Goal: Task Accomplishment & Management: Complete application form

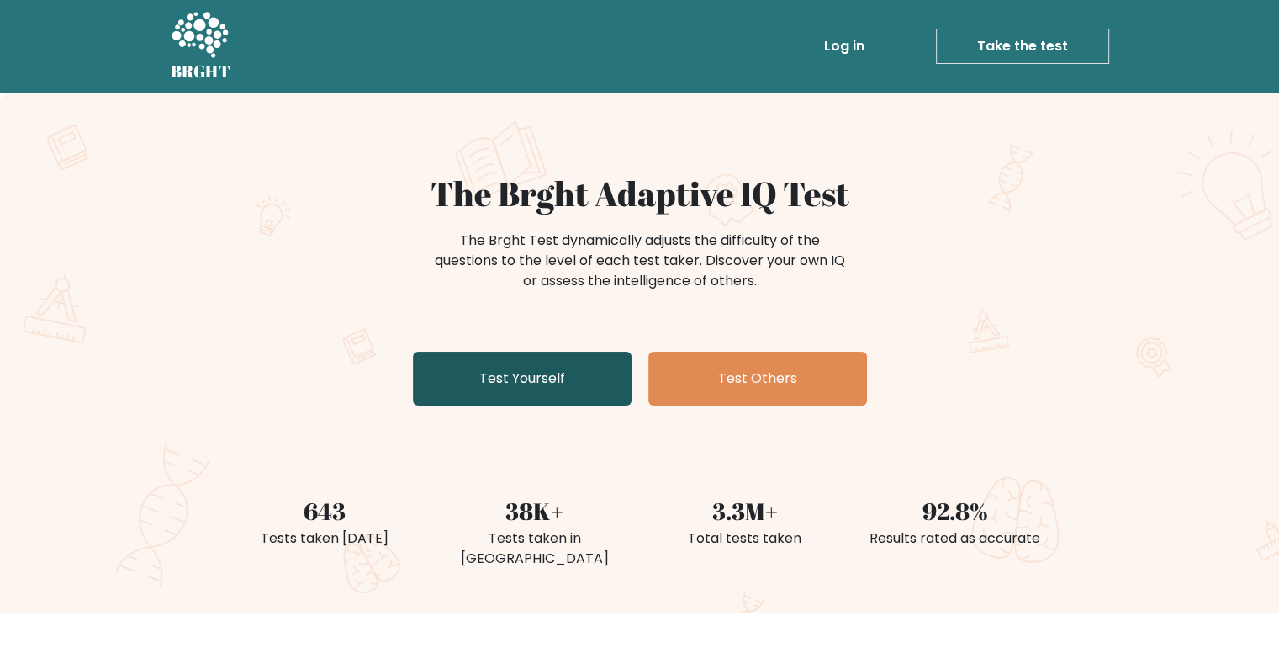
click at [525, 394] on link "Test Yourself" at bounding box center [522, 379] width 219 height 54
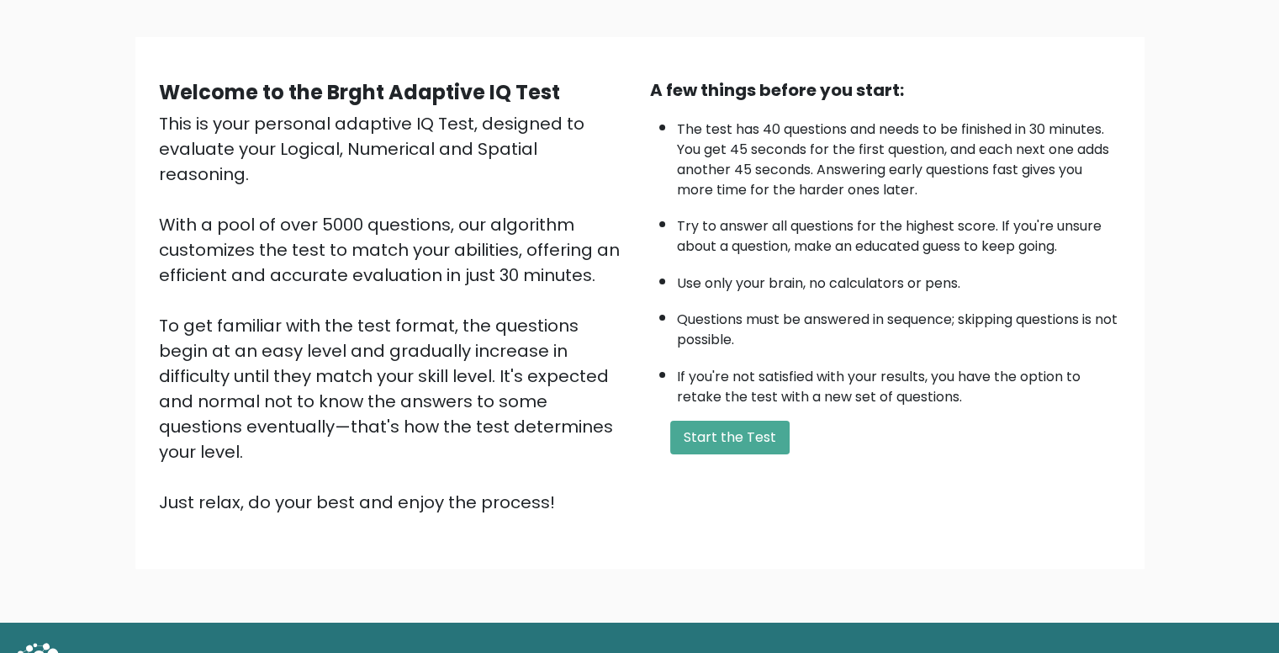
scroll to position [99, 0]
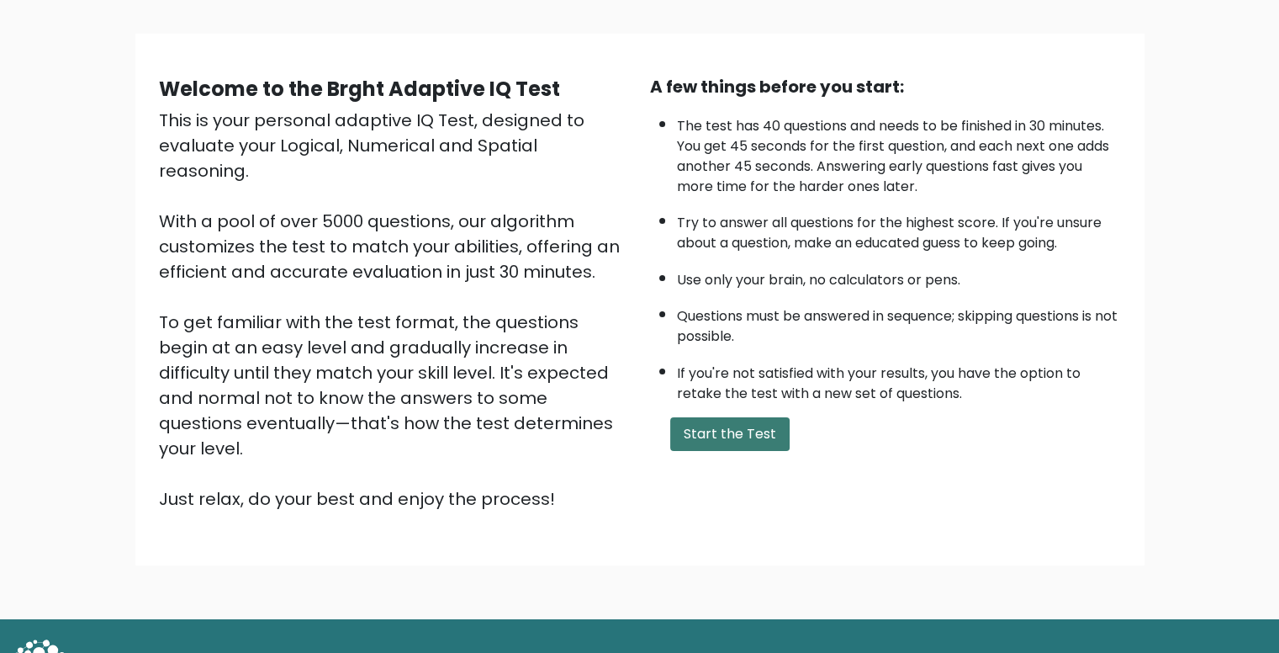
click at [713, 420] on button "Start the Test" at bounding box center [729, 434] width 119 height 34
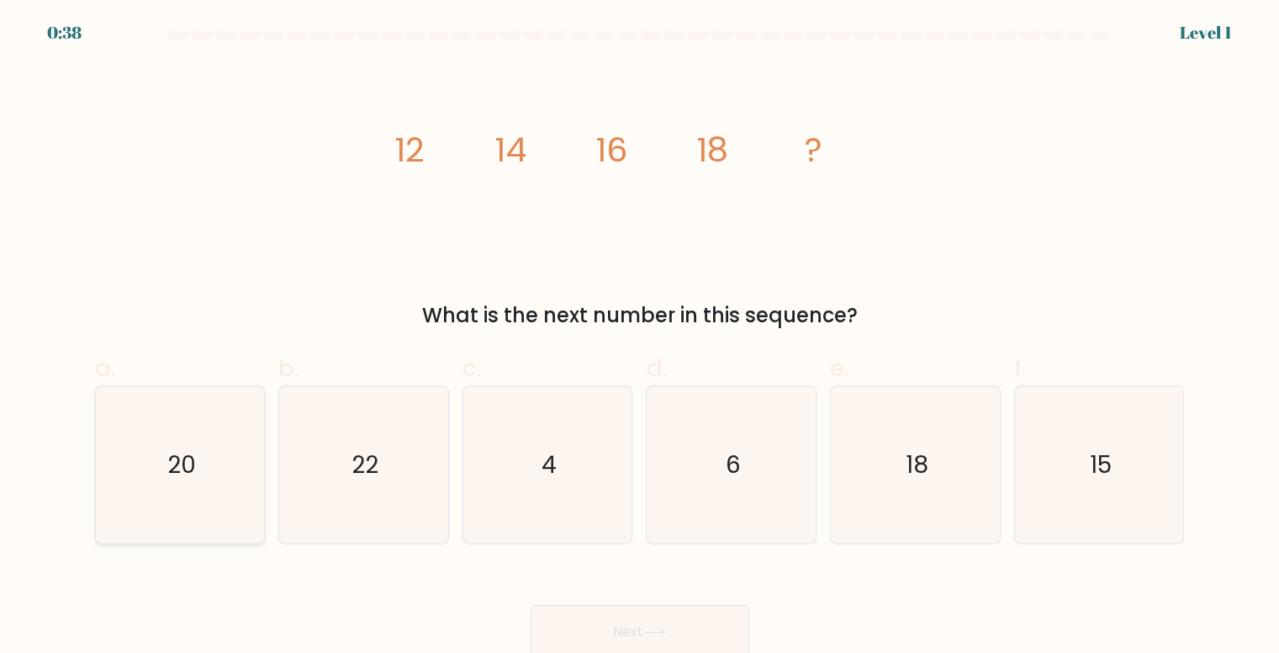
click at [199, 466] on icon "20" at bounding box center [180, 464] width 157 height 157
click at [640, 337] on input "a. 20" at bounding box center [640, 331] width 1 height 11
radio input "true"
click at [675, 637] on button "Next" at bounding box center [640, 632] width 219 height 54
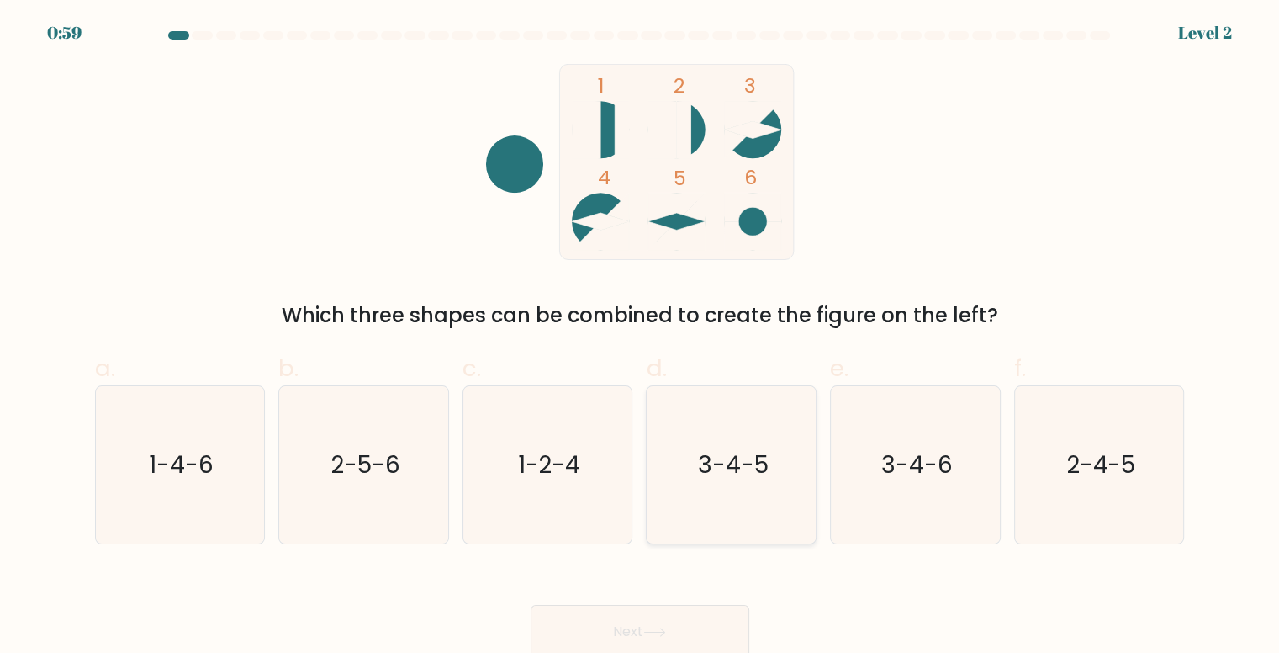
click at [726, 496] on icon "3-4-5" at bounding box center [732, 464] width 157 height 157
click at [641, 337] on input "d. 3-4-5" at bounding box center [640, 331] width 1 height 11
radio input "true"
click at [645, 634] on button "Next" at bounding box center [640, 632] width 219 height 54
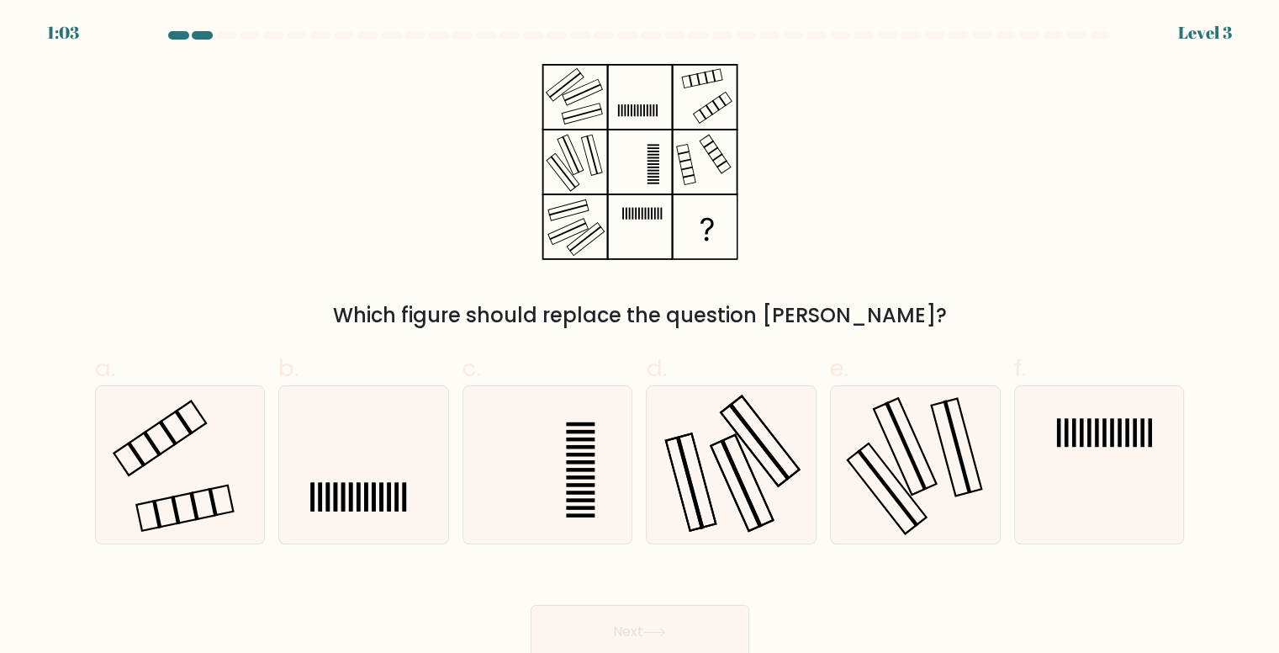
click at [643, 175] on icon at bounding box center [640, 162] width 210 height 196
click at [548, 511] on icon at bounding box center [547, 464] width 157 height 157
click at [640, 337] on input "c." at bounding box center [640, 331] width 1 height 11
radio input "true"
click at [602, 635] on button "Next" at bounding box center [640, 632] width 219 height 54
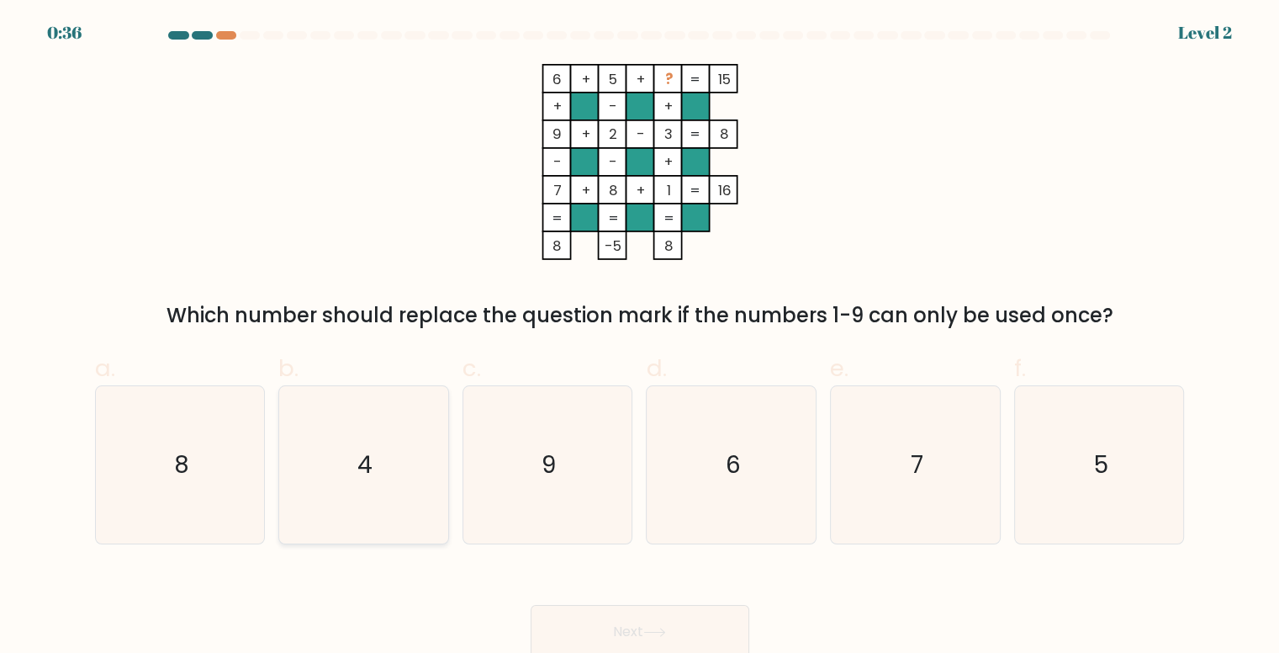
click at [348, 424] on icon "4" at bounding box center [363, 464] width 157 height 157
click at [640, 337] on input "b. 4" at bounding box center [640, 331] width 1 height 11
radio input "true"
click at [637, 648] on button "Next" at bounding box center [640, 632] width 219 height 54
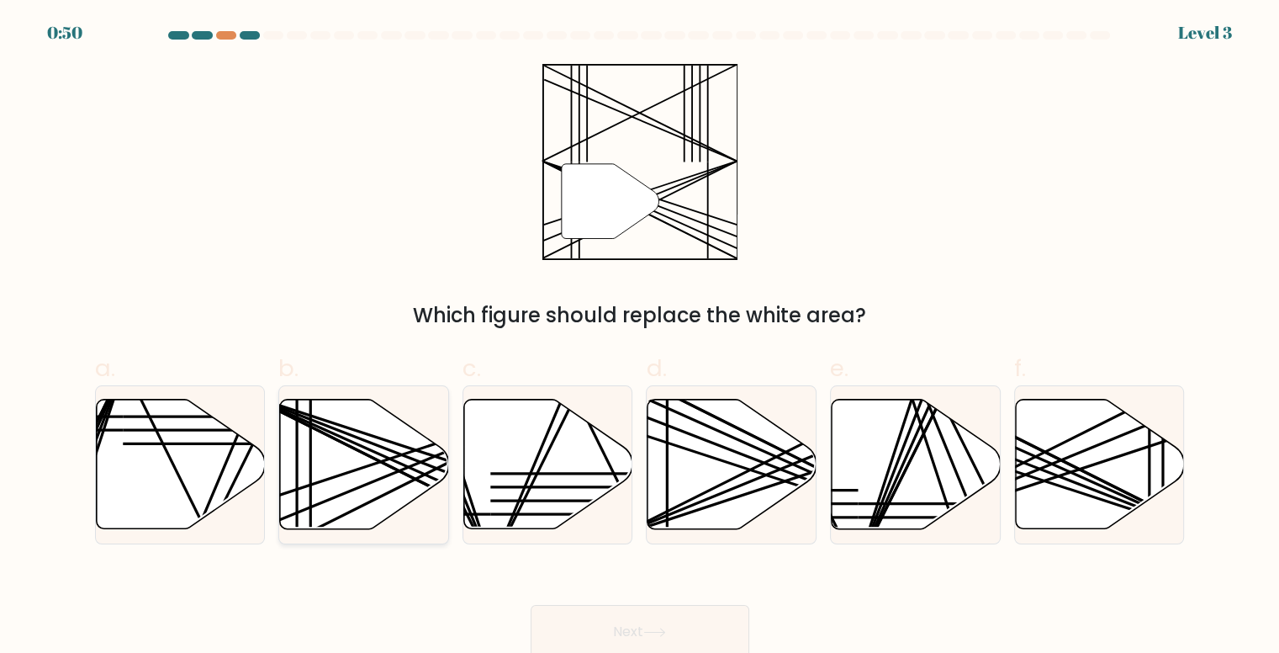
click at [350, 509] on icon at bounding box center [364, 465] width 169 height 130
click at [640, 337] on input "b." at bounding box center [640, 331] width 1 height 11
radio input "true"
click at [666, 630] on icon at bounding box center [654, 631] width 23 height 9
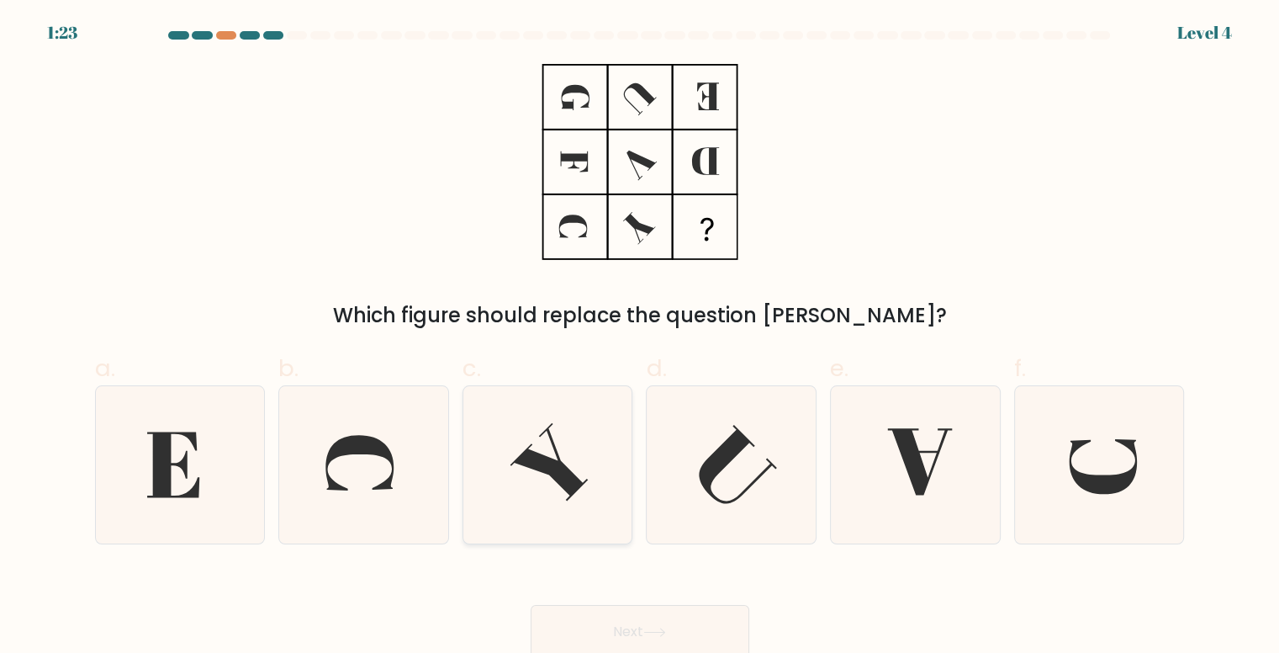
click at [542, 452] on icon at bounding box center [547, 464] width 157 height 157
click at [640, 337] on input "c." at bounding box center [640, 331] width 1 height 11
radio input "true"
click at [878, 454] on icon at bounding box center [915, 464] width 157 height 157
click at [641, 337] on input "e." at bounding box center [640, 331] width 1 height 11
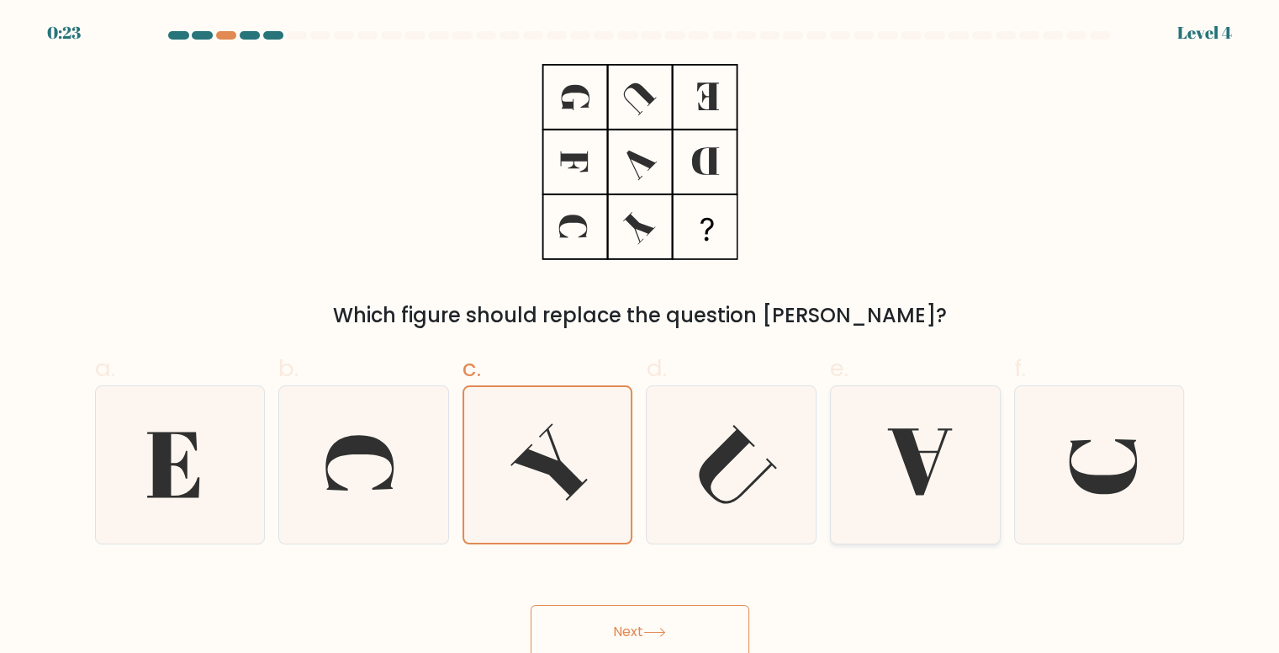
radio input "true"
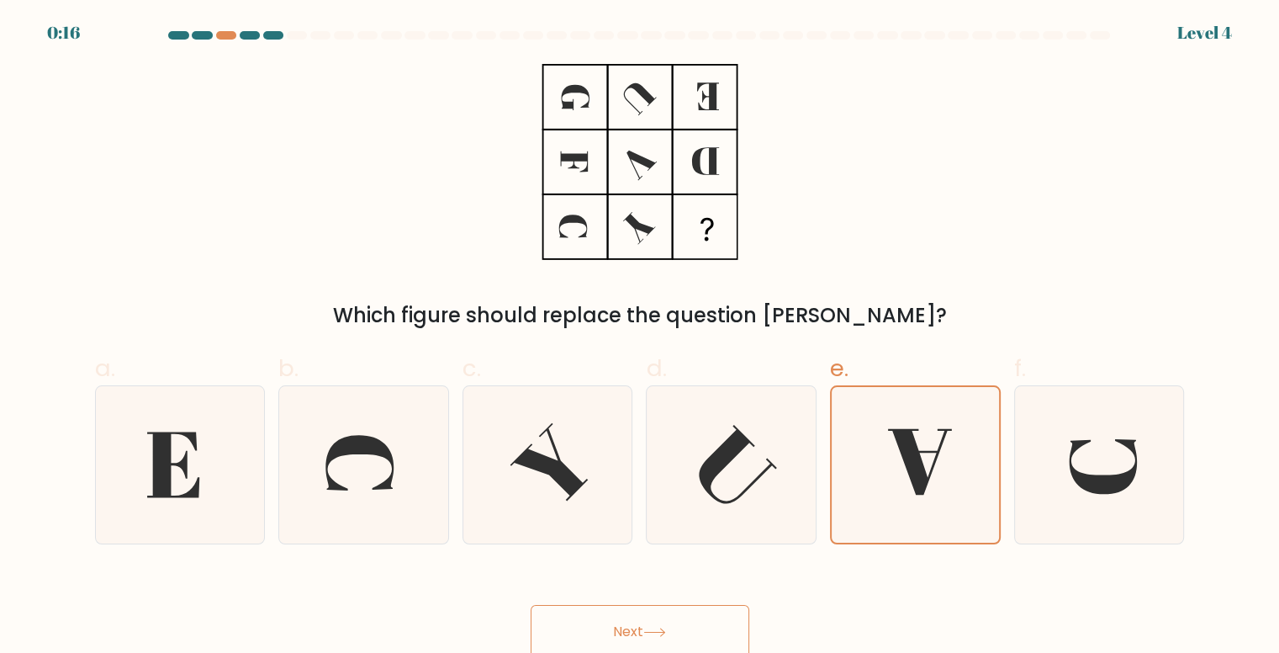
click at [657, 630] on icon at bounding box center [654, 631] width 23 height 9
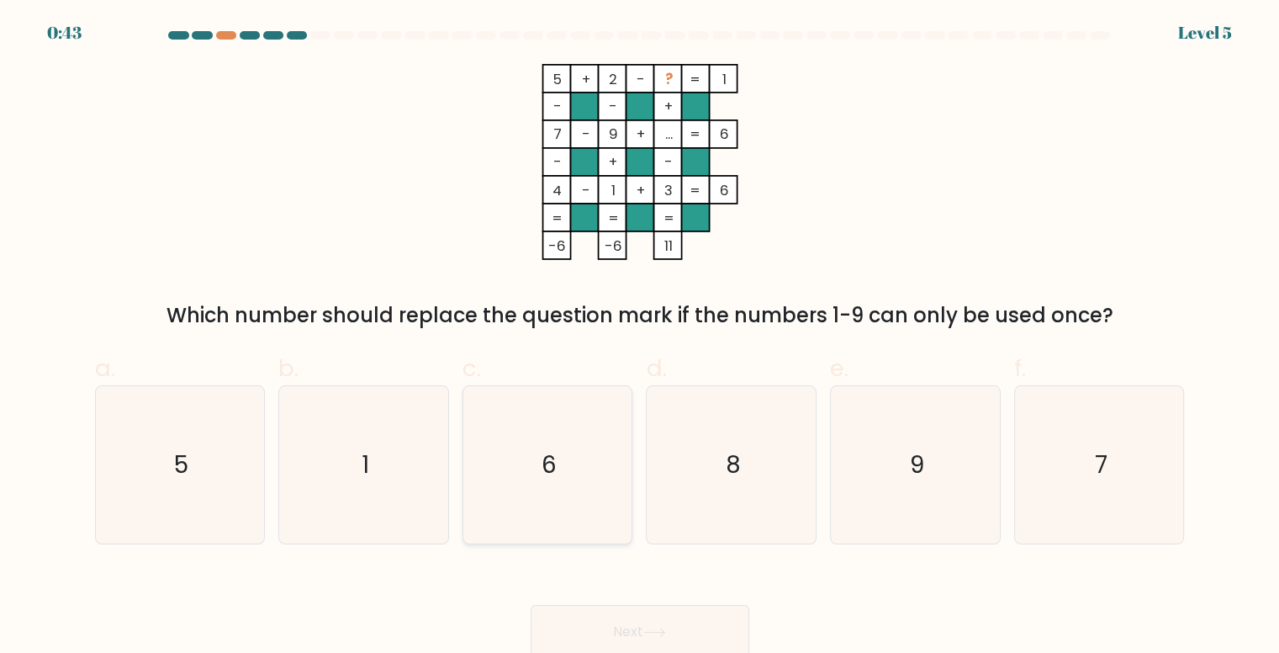
click at [565, 430] on icon "6" at bounding box center [547, 464] width 157 height 157
click at [640, 337] on input "c. 6" at bounding box center [640, 331] width 1 height 11
radio input "true"
click at [637, 622] on button "Next" at bounding box center [640, 632] width 219 height 54
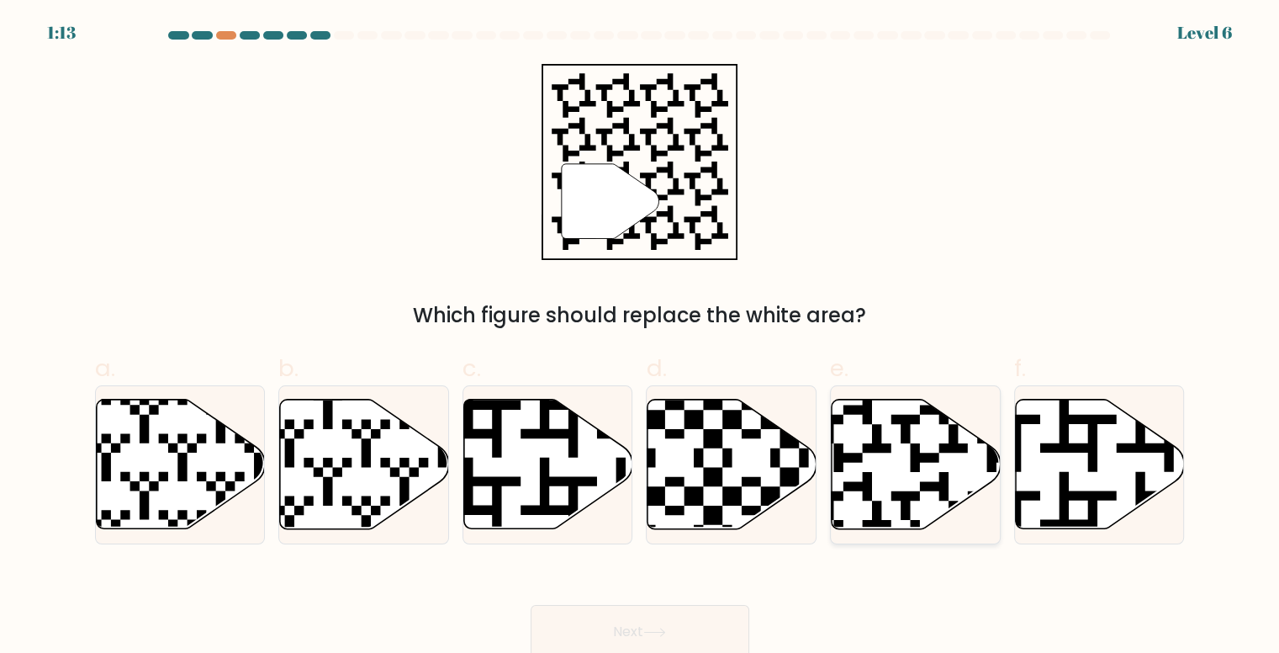
click at [894, 465] on icon at bounding box center [916, 465] width 169 height 130
click at [641, 337] on input "e." at bounding box center [640, 331] width 1 height 11
radio input "true"
click at [591, 626] on button "Next" at bounding box center [640, 632] width 219 height 54
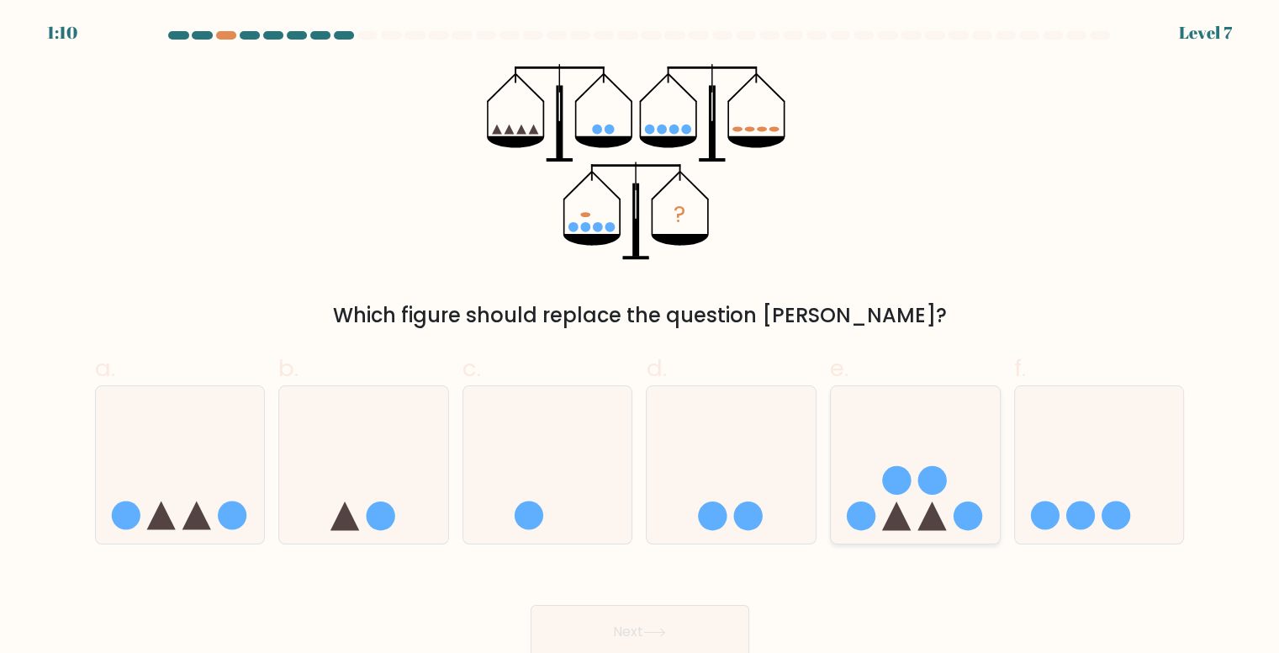
click at [906, 497] on icon at bounding box center [915, 464] width 169 height 140
click at [641, 337] on input "e." at bounding box center [640, 331] width 1 height 11
radio input "true"
click at [650, 628] on icon at bounding box center [654, 631] width 23 height 9
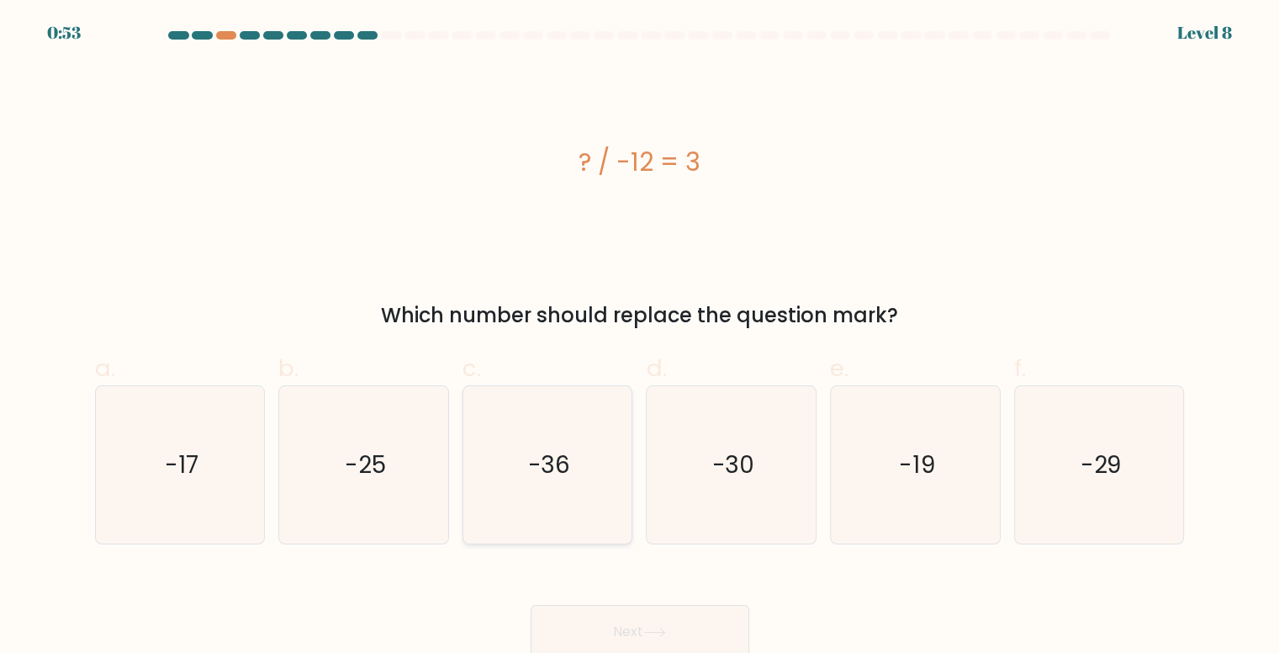
click at [529, 468] on text "-36" at bounding box center [548, 464] width 43 height 33
click at [640, 337] on input "c. -36" at bounding box center [640, 331] width 1 height 11
radio input "true"
click at [611, 622] on button "Next" at bounding box center [640, 632] width 219 height 54
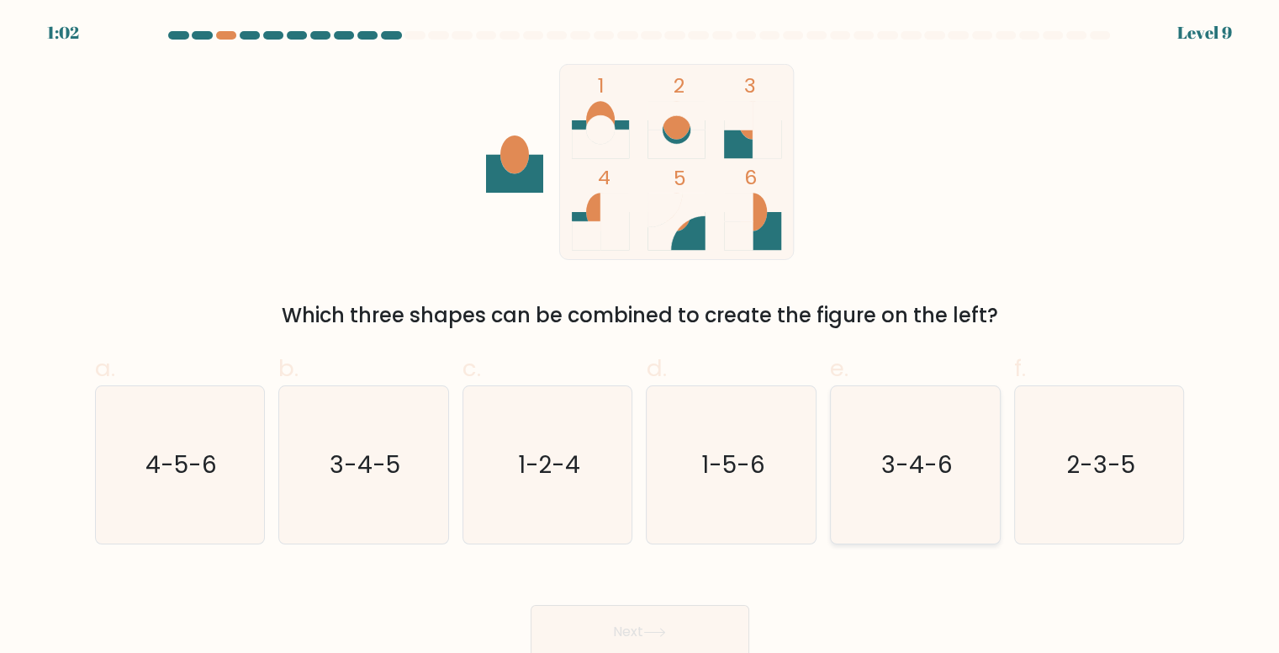
click at [912, 448] on text "3-4-6" at bounding box center [916, 464] width 71 height 33
click at [641, 337] on input "e. 3-4-6" at bounding box center [640, 331] width 1 height 11
radio input "true"
click at [648, 621] on button "Next" at bounding box center [640, 632] width 219 height 54
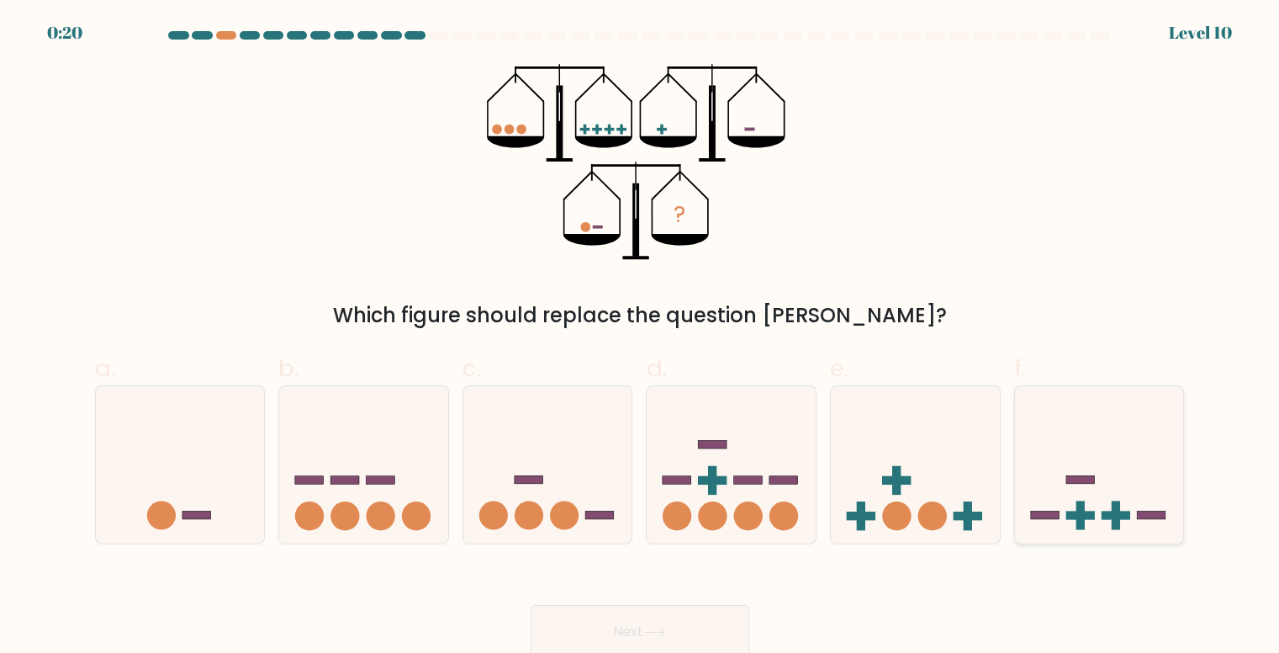
click at [1097, 490] on icon at bounding box center [1099, 464] width 169 height 140
click at [641, 337] on input "f." at bounding box center [640, 331] width 1 height 11
radio input "true"
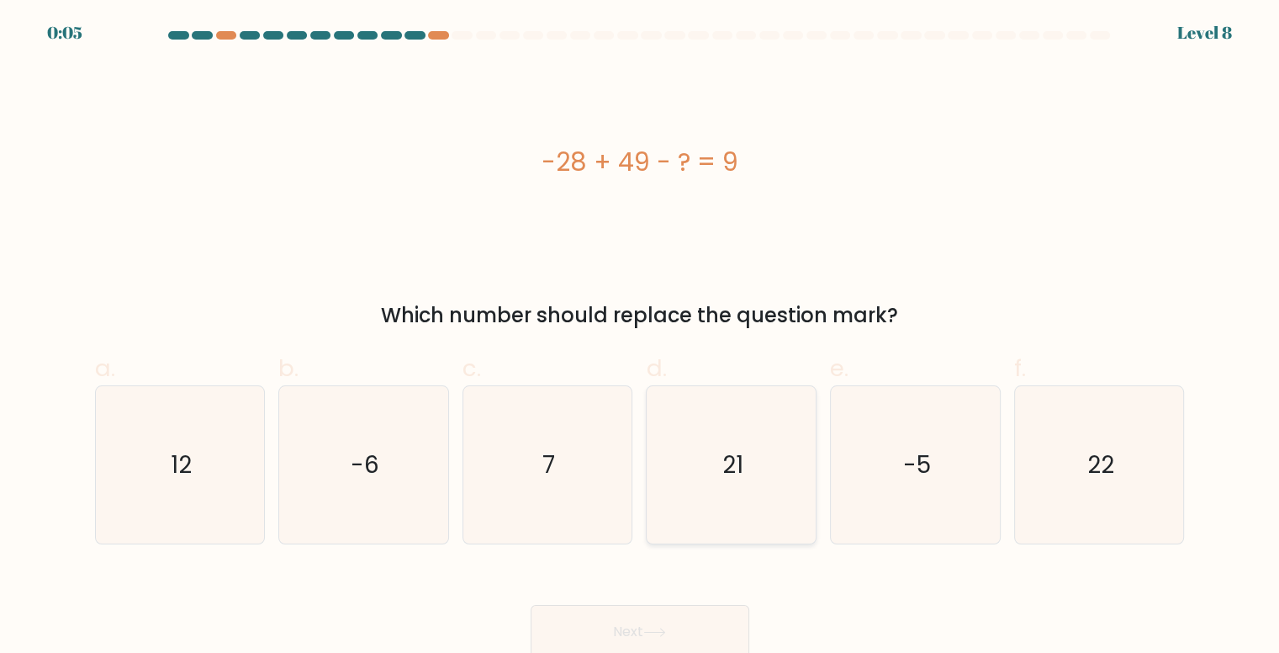
click at [739, 481] on text "21" at bounding box center [733, 464] width 21 height 33
click at [641, 337] on input "d. 21" at bounding box center [640, 331] width 1 height 11
radio input "true"
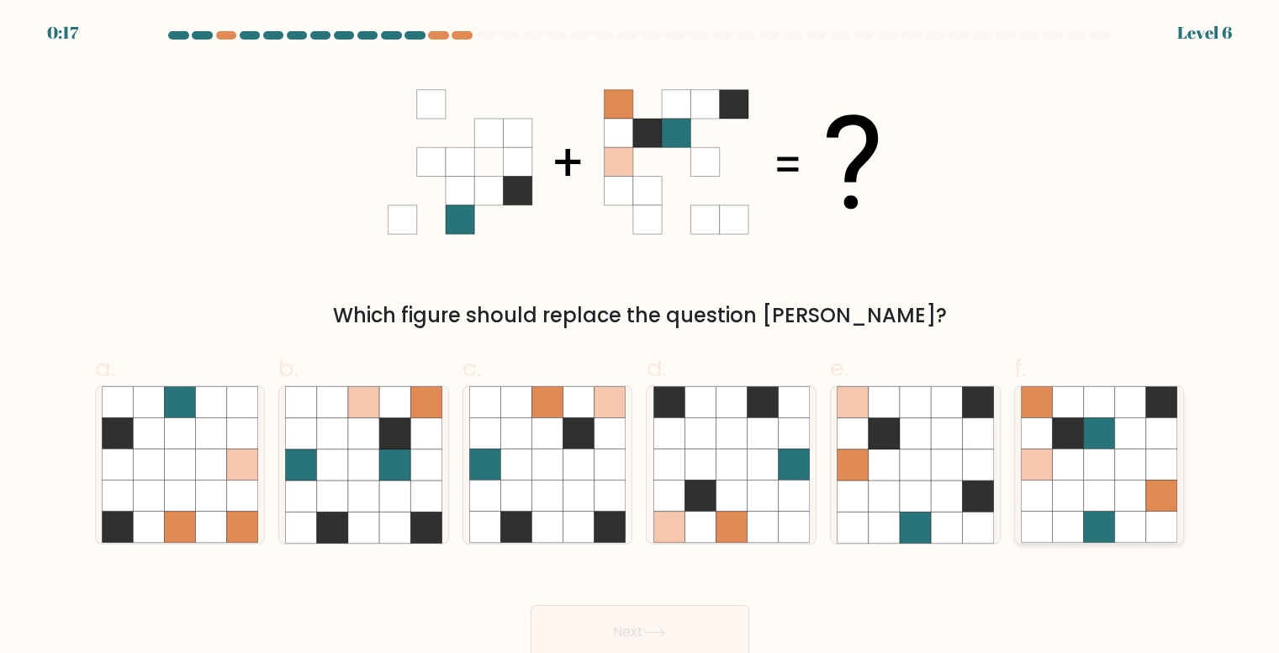
click at [1088, 423] on icon at bounding box center [1099, 433] width 31 height 31
click at [641, 337] on input "f." at bounding box center [640, 331] width 1 height 11
radio input "true"
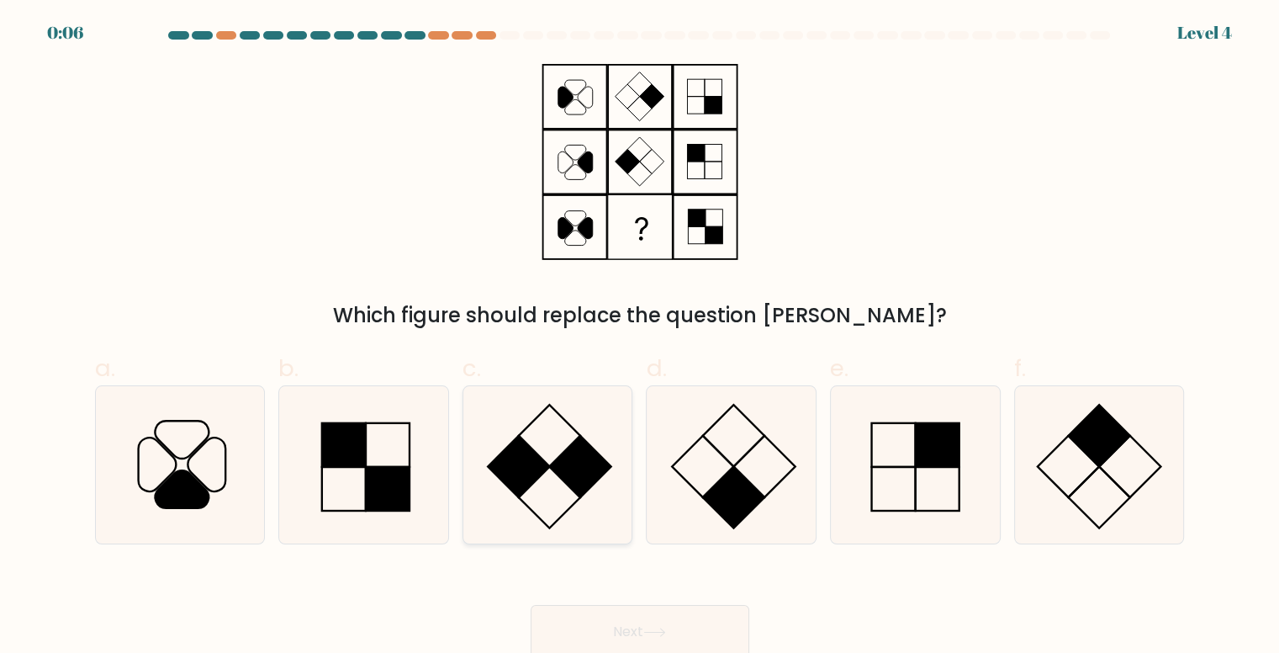
click at [549, 474] on icon at bounding box center [547, 464] width 157 height 157
click at [640, 337] on input "c." at bounding box center [640, 331] width 1 height 11
radio input "true"
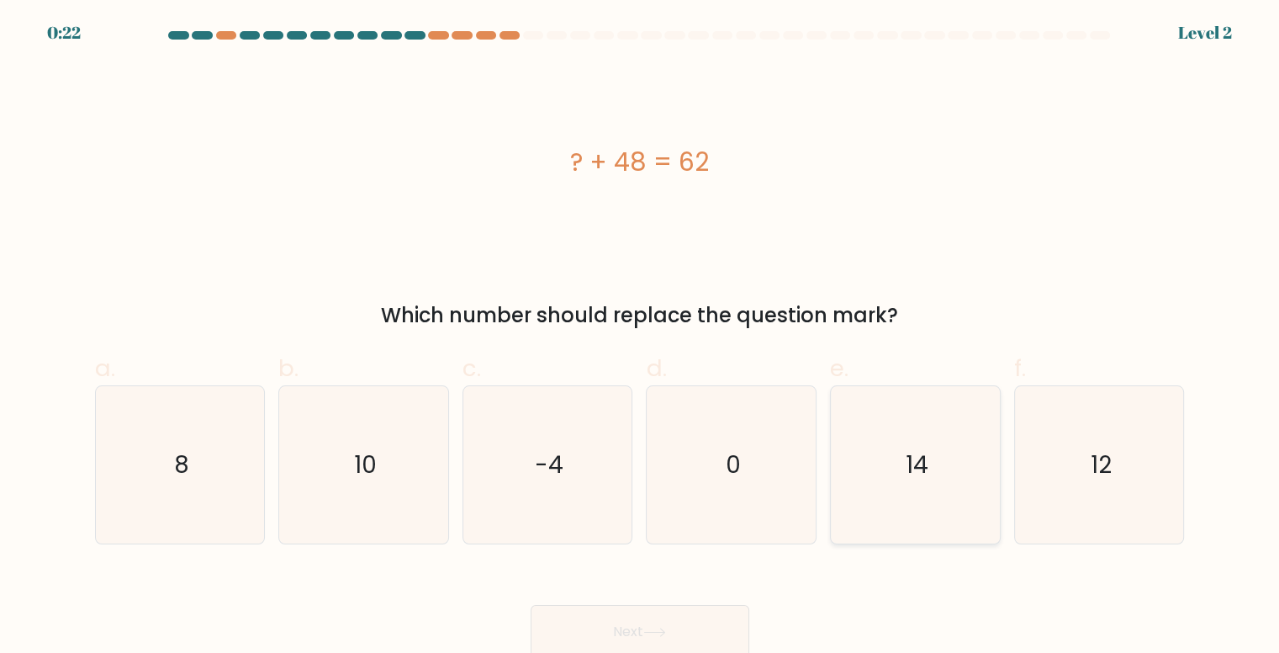
click at [897, 469] on icon "14" at bounding box center [915, 464] width 157 height 157
click at [641, 337] on input "e. 14" at bounding box center [640, 331] width 1 height 11
radio input "true"
click at [628, 633] on button "Next" at bounding box center [640, 632] width 219 height 54
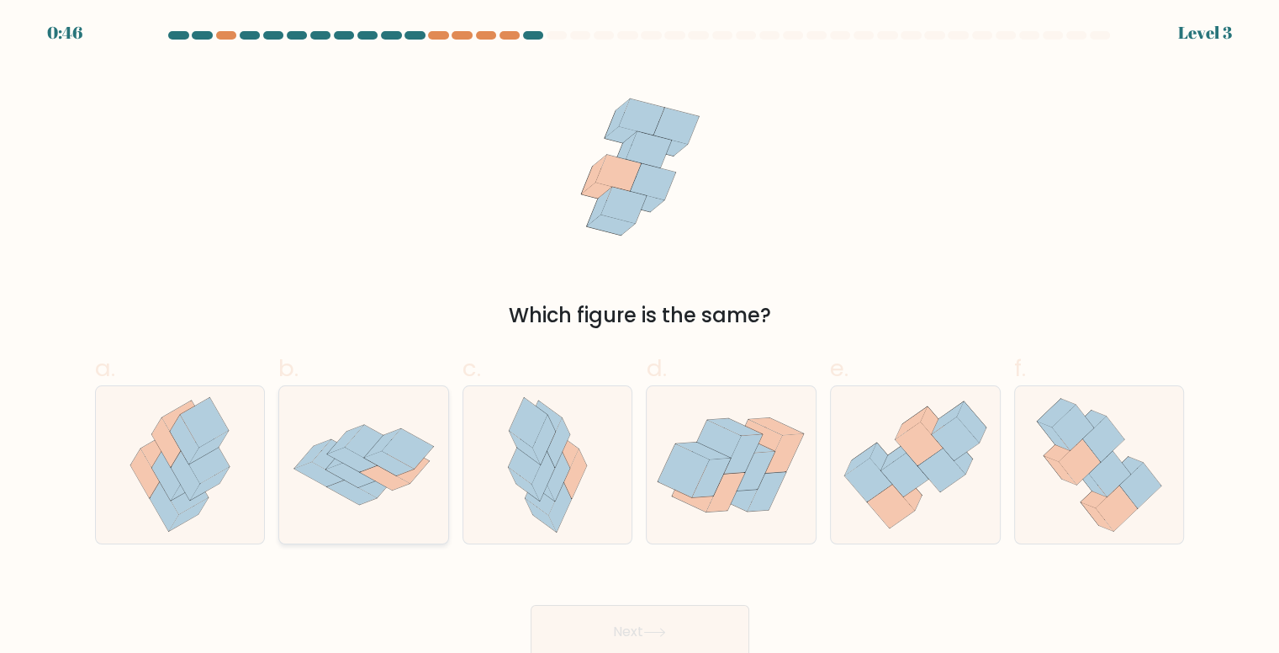
click at [348, 447] on icon at bounding box center [371, 445] width 51 height 40
click at [640, 337] on input "b." at bounding box center [640, 331] width 1 height 11
radio input "true"
click at [635, 634] on button "Next" at bounding box center [640, 632] width 219 height 54
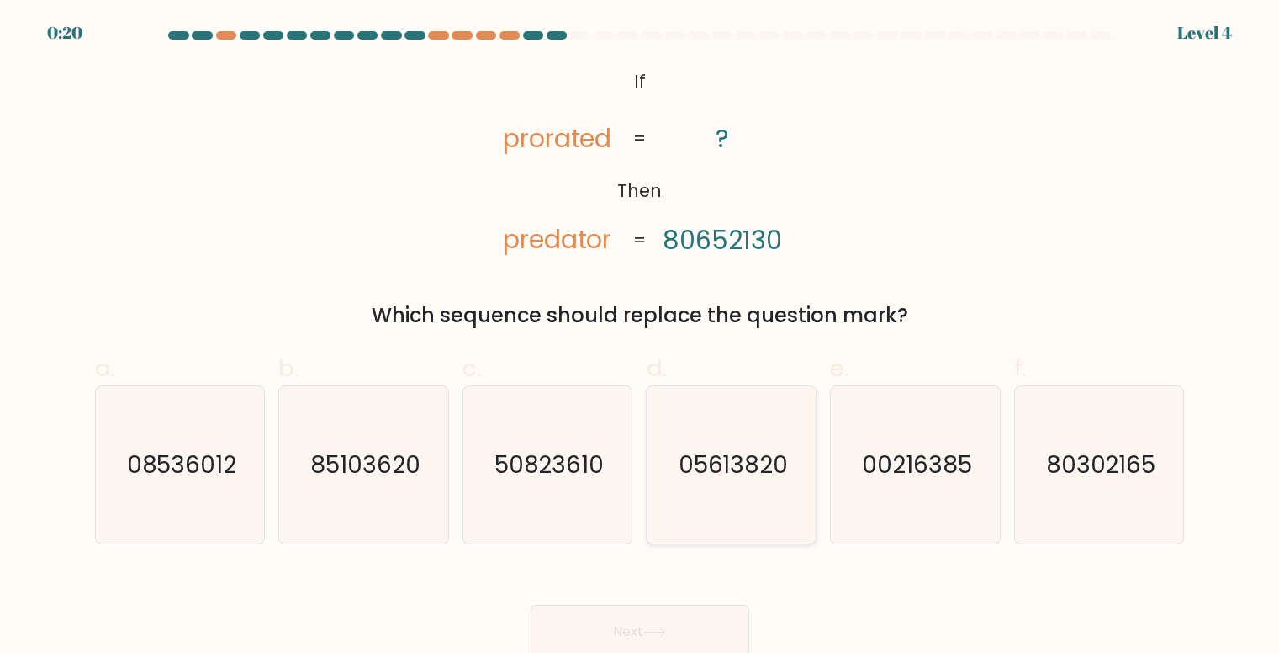
click at [710, 477] on text "05613820" at bounding box center [733, 464] width 110 height 33
click at [641, 337] on input "d. 05613820" at bounding box center [640, 331] width 1 height 11
radio input "true"
click at [1082, 451] on text "80302165" at bounding box center [1100, 464] width 110 height 33
click at [641, 337] on input "f. 80302165" at bounding box center [640, 331] width 1 height 11
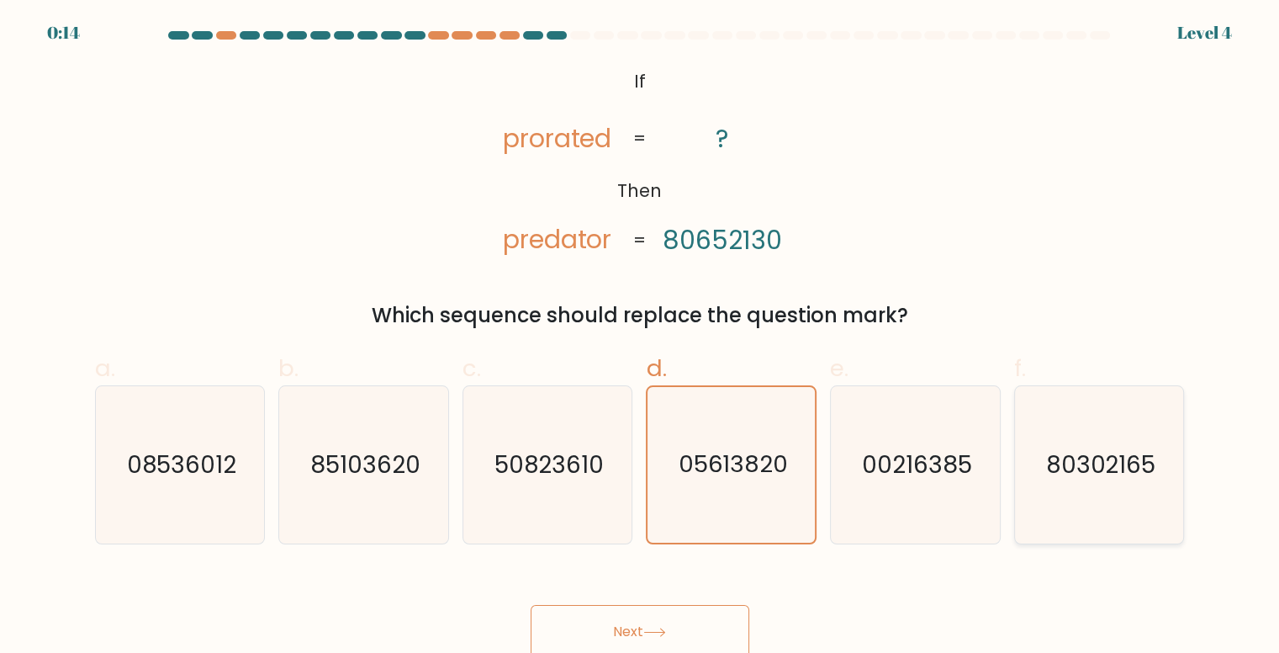
radio input "true"
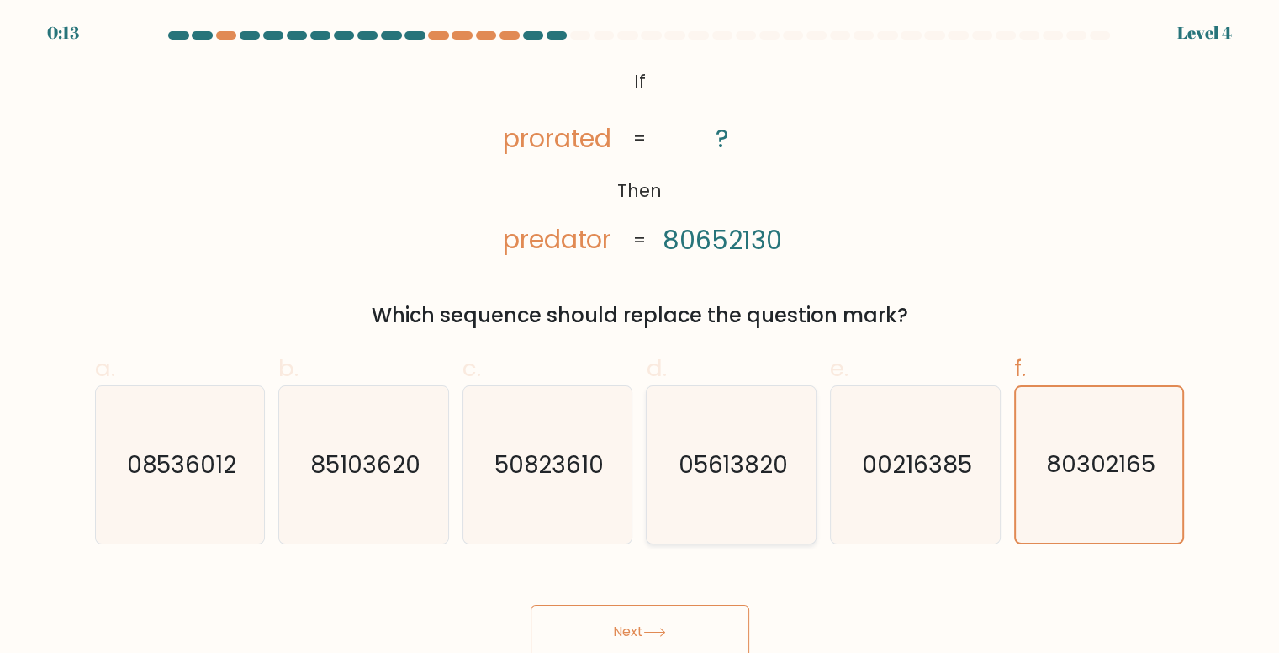
click at [738, 468] on text "05613820" at bounding box center [733, 464] width 110 height 33
click at [641, 337] on input "d. 05613820" at bounding box center [640, 331] width 1 height 11
radio input "true"
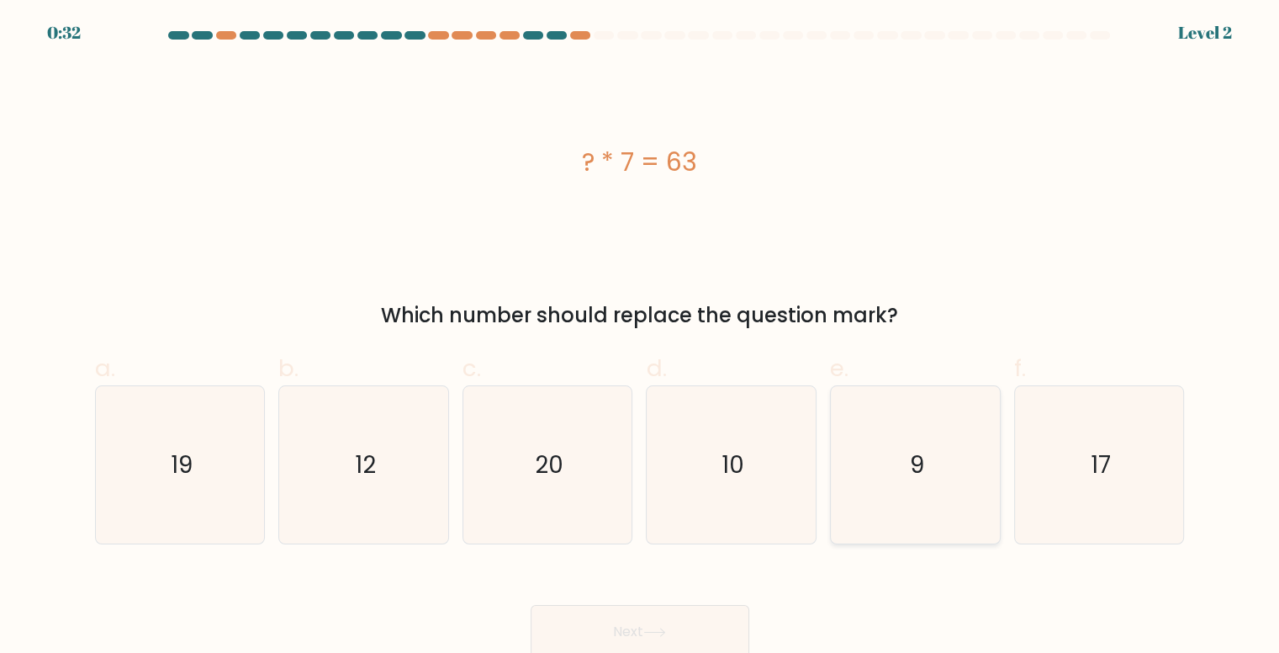
click at [912, 463] on text "9" at bounding box center [917, 464] width 14 height 33
click at [641, 337] on input "e. 9" at bounding box center [640, 331] width 1 height 11
radio input "true"
click at [649, 622] on button "Next" at bounding box center [640, 632] width 219 height 54
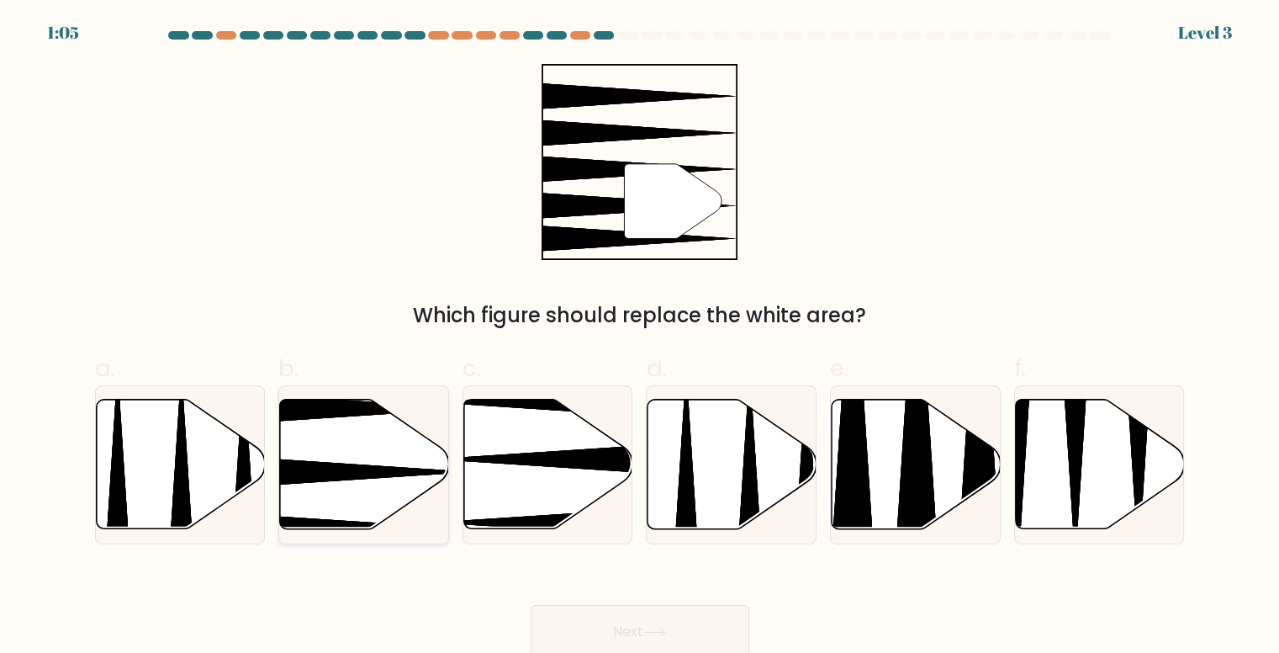
click at [343, 452] on icon at bounding box center [364, 465] width 169 height 130
click at [640, 337] on input "b." at bounding box center [640, 331] width 1 height 11
radio input "true"
click at [625, 626] on button "Next" at bounding box center [640, 632] width 219 height 54
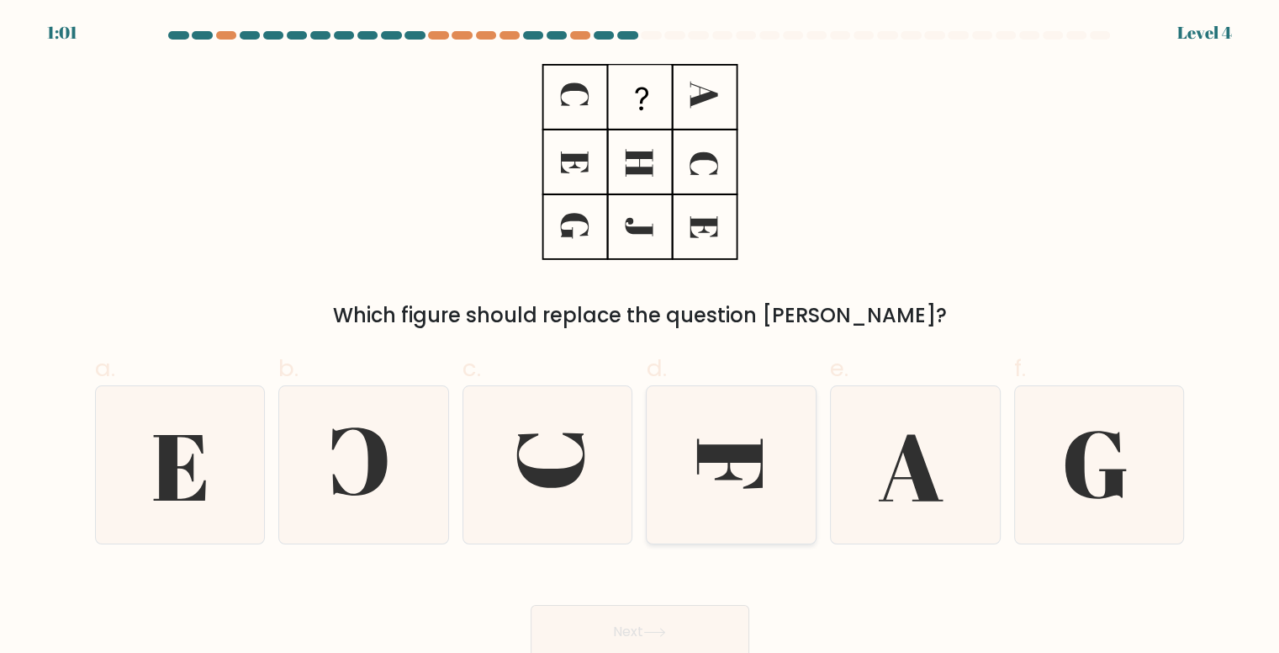
click at [746, 458] on icon at bounding box center [729, 464] width 66 height 50
click at [641, 337] on input "d." at bounding box center [640, 331] width 1 height 11
radio input "true"
click at [627, 624] on button "Next" at bounding box center [640, 632] width 219 height 54
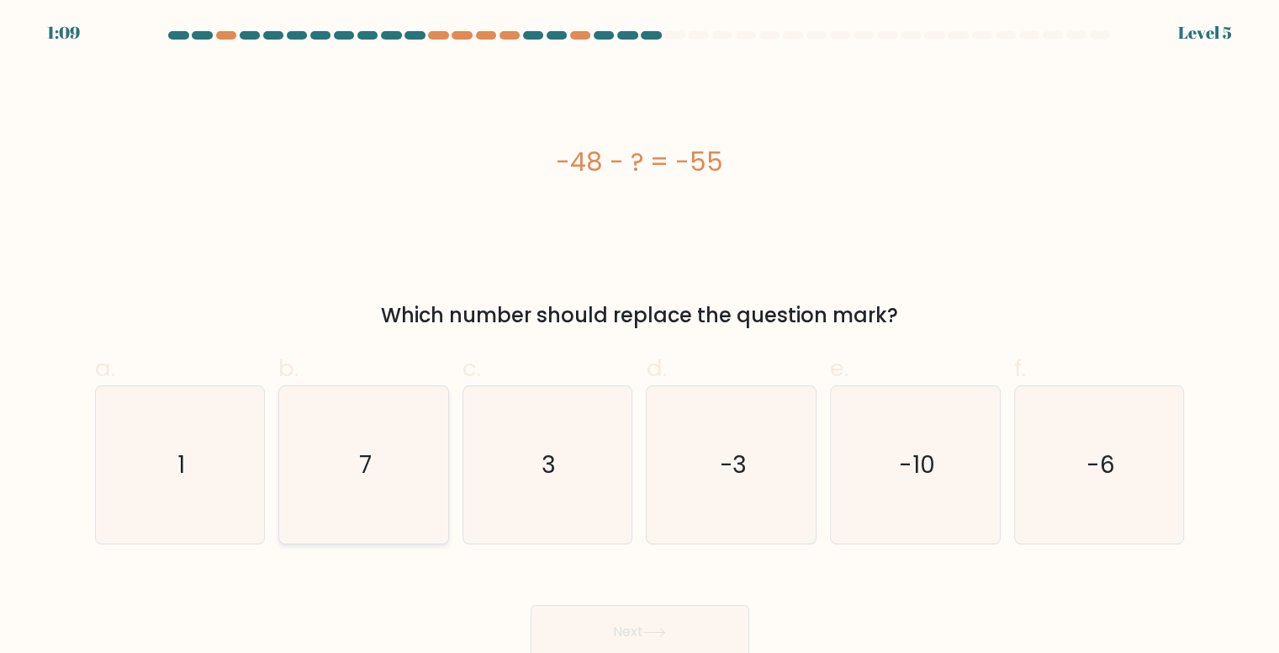
click at [386, 460] on icon "7" at bounding box center [363, 464] width 157 height 157
click at [640, 337] on input "b. 7" at bounding box center [640, 331] width 1 height 11
radio input "true"
click at [627, 636] on button "Next" at bounding box center [640, 632] width 219 height 54
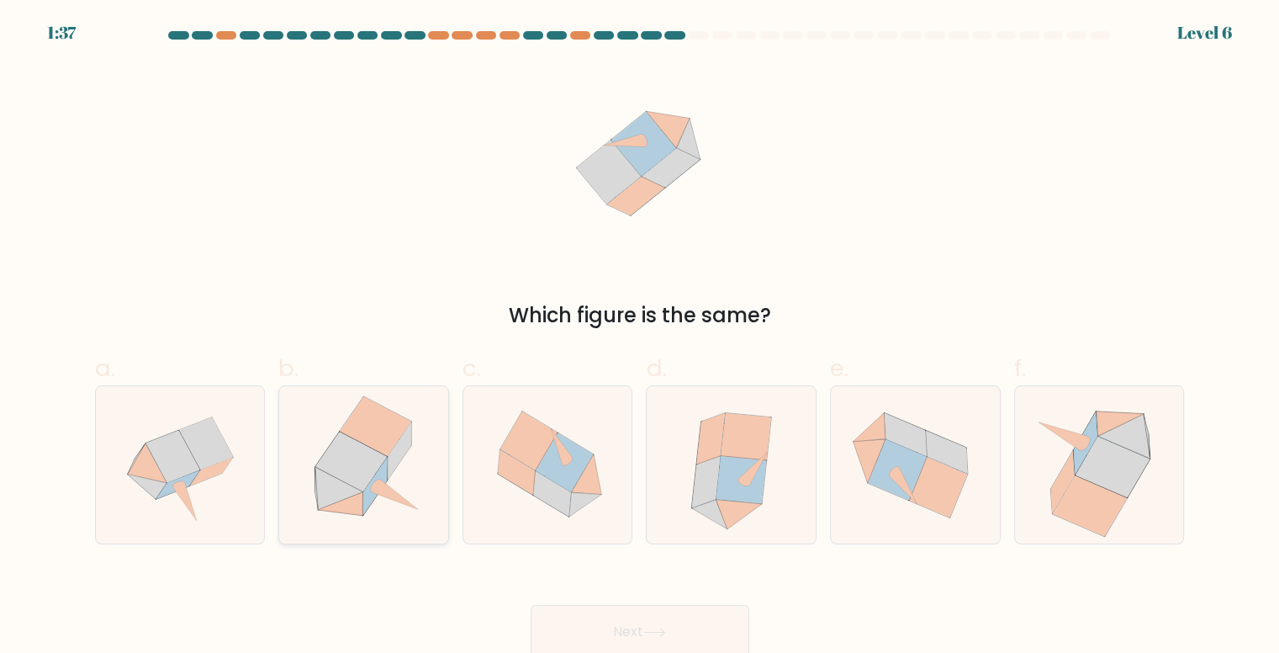
click at [404, 455] on icon at bounding box center [400, 450] width 24 height 57
click at [640, 337] on input "b." at bounding box center [640, 331] width 1 height 11
radio input "true"
click at [654, 627] on button "Next" at bounding box center [640, 632] width 219 height 54
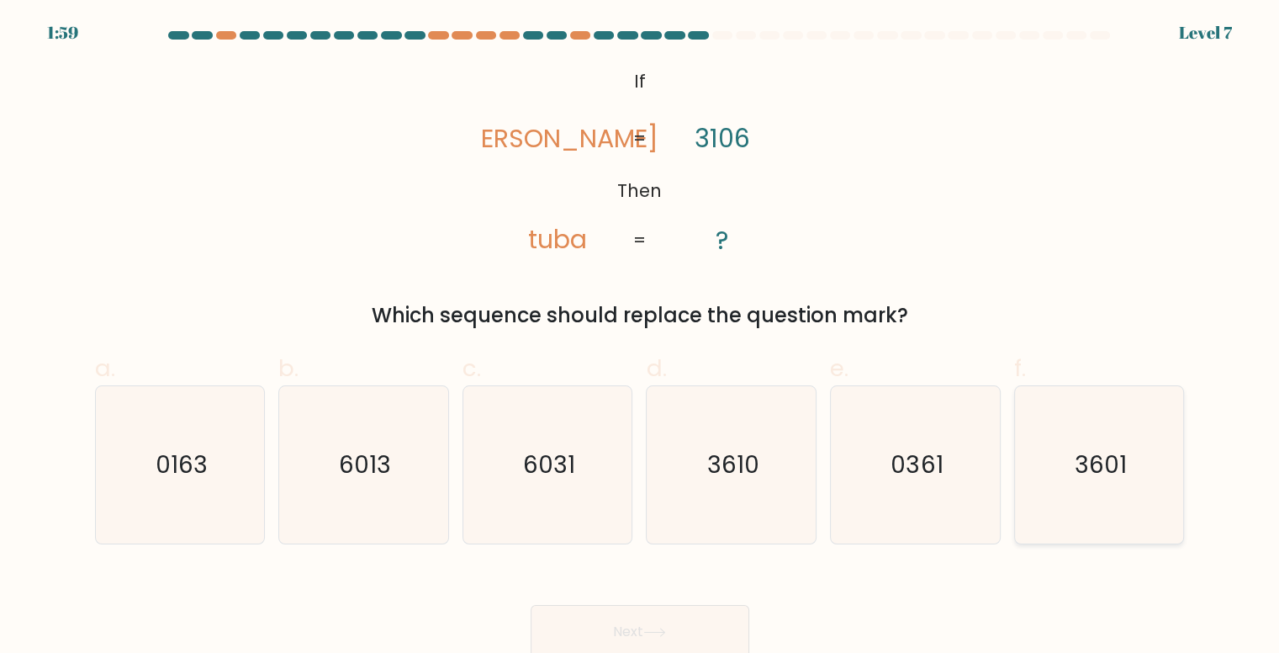
click at [1112, 475] on text "3601" at bounding box center [1101, 464] width 52 height 33
click at [641, 337] on input "f. 3601" at bounding box center [640, 331] width 1 height 11
radio input "true"
click at [658, 620] on button "Next" at bounding box center [640, 632] width 219 height 54
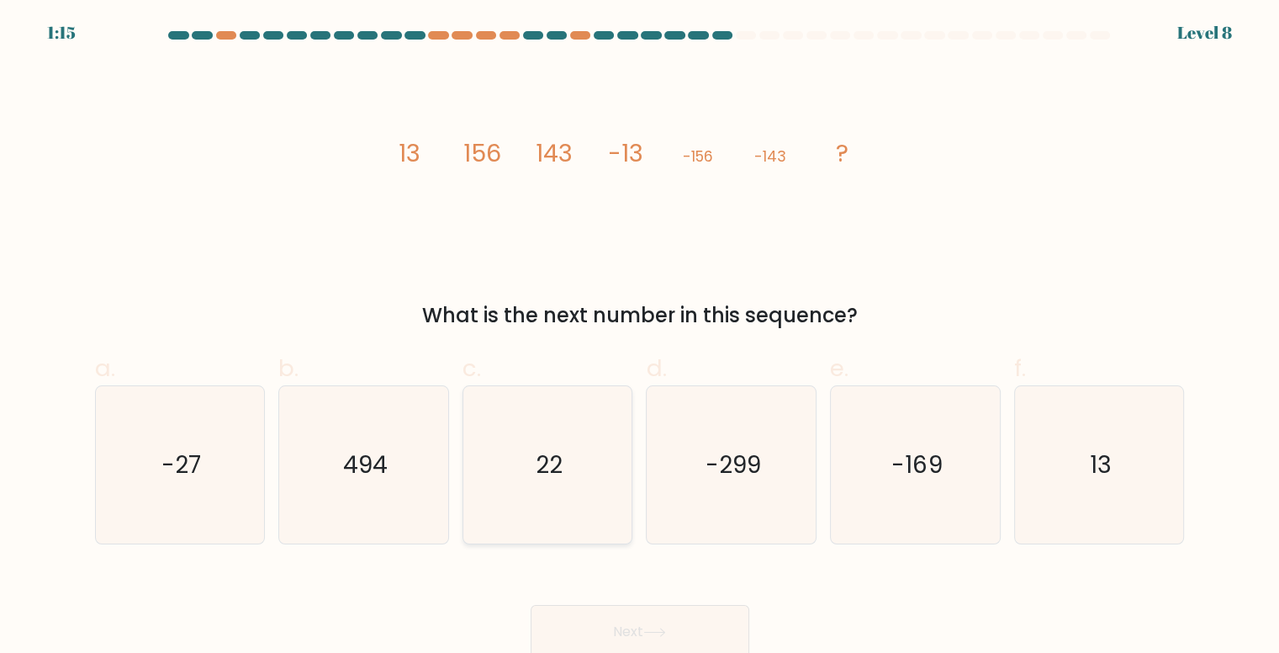
click at [546, 479] on text "22" at bounding box center [549, 464] width 27 height 33
click at [640, 337] on input "c. 22" at bounding box center [640, 331] width 1 height 11
radio input "true"
click at [621, 625] on button "Next" at bounding box center [640, 632] width 219 height 54
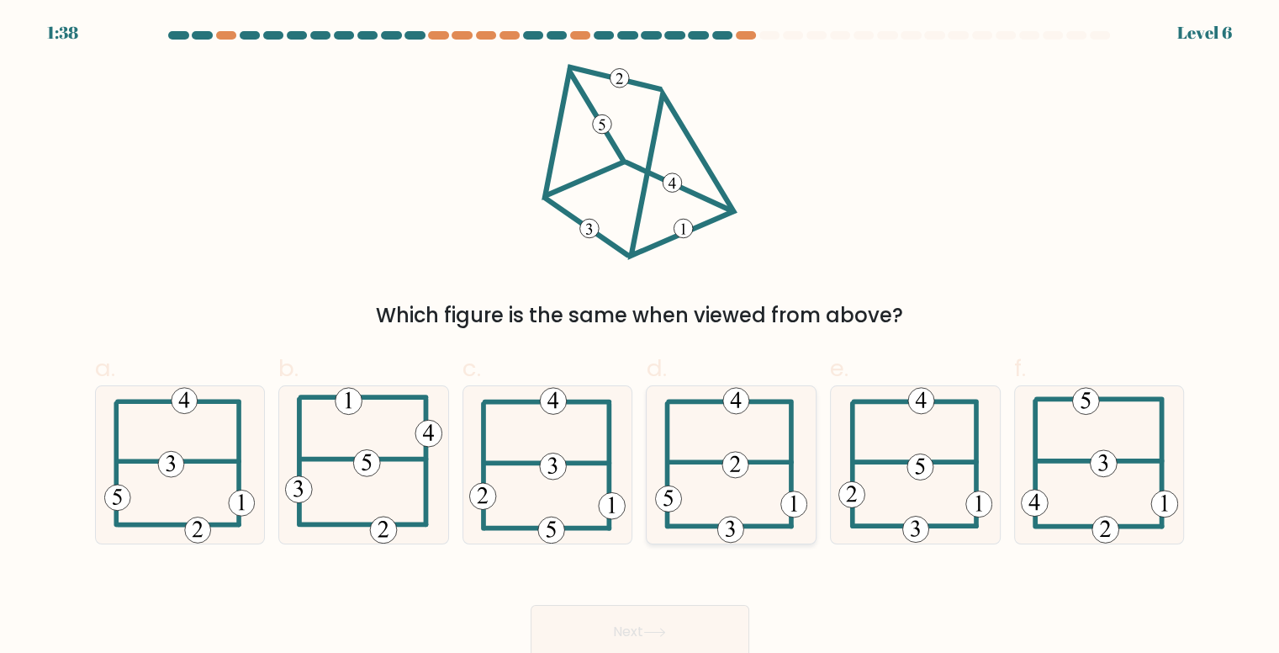
click at [697, 455] on icon at bounding box center [731, 464] width 152 height 157
click at [641, 337] on input "d." at bounding box center [640, 331] width 1 height 11
radio input "true"
click at [613, 627] on button "Next" at bounding box center [640, 632] width 219 height 54
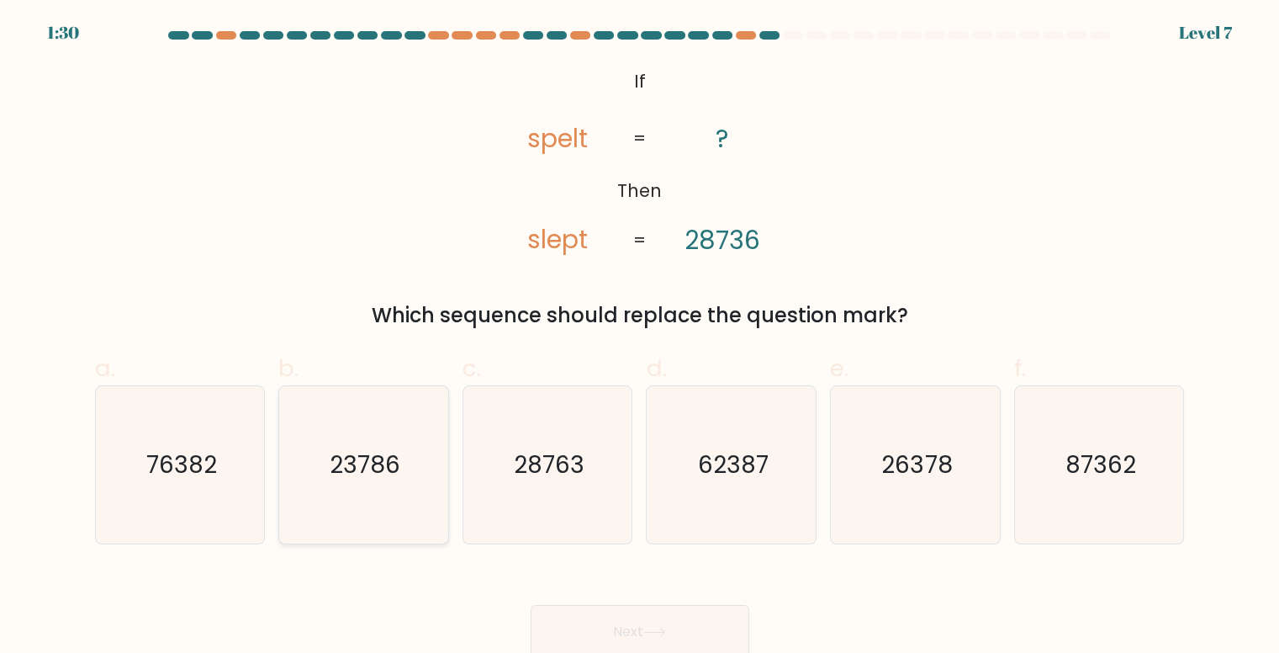
click at [390, 458] on text "23786" at bounding box center [365, 464] width 71 height 33
click at [640, 337] on input "b. 23786" at bounding box center [640, 331] width 1 height 11
radio input "true"
click at [639, 644] on button "Next" at bounding box center [640, 632] width 219 height 54
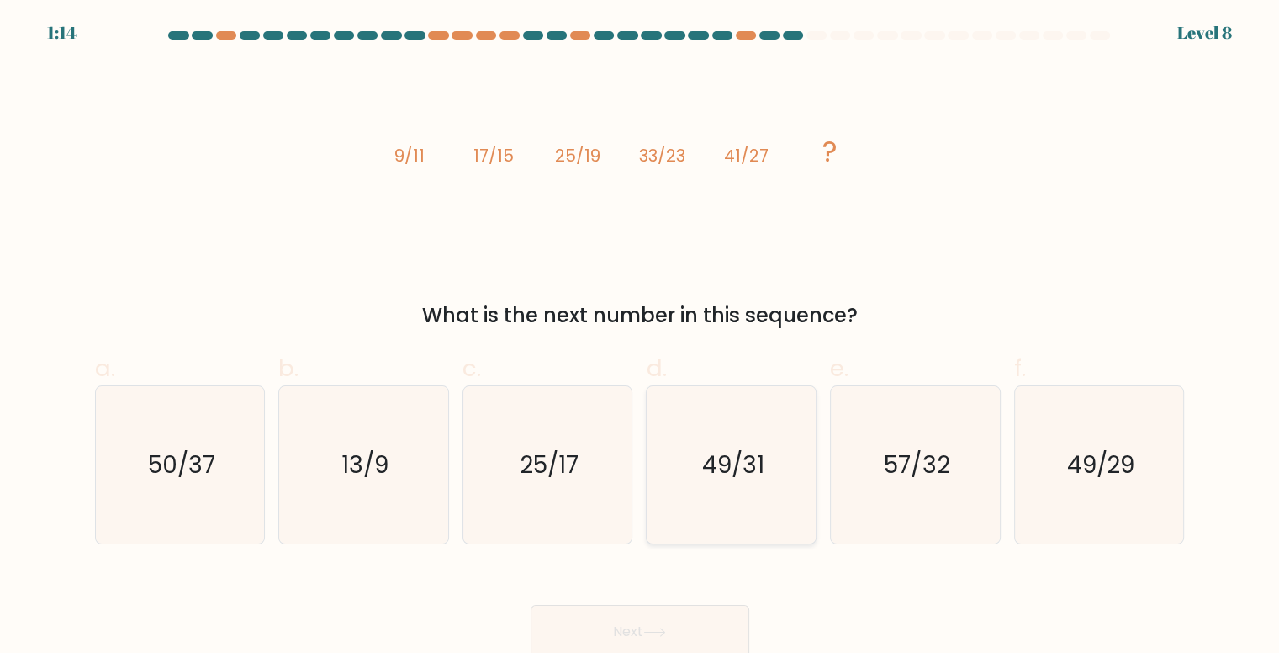
click at [744, 444] on icon "49/31" at bounding box center [732, 464] width 157 height 157
click at [641, 337] on input "d. 49/31" at bounding box center [640, 331] width 1 height 11
radio input "true"
click at [687, 626] on button "Next" at bounding box center [640, 632] width 219 height 54
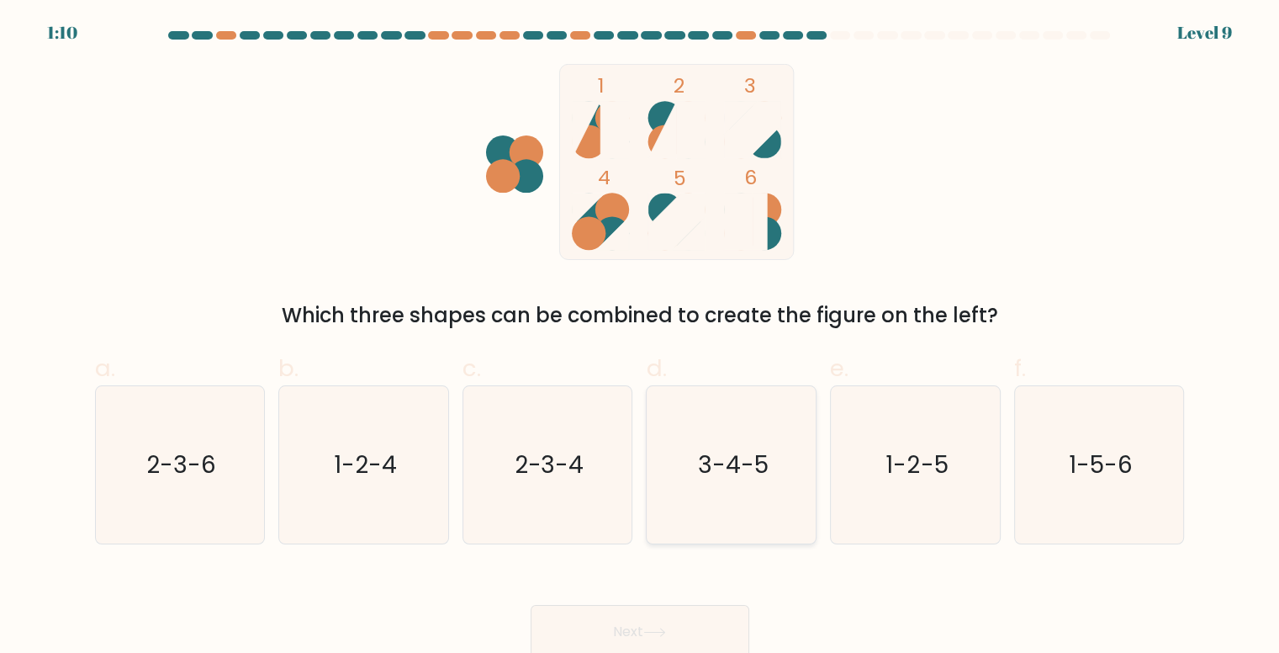
click at [717, 432] on icon "3-4-5" at bounding box center [732, 464] width 157 height 157
click at [641, 337] on input "d. 3-4-5" at bounding box center [640, 331] width 1 height 11
radio input "true"
click at [629, 609] on button "Next" at bounding box center [640, 632] width 219 height 54
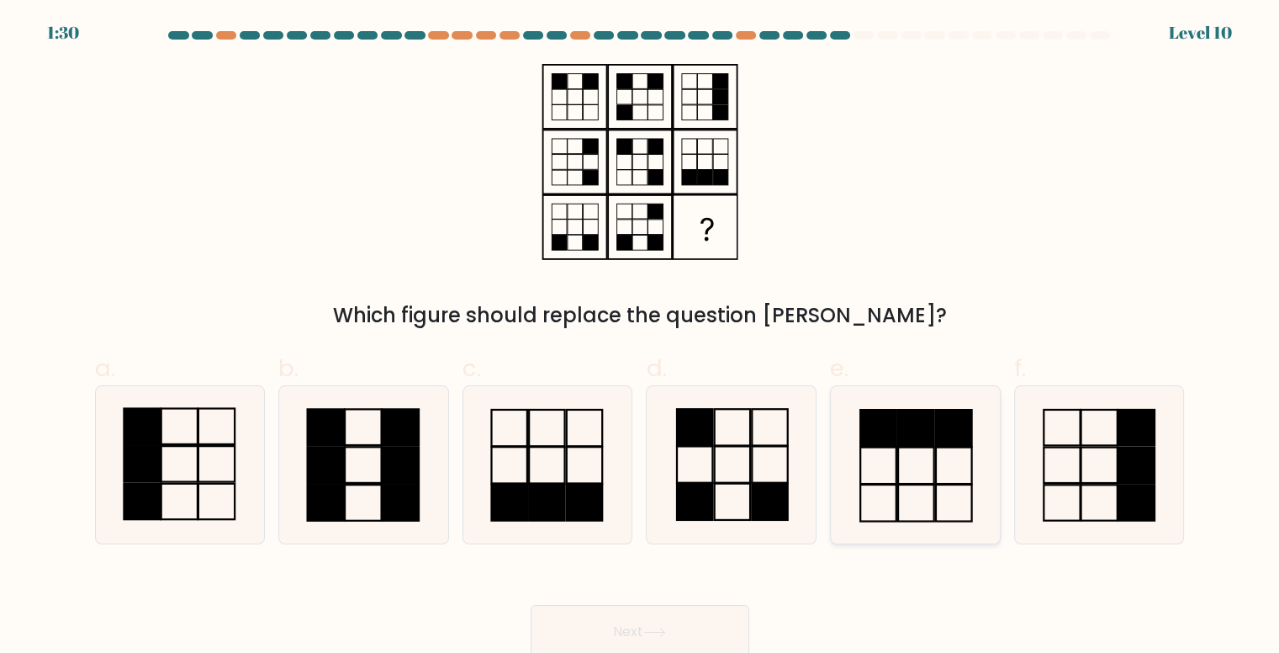
click at [908, 421] on rect at bounding box center [916, 428] width 36 height 36
click at [641, 337] on input "e." at bounding box center [640, 331] width 1 height 11
radio input "true"
click at [1085, 449] on icon at bounding box center [1099, 464] width 157 height 157
click at [641, 337] on input "f." at bounding box center [640, 331] width 1 height 11
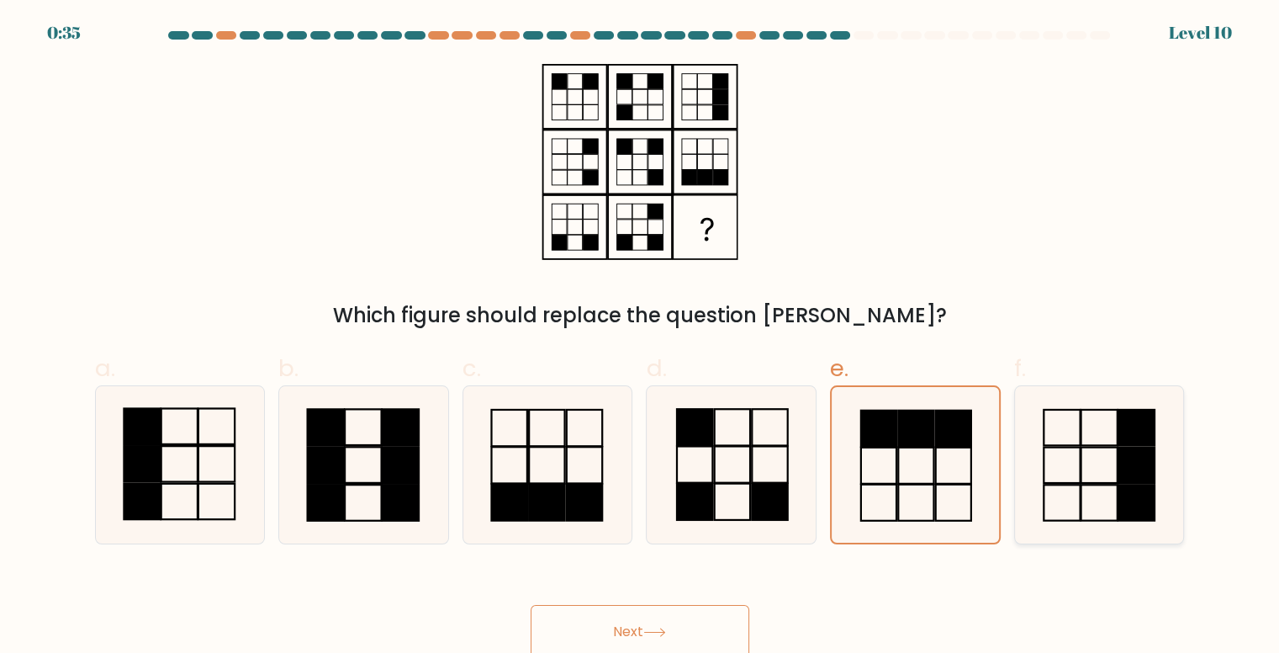
radio input "true"
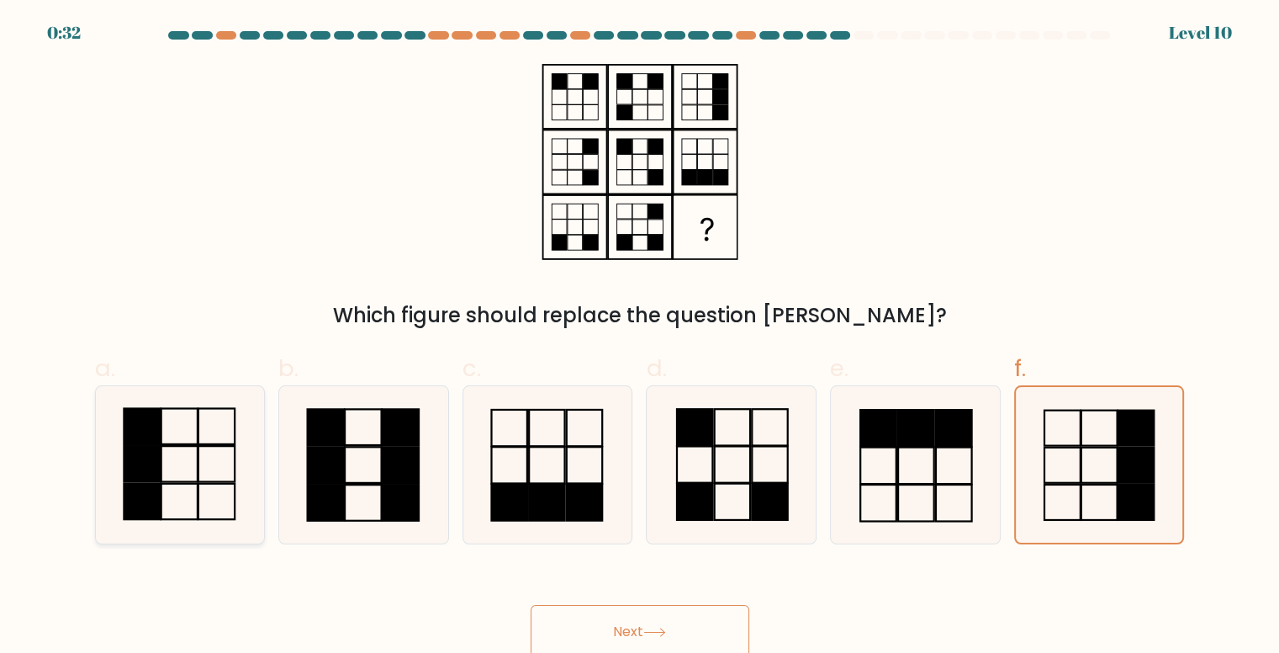
click at [131, 441] on rect at bounding box center [142, 427] width 36 height 36
click at [640, 337] on input "a." at bounding box center [640, 331] width 1 height 11
radio input "true"
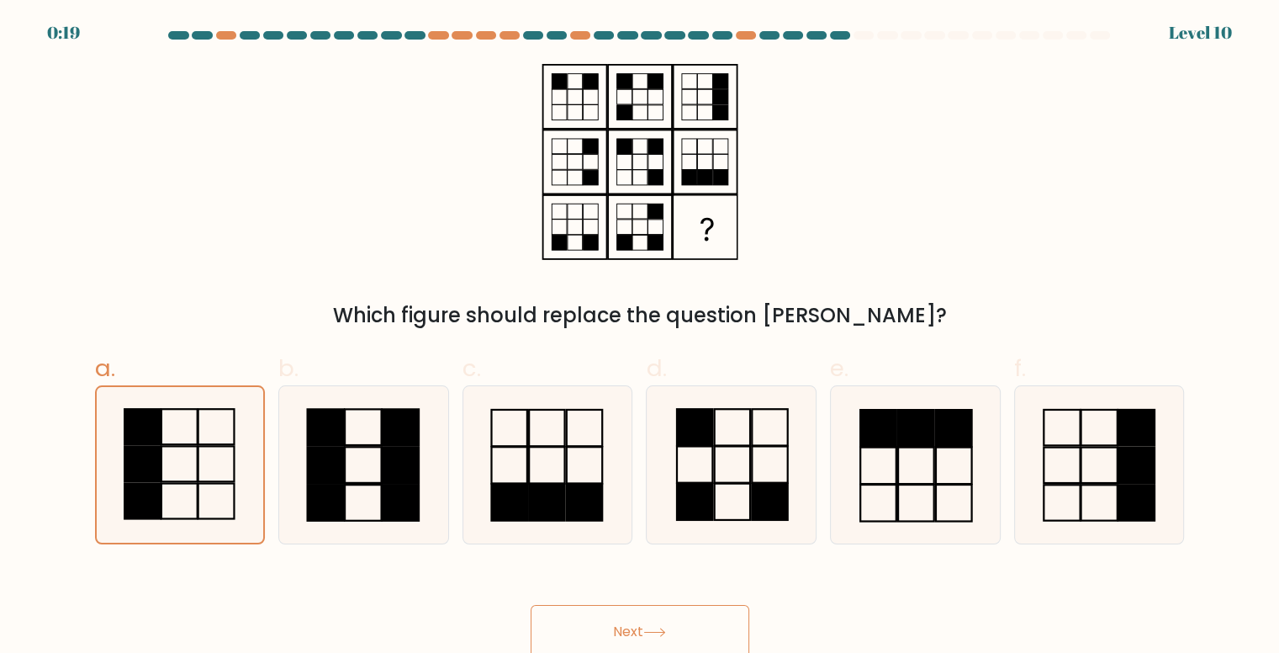
click at [643, 642] on button "Next" at bounding box center [640, 632] width 219 height 54
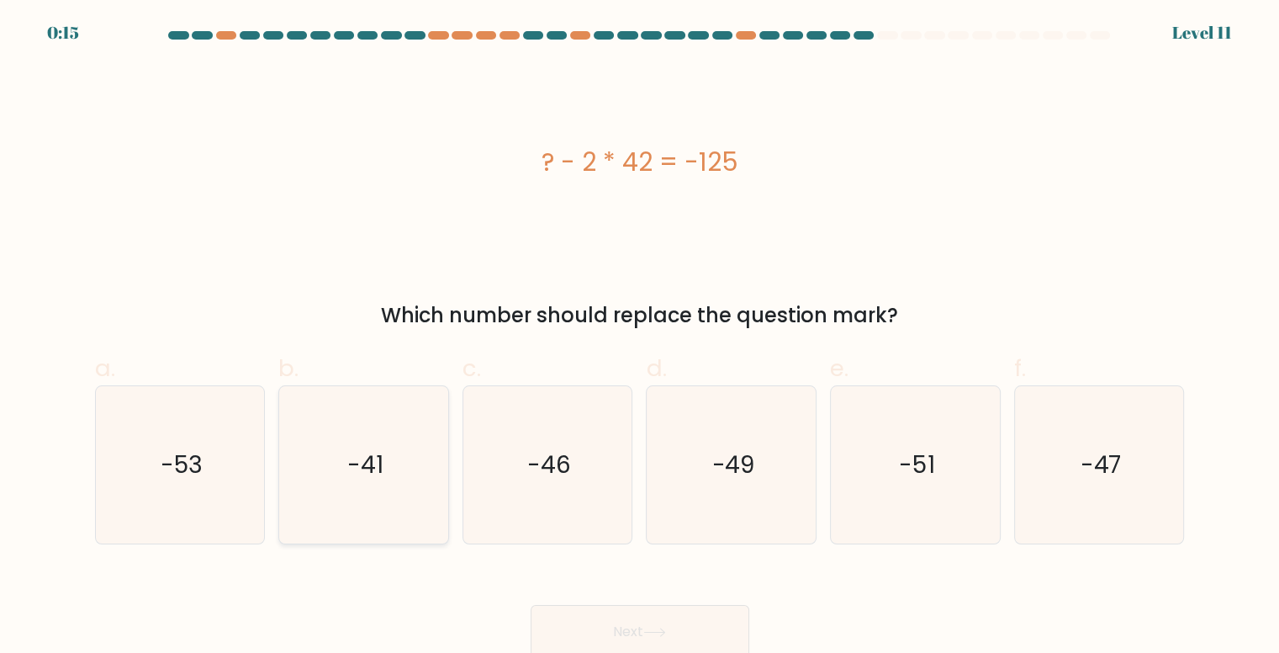
click at [347, 471] on icon "-41" at bounding box center [363, 464] width 157 height 157
click at [640, 337] on input "b. -41" at bounding box center [640, 331] width 1 height 11
radio input "true"
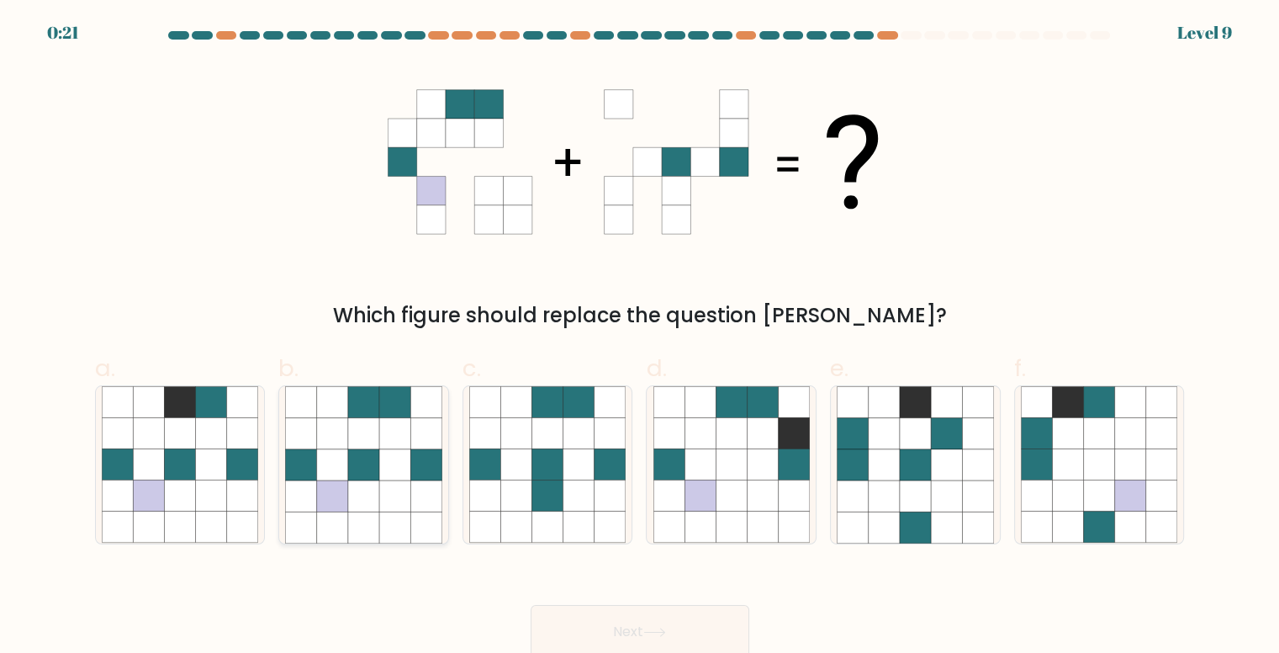
click at [358, 477] on icon at bounding box center [363, 464] width 31 height 31
click at [640, 337] on input "b." at bounding box center [640, 331] width 1 height 11
radio input "true"
click at [659, 624] on button "Next" at bounding box center [640, 632] width 219 height 54
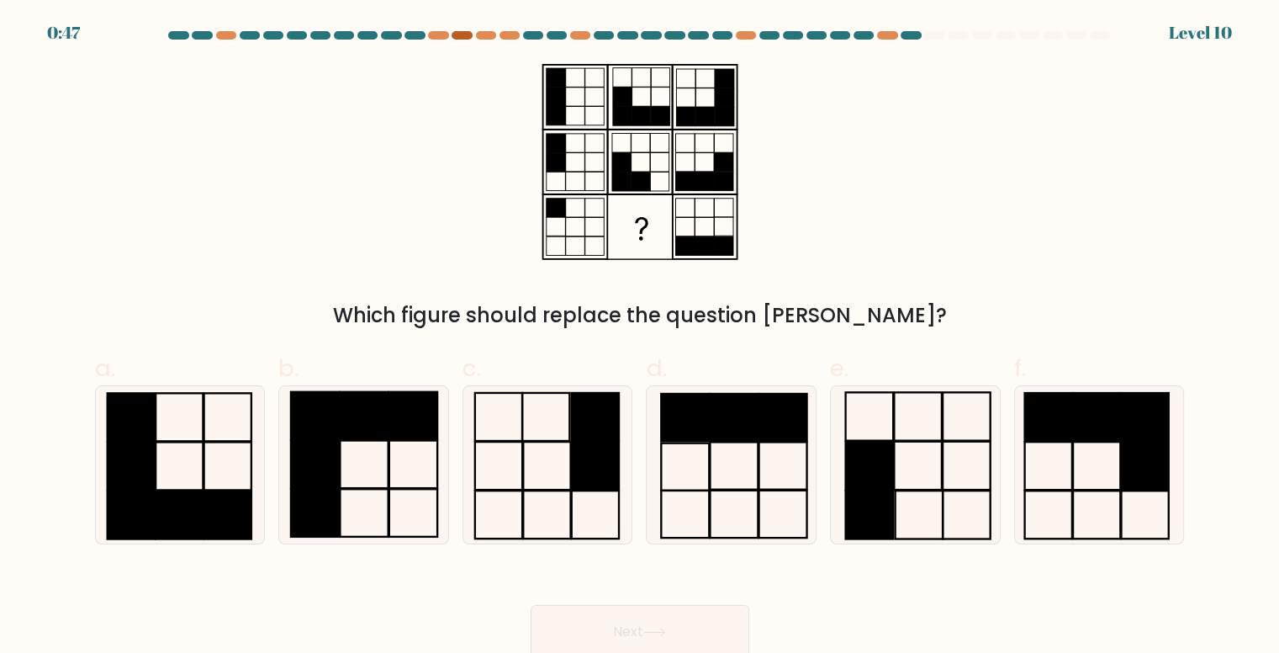
click at [457, 36] on div at bounding box center [462, 35] width 20 height 8
click at [424, 147] on div "Which figure should replace the question mark?" at bounding box center [640, 197] width 1110 height 267
click at [881, 513] on rect at bounding box center [869, 514] width 47 height 48
click at [641, 337] on input "e." at bounding box center [640, 331] width 1 height 11
radio input "true"
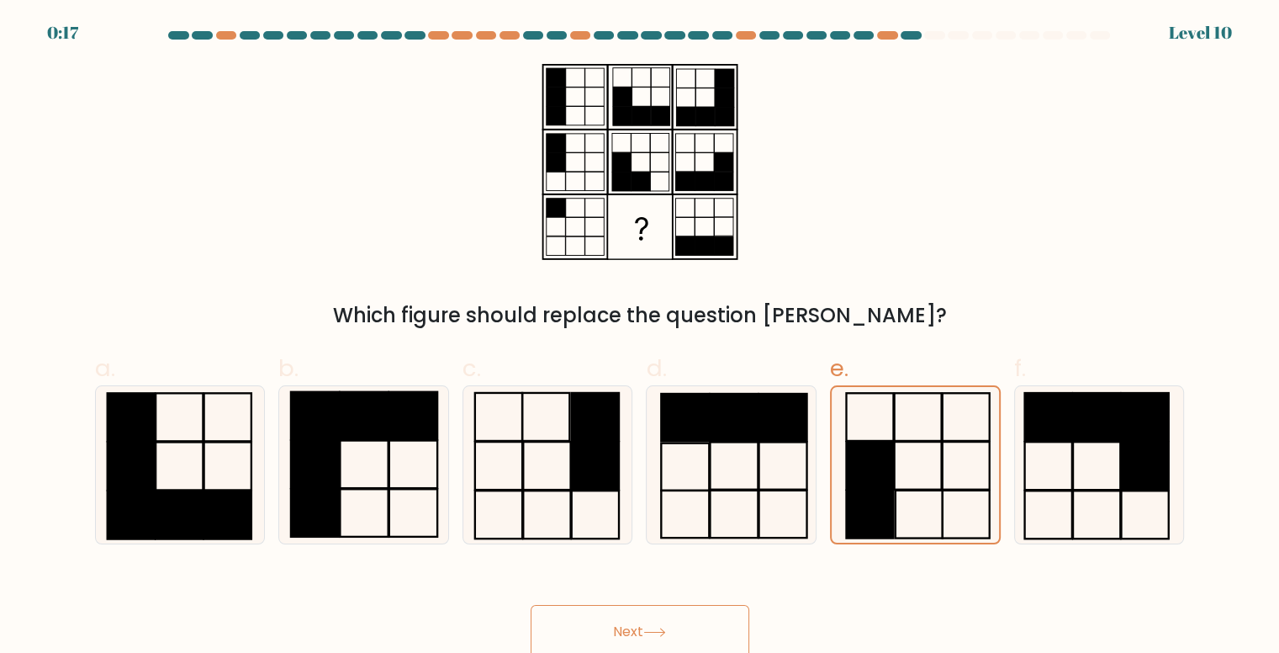
click at [643, 620] on button "Next" at bounding box center [640, 632] width 219 height 54
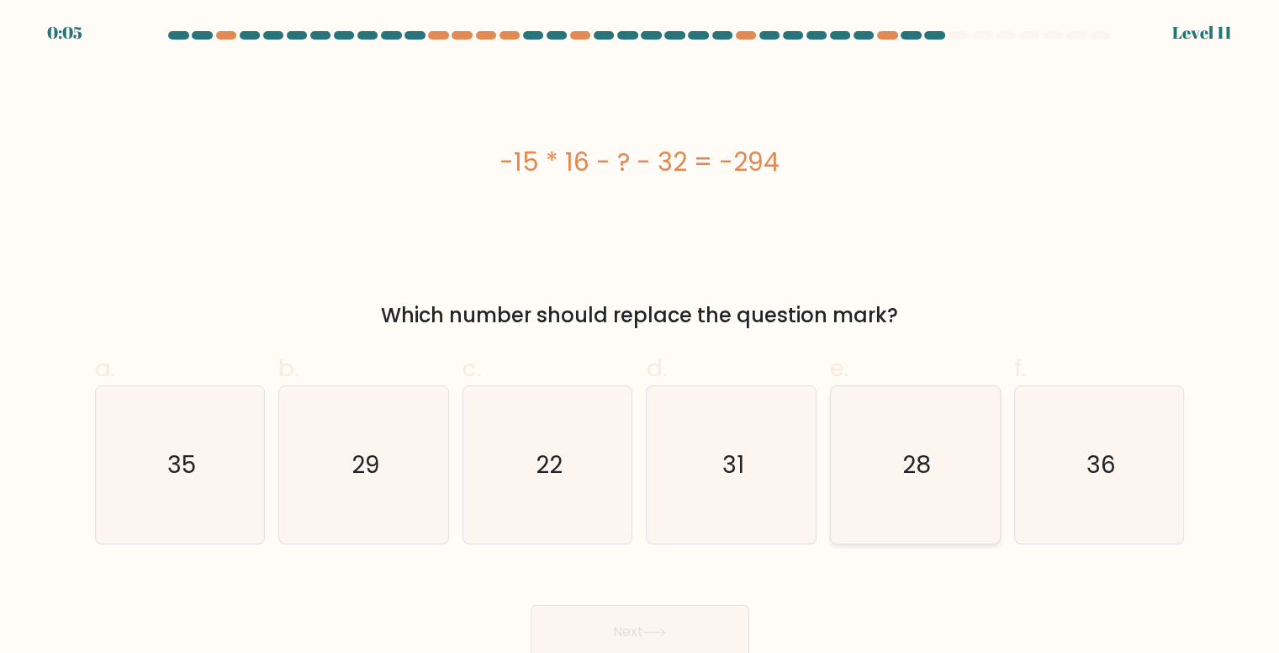
click at [865, 474] on icon "28" at bounding box center [915, 464] width 157 height 157
click at [641, 337] on input "e. 28" at bounding box center [640, 331] width 1 height 11
radio input "true"
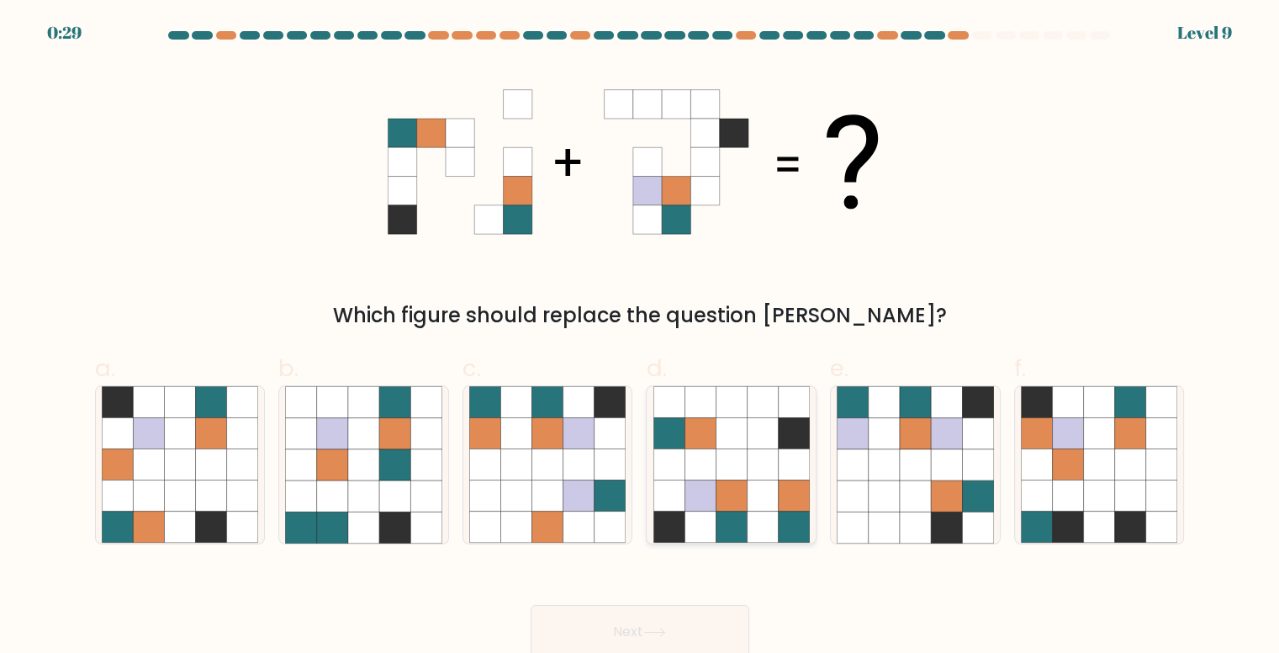
click at [735, 495] on icon at bounding box center [731, 495] width 31 height 31
click at [641, 337] on input "d." at bounding box center [640, 331] width 1 height 11
radio input "true"
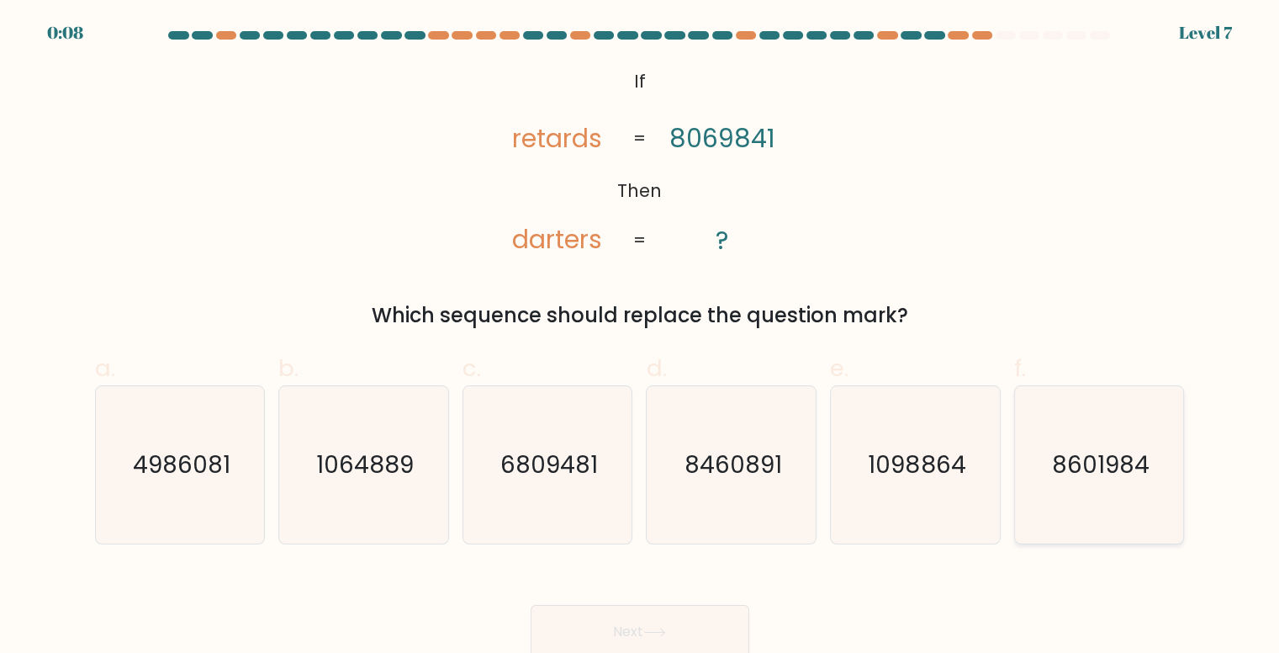
click at [1114, 485] on icon "8601984" at bounding box center [1099, 464] width 157 height 157
click at [641, 337] on input "f. 8601984" at bounding box center [640, 331] width 1 height 11
radio input "true"
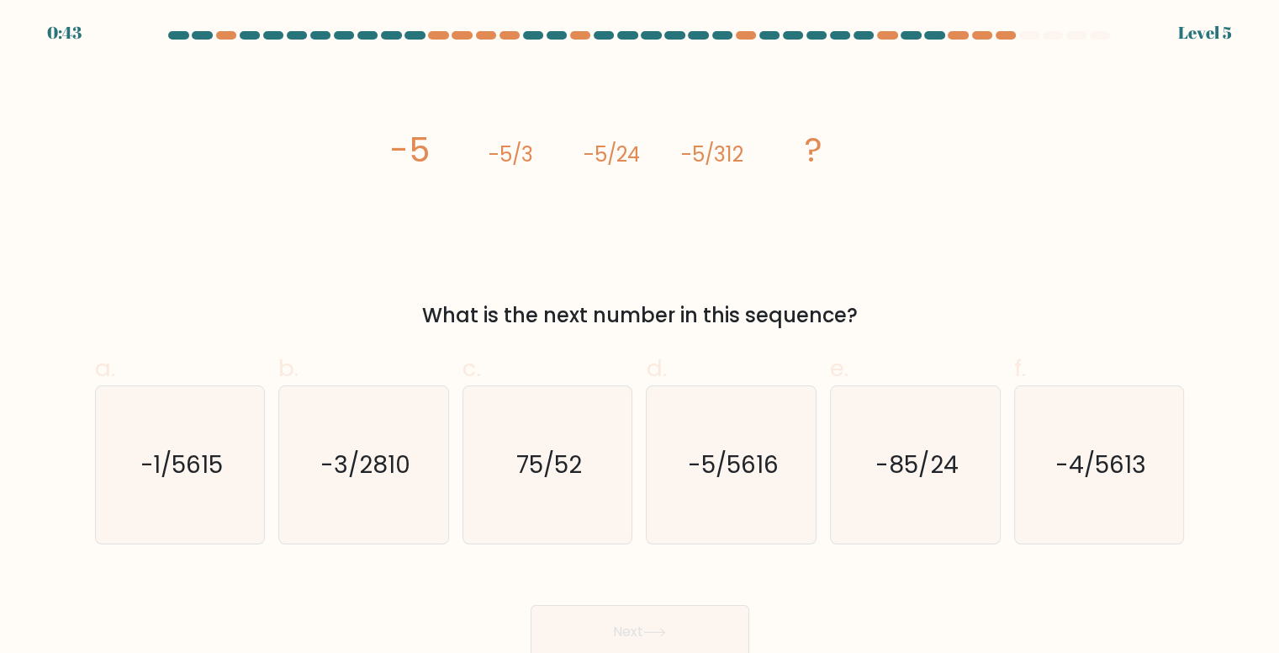
click at [702, 613] on button "Next" at bounding box center [640, 632] width 219 height 54
click at [892, 262] on div "image/svg+xml -5 -5/3 -5/24 -5/312 ? What is the next number in this sequence?" at bounding box center [640, 197] width 1110 height 267
click at [1002, 36] on div at bounding box center [1006, 35] width 20 height 8
click at [670, 465] on icon "-5/5616" at bounding box center [732, 464] width 157 height 157
click at [641, 337] on input "d. -5/5616" at bounding box center [640, 331] width 1 height 11
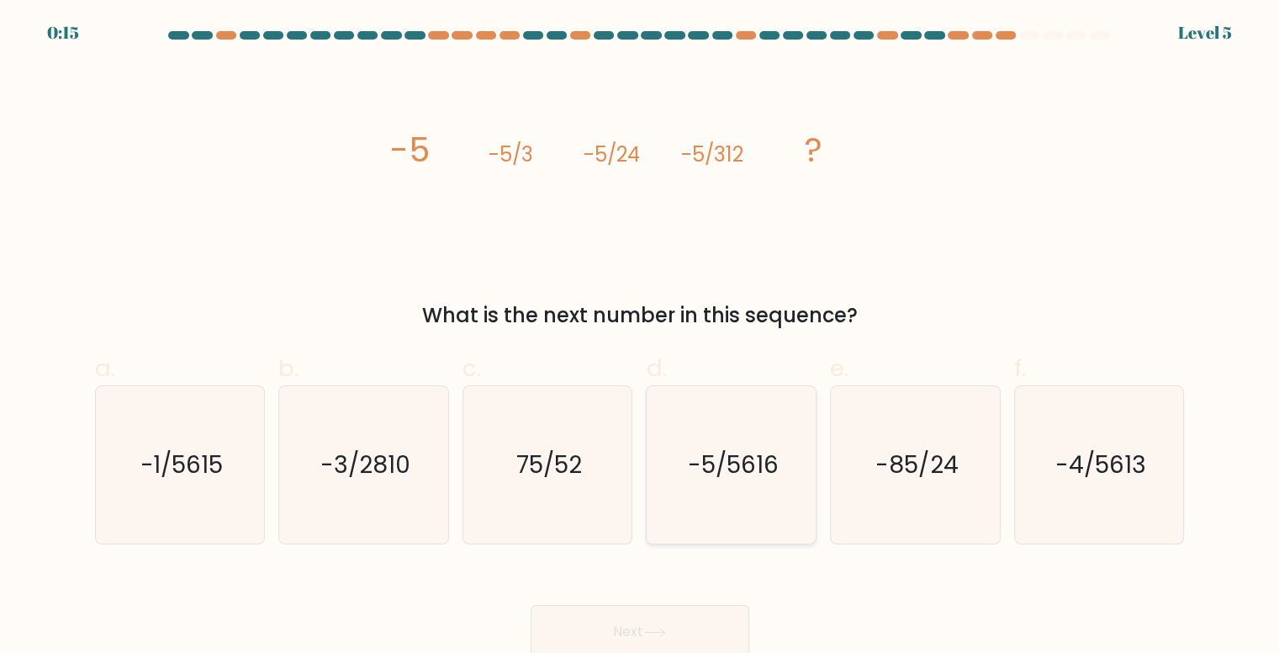
radio input "true"
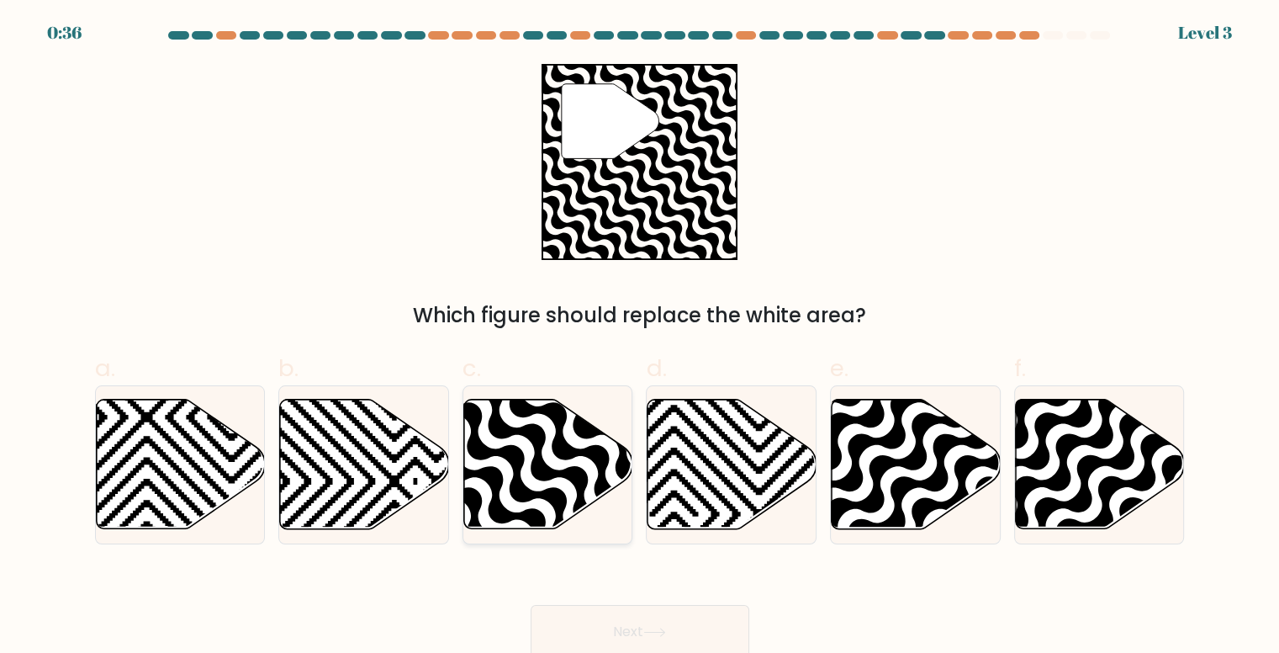
click at [521, 431] on icon at bounding box center [599, 534] width 341 height 341
click at [640, 337] on input "c." at bounding box center [640, 331] width 1 height 11
radio input "true"
click at [632, 623] on button "Next" at bounding box center [640, 632] width 219 height 54
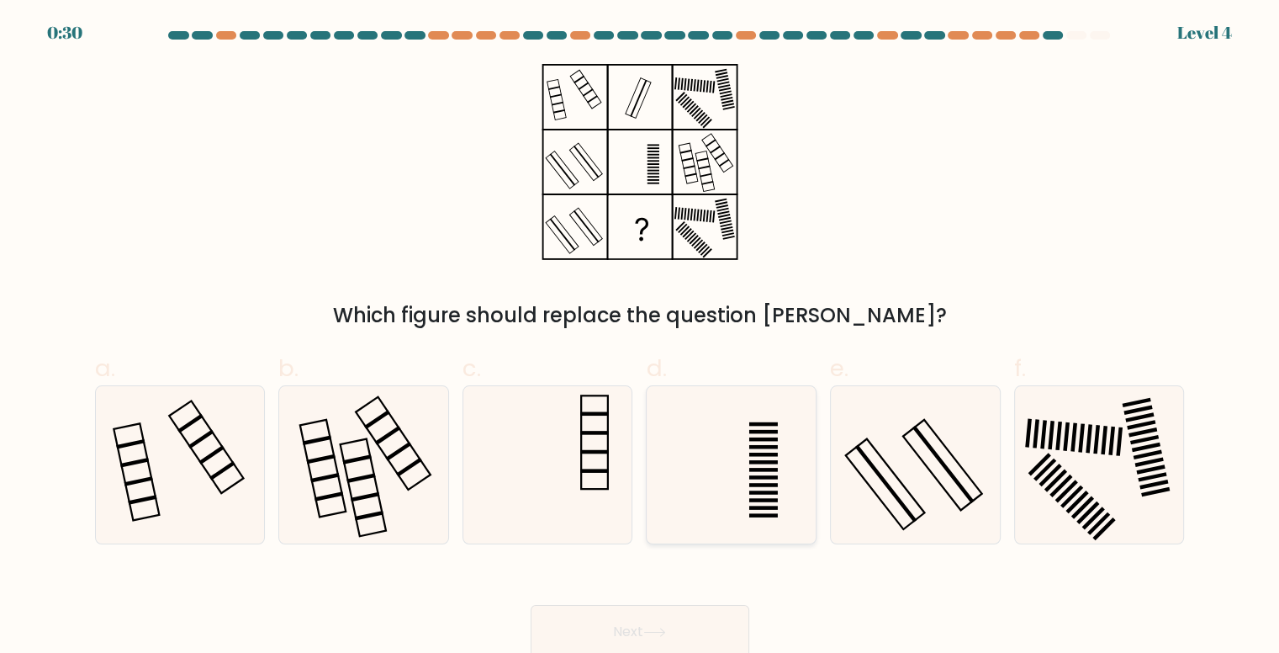
click at [693, 468] on icon at bounding box center [732, 464] width 157 height 157
click at [641, 337] on input "d." at bounding box center [640, 331] width 1 height 11
radio input "true"
click at [568, 451] on icon at bounding box center [547, 464] width 157 height 157
click at [640, 337] on input "c." at bounding box center [640, 331] width 1 height 11
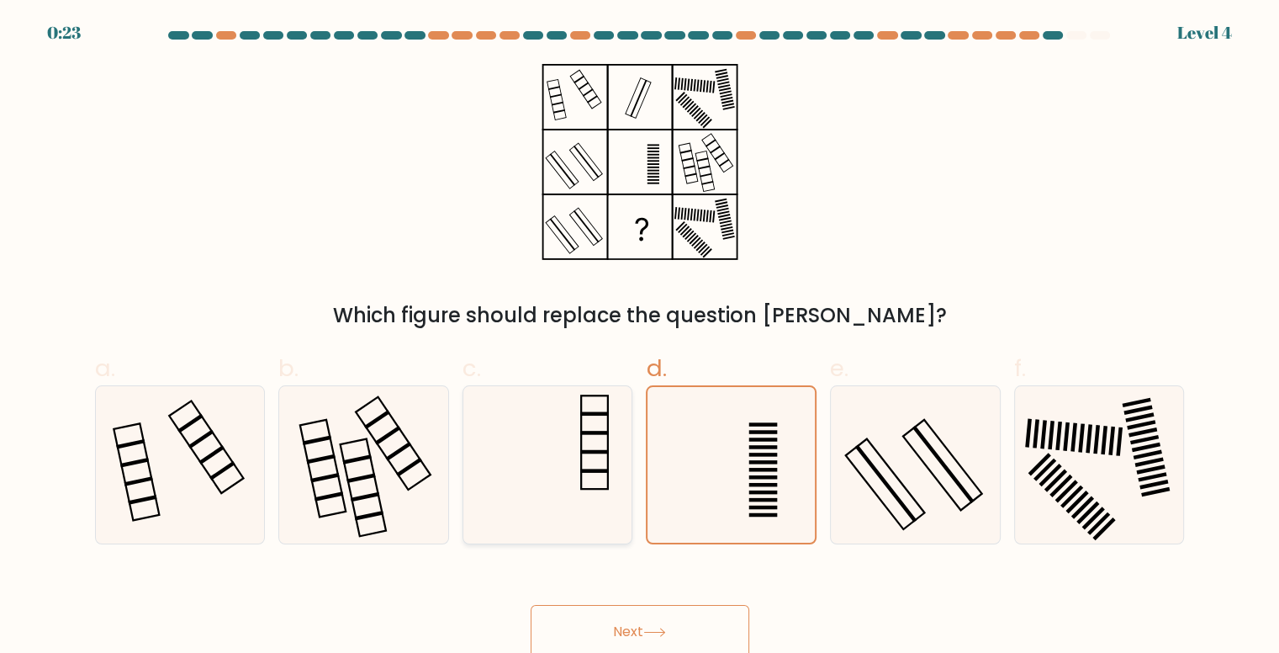
radio input "true"
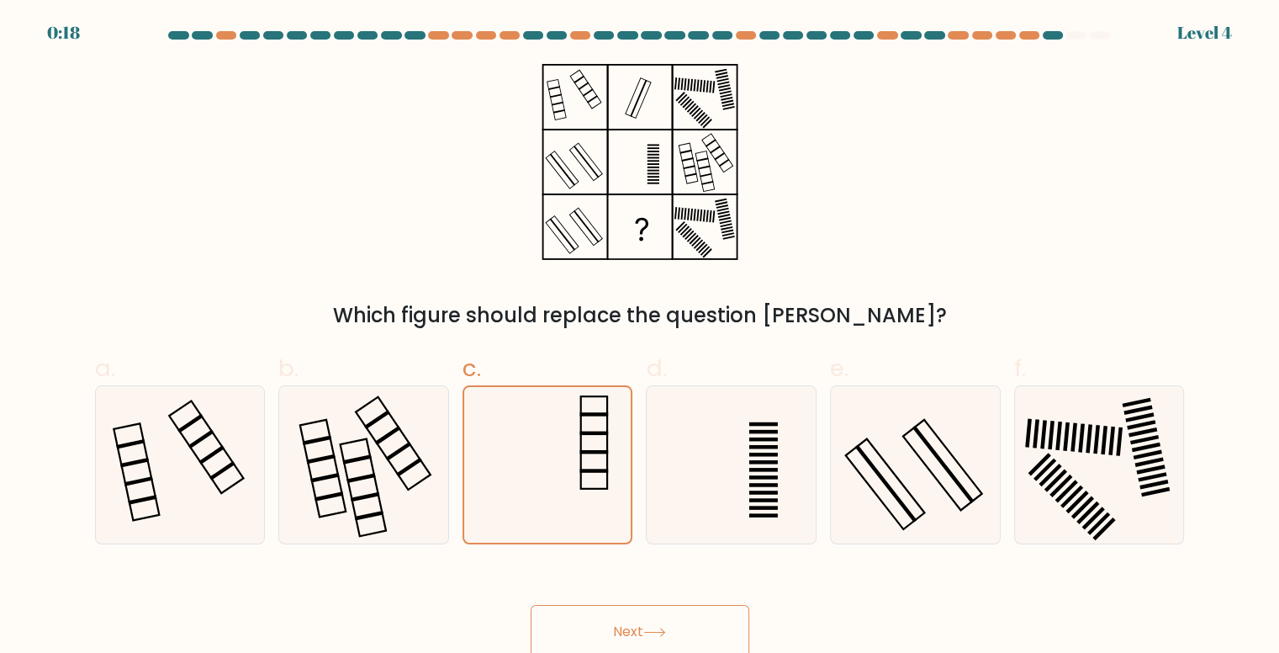
click at [630, 614] on button "Next" at bounding box center [640, 632] width 219 height 54
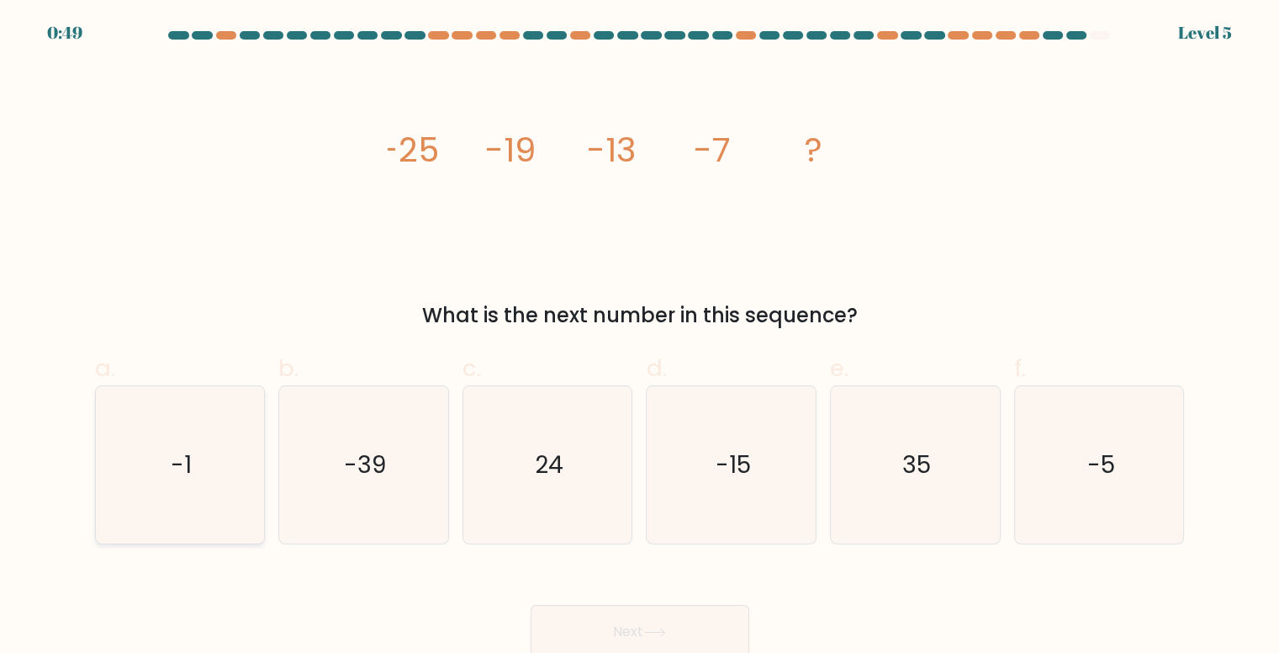
click at [156, 479] on icon "-1" at bounding box center [180, 464] width 157 height 157
click at [640, 337] on input "a. -1" at bounding box center [640, 331] width 1 height 11
radio input "true"
click at [664, 632] on icon at bounding box center [654, 632] width 20 height 8
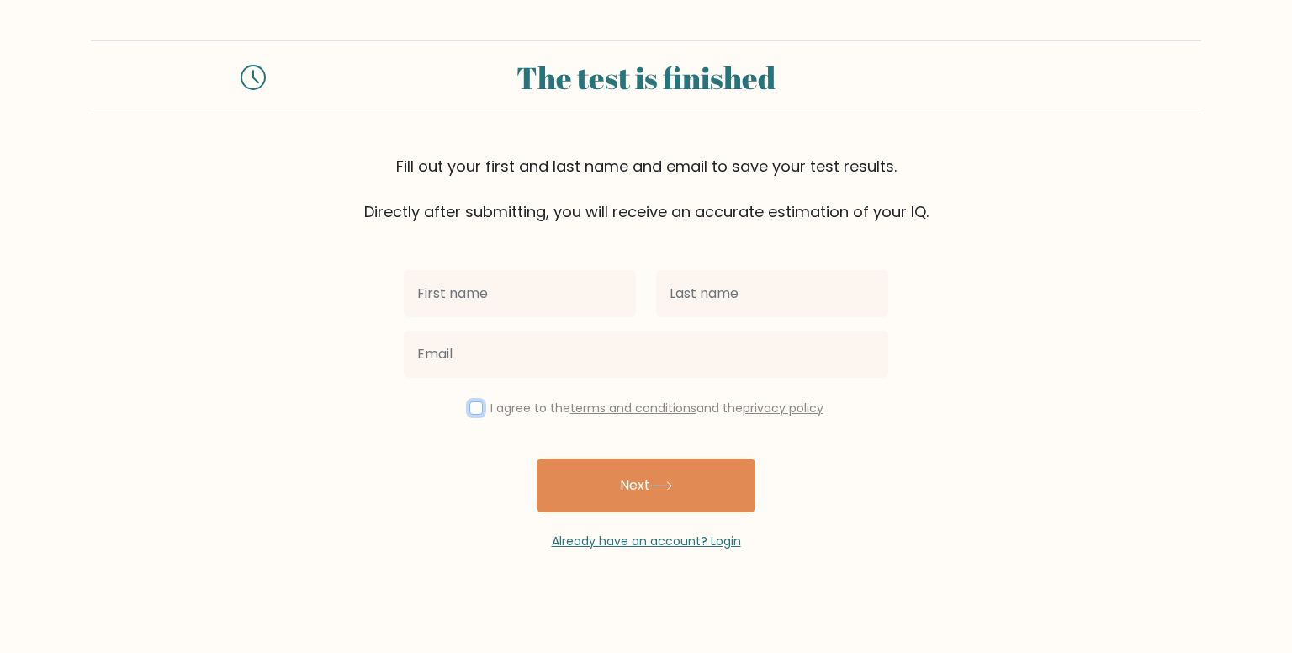
click at [469, 405] on input "checkbox" at bounding box center [475, 407] width 13 height 13
checkbox input "true"
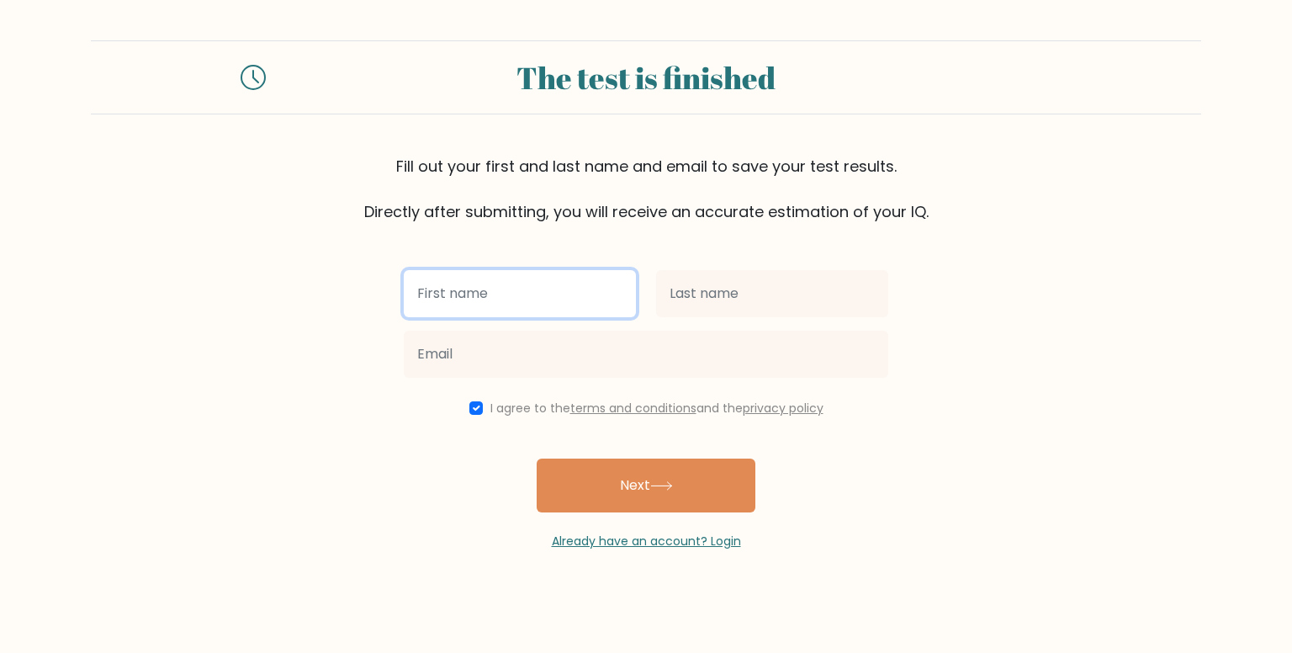
click at [506, 294] on input "text" at bounding box center [520, 293] width 232 height 47
type input "George Codrut"
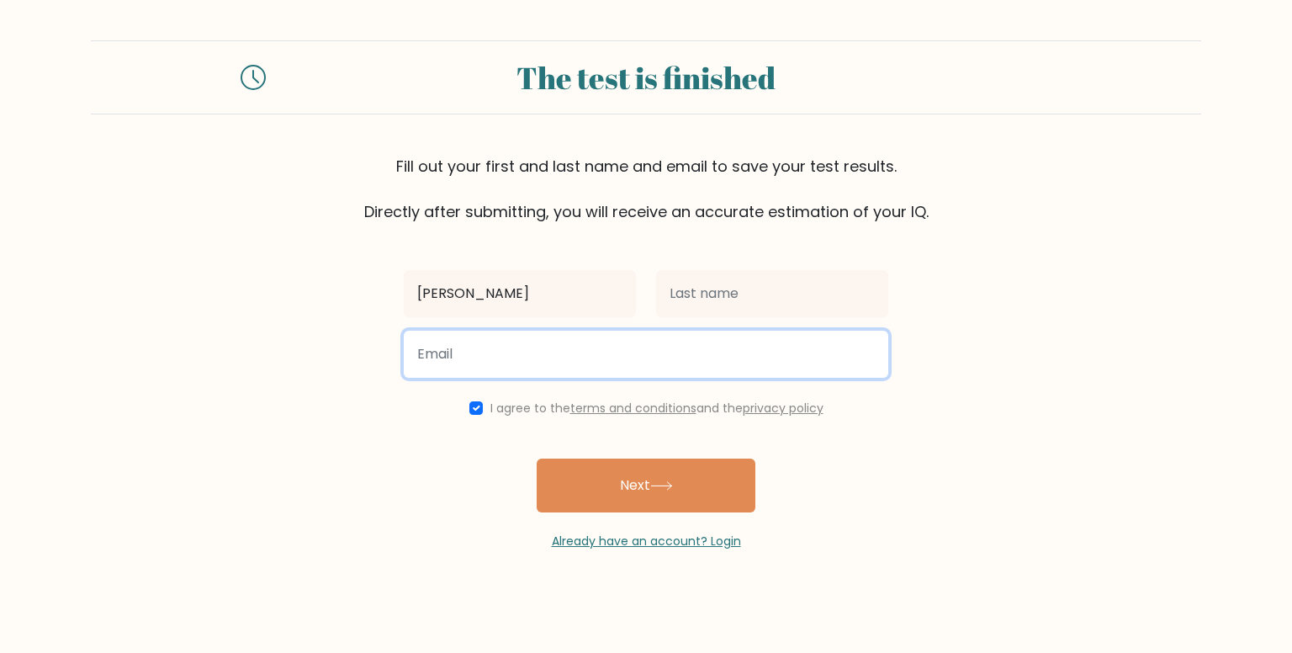
click at [515, 348] on input "email" at bounding box center [646, 354] width 484 height 47
type input "codrutbarhala@gmail.com"
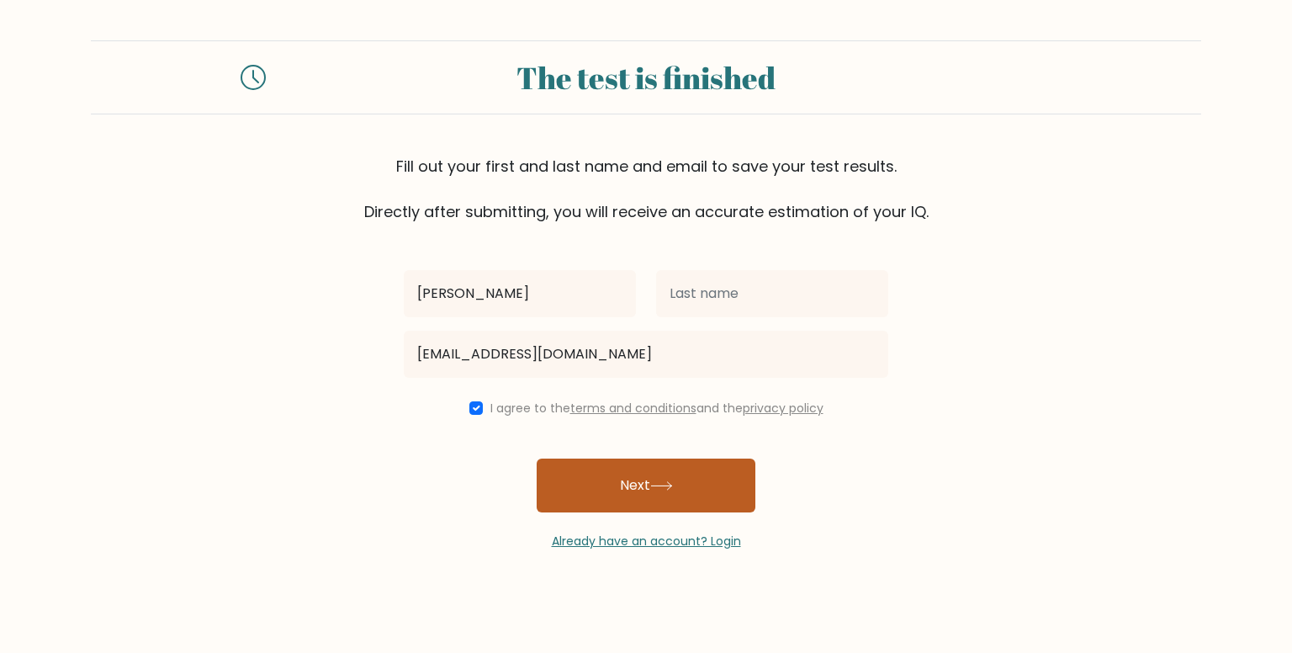
click at [639, 473] on button "Next" at bounding box center [646, 485] width 219 height 54
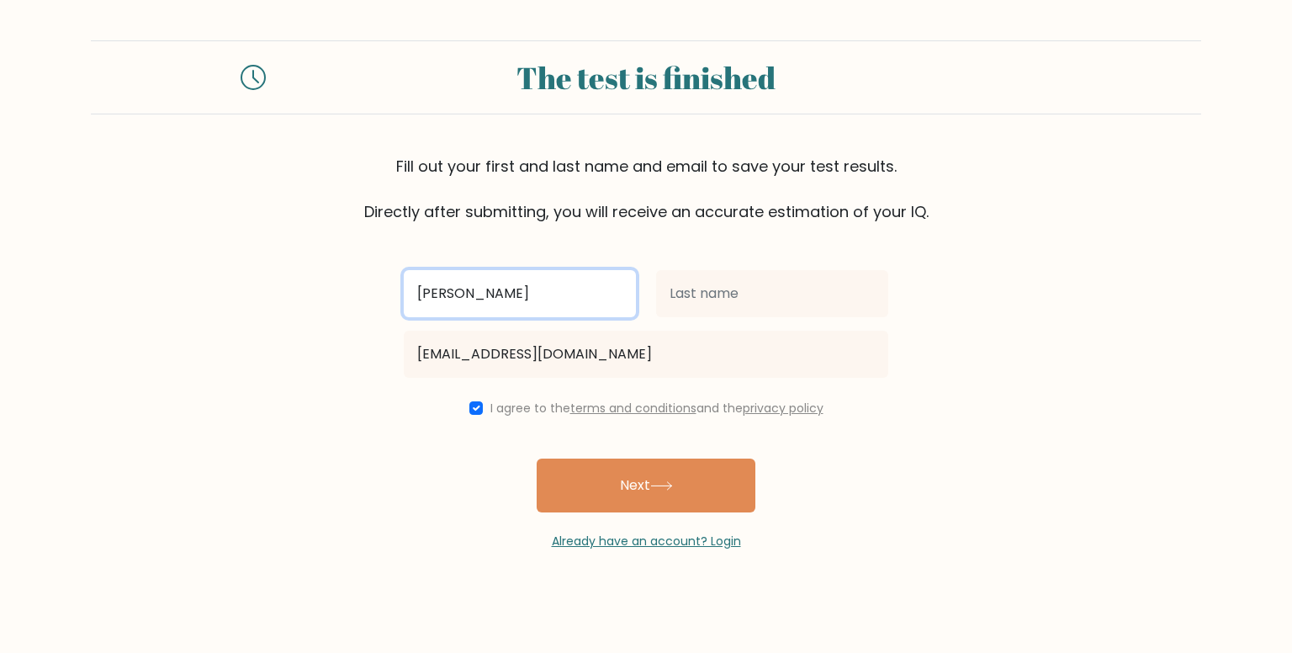
drag, startPoint x: 552, startPoint y: 281, endPoint x: 468, endPoint y: 295, distance: 85.3
click at [468, 295] on input "George Codrut" at bounding box center [520, 293] width 232 height 47
type input "George"
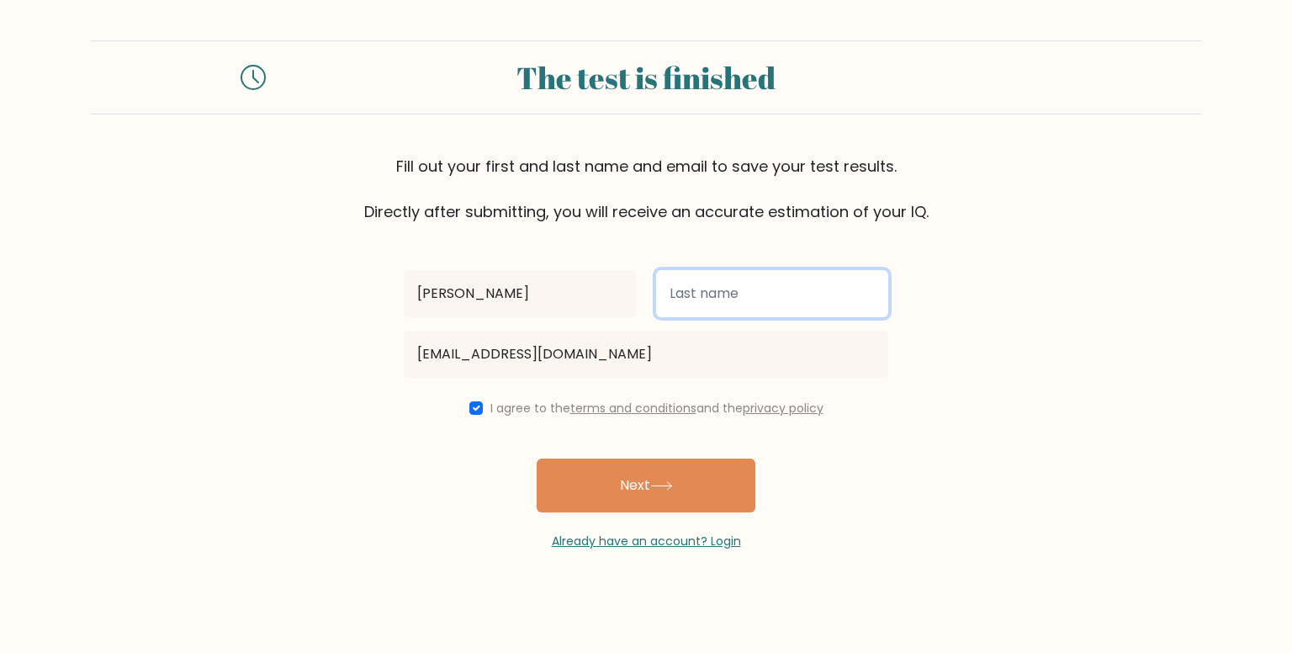
click at [683, 283] on input "text" at bounding box center [772, 293] width 232 height 47
paste input "Codrut"
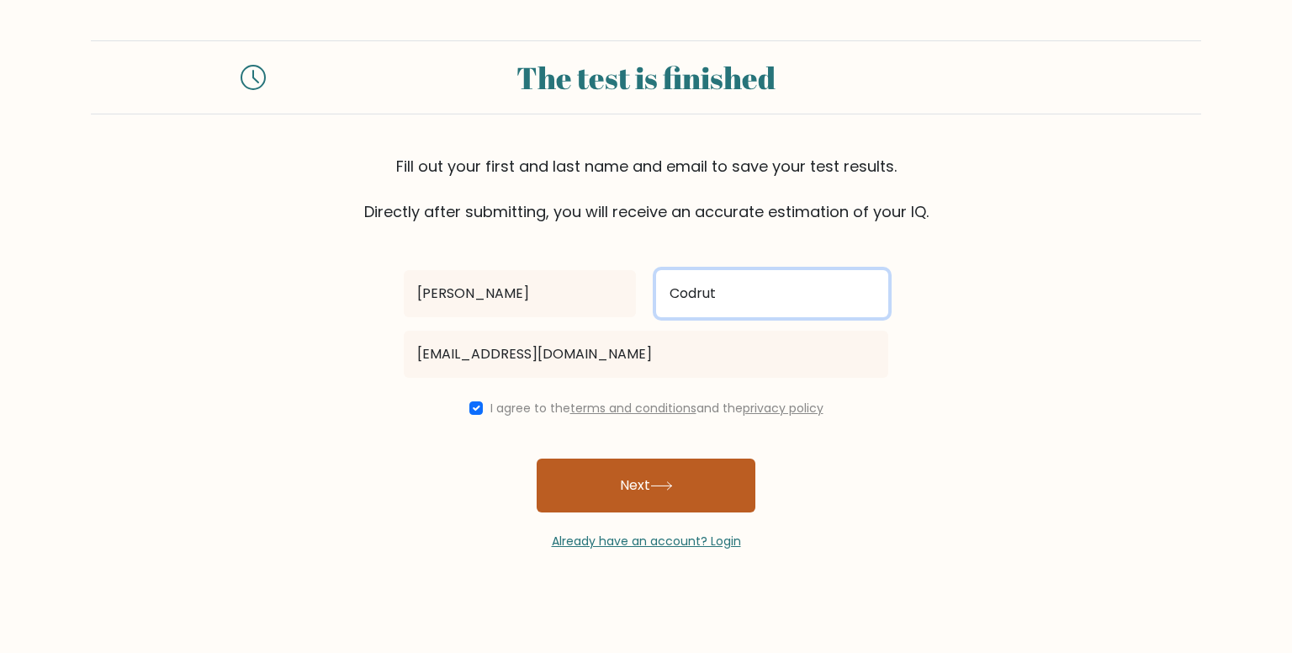
type input "Codrut"
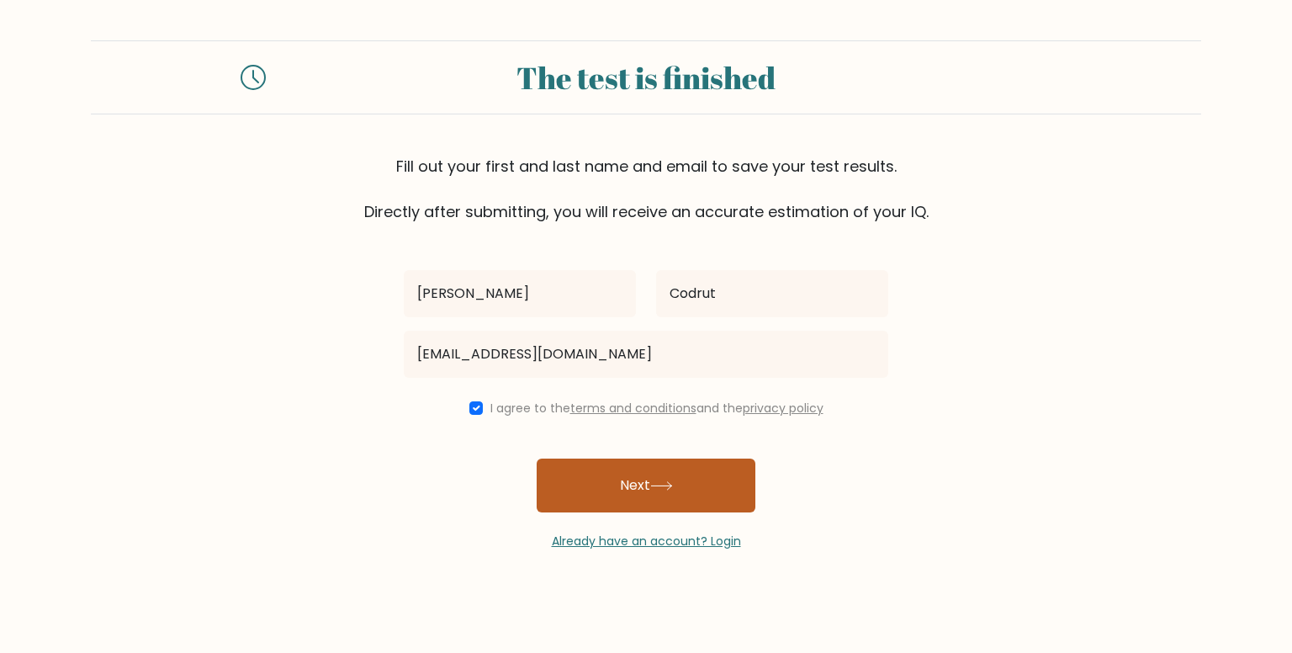
click at [673, 484] on icon at bounding box center [661, 485] width 23 height 9
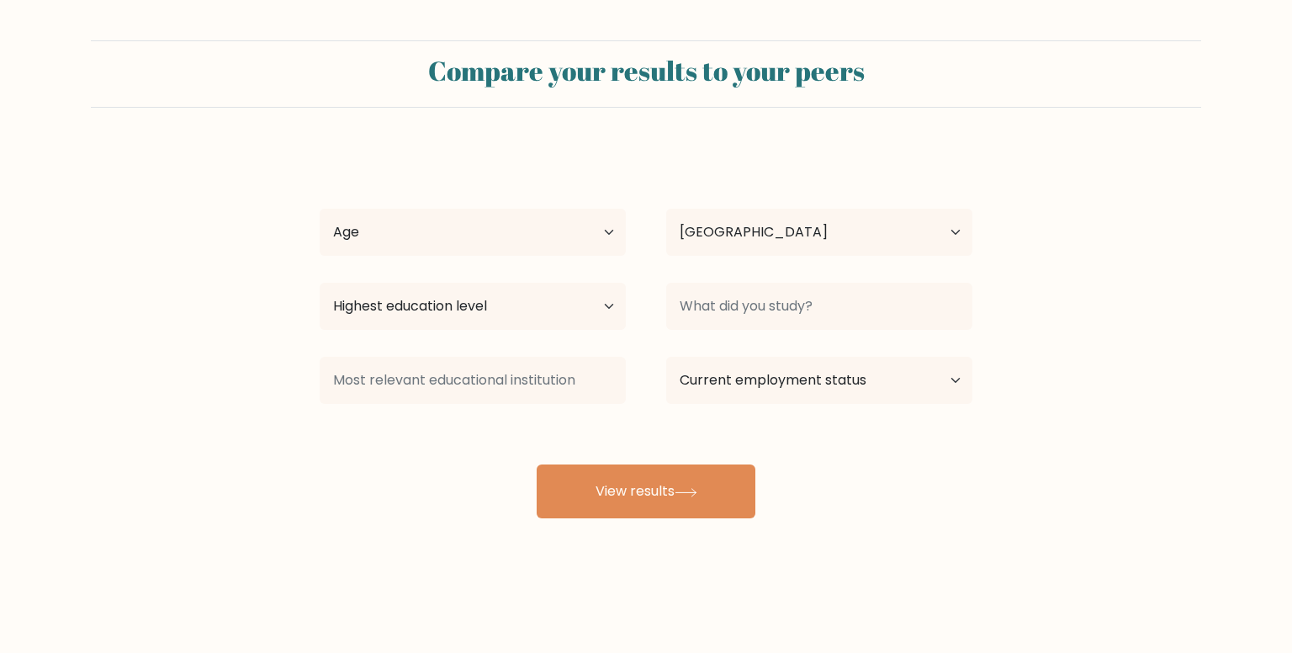
select select "RO"
click at [541, 222] on select "Age Under [DEMOGRAPHIC_DATA] [DEMOGRAPHIC_DATA] [DEMOGRAPHIC_DATA] [DEMOGRAPHIC…" at bounding box center [473, 232] width 306 height 47
select select "35_44"
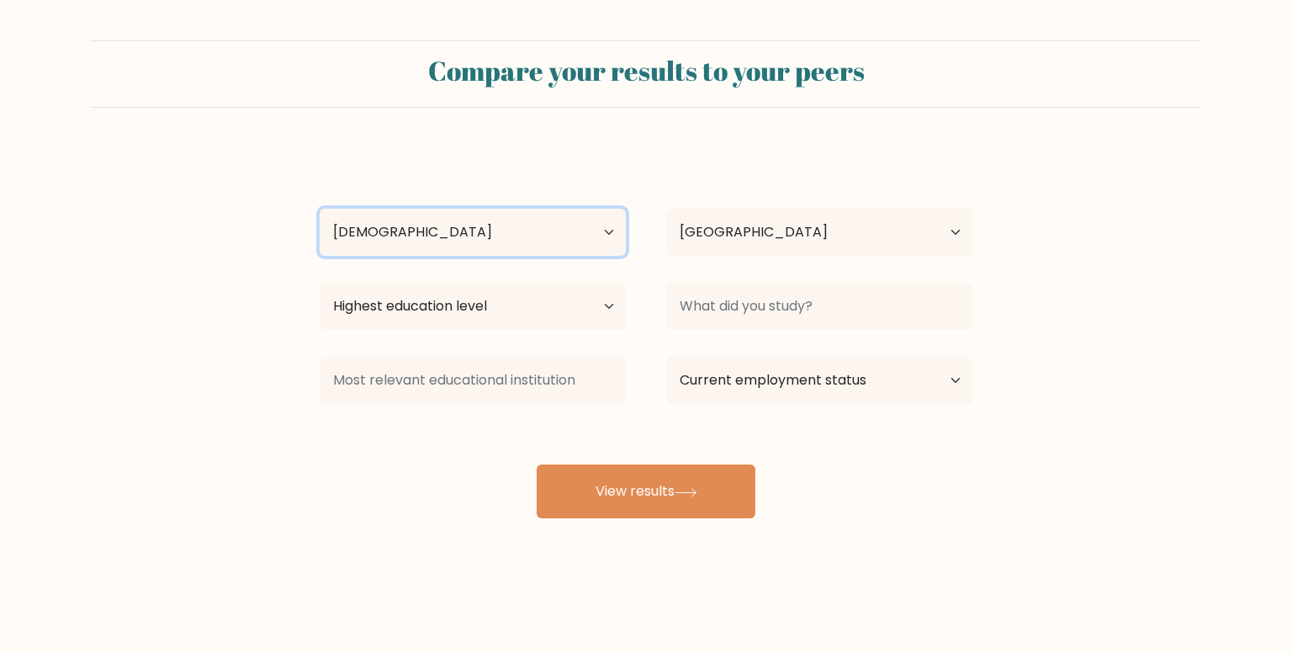
click at [320, 209] on select "Age Under [DEMOGRAPHIC_DATA] [DEMOGRAPHIC_DATA] [DEMOGRAPHIC_DATA] [DEMOGRAPHIC…" at bounding box center [473, 232] width 306 height 47
click at [474, 302] on select "Highest education level No schooling Primary Lower Secondary Upper Secondary Oc…" at bounding box center [473, 306] width 306 height 47
select select "bachelors_degree"
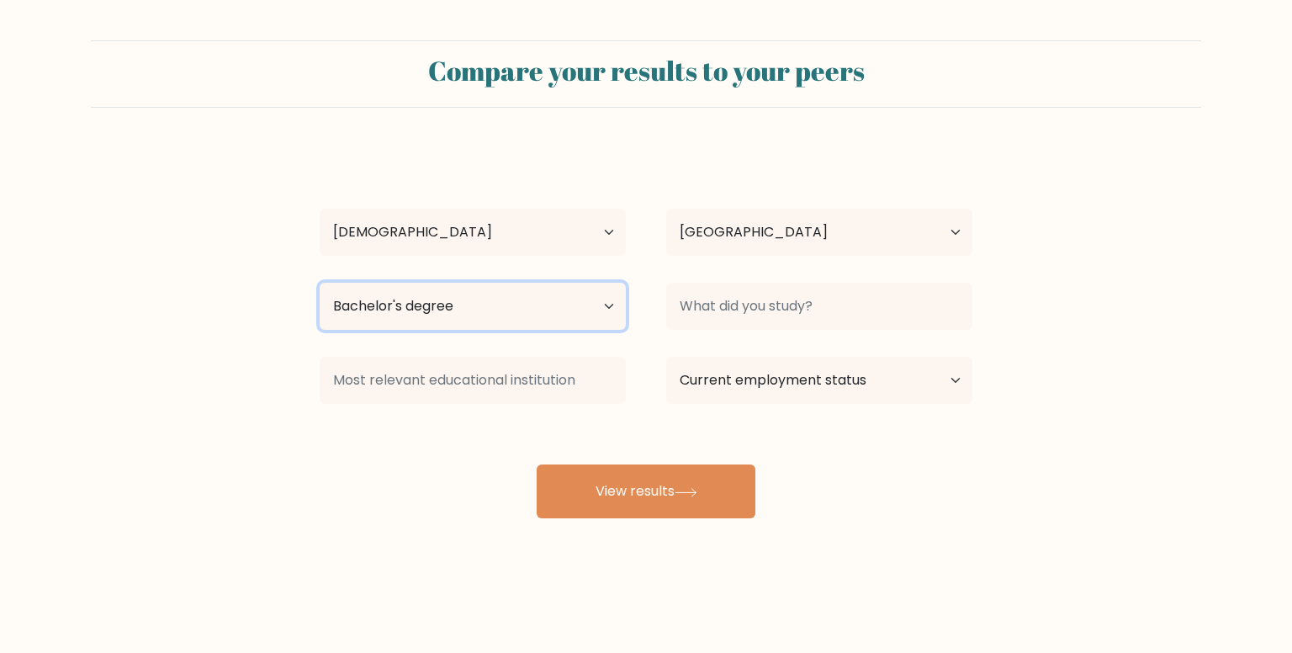
click at [320, 283] on select "Highest education level No schooling Primary Lower Secondary Upper Secondary Oc…" at bounding box center [473, 306] width 306 height 47
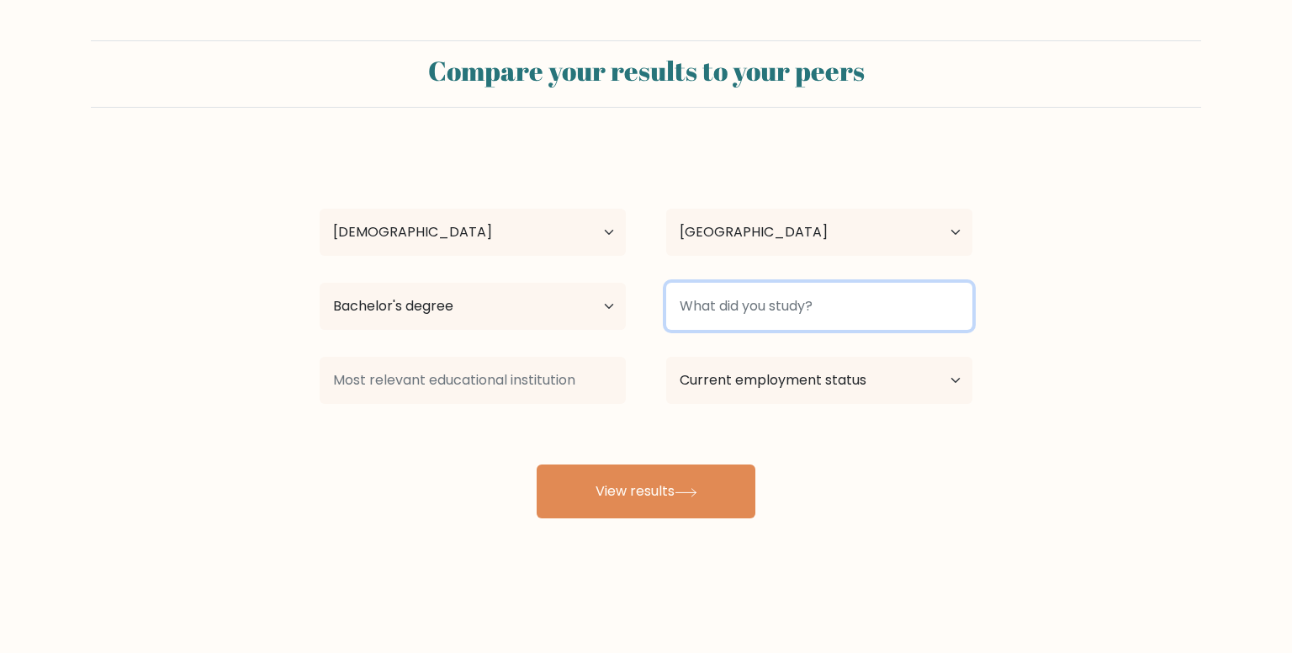
click at [677, 312] on input at bounding box center [819, 306] width 306 height 47
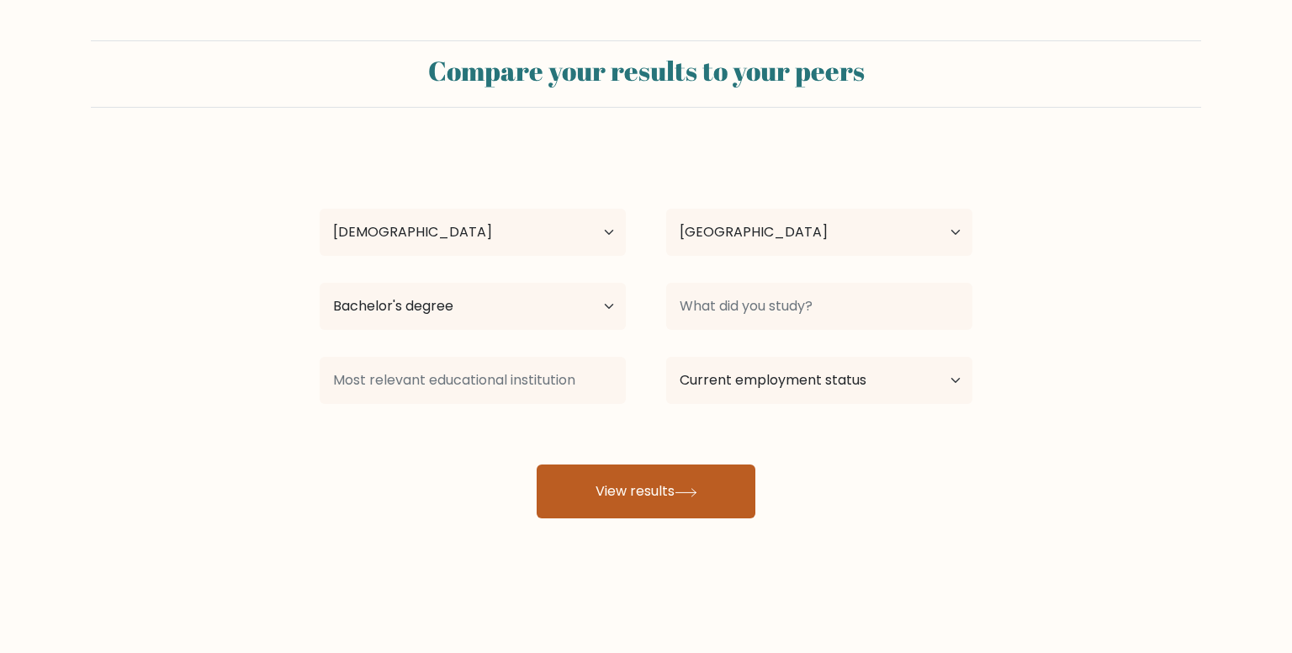
click at [652, 464] on button "View results" at bounding box center [646, 491] width 219 height 54
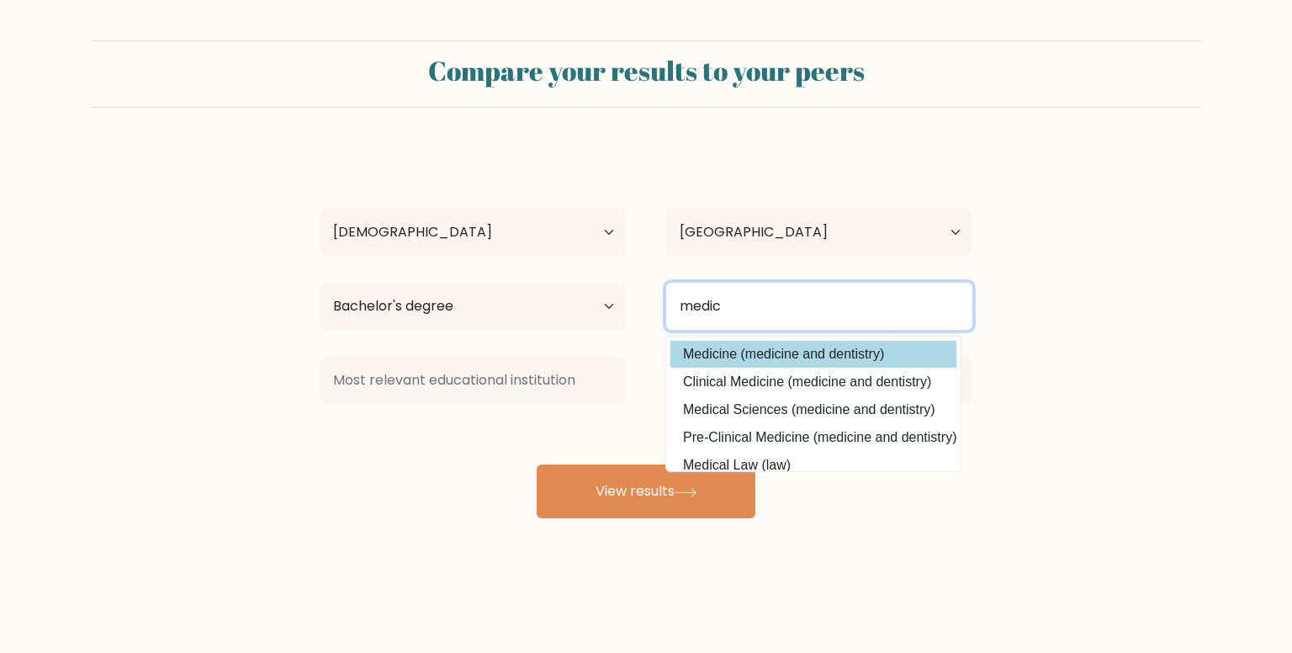
type input "medic"
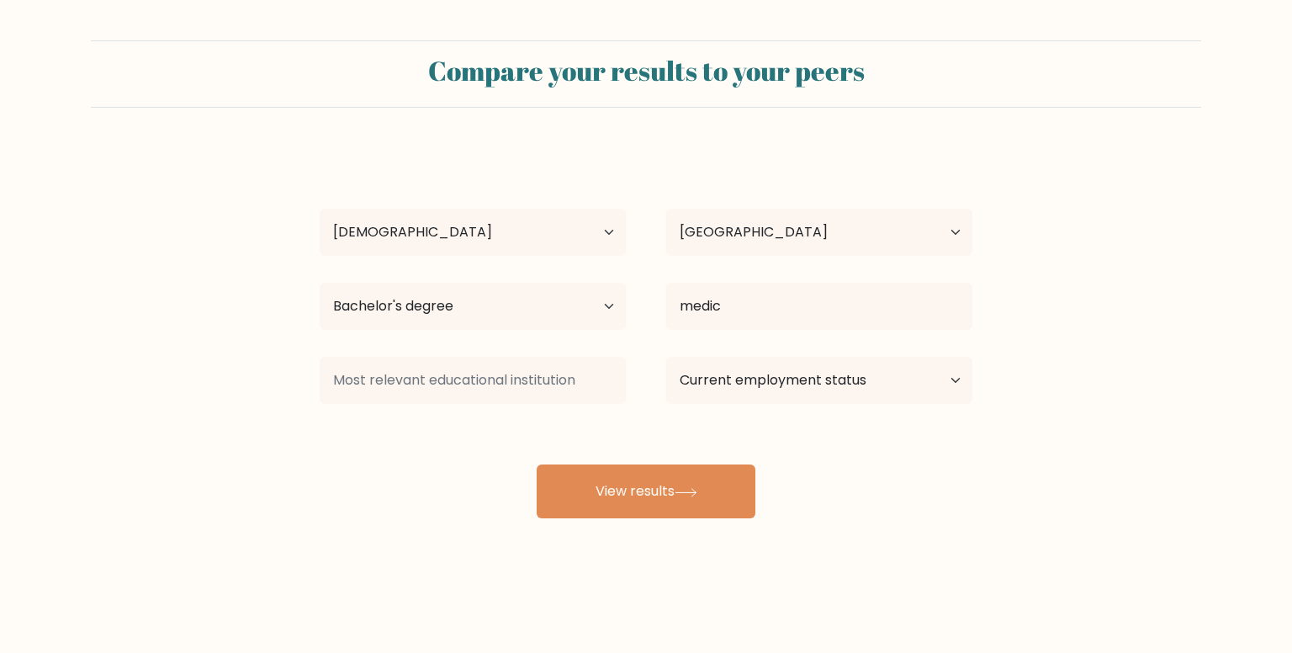
click at [754, 359] on div "[PERSON_NAME] Age Under [DEMOGRAPHIC_DATA] [DEMOGRAPHIC_DATA] [DEMOGRAPHIC_DATA…" at bounding box center [646, 333] width 673 height 370
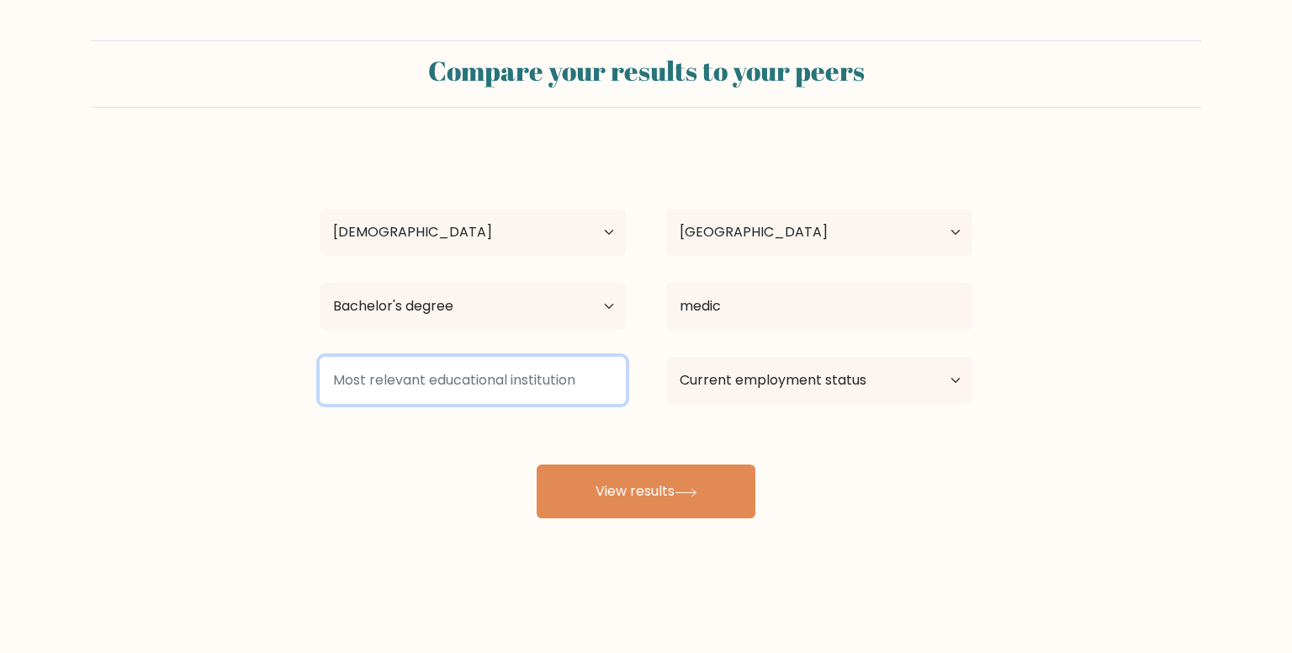
click at [615, 366] on input at bounding box center [473, 380] width 306 height 47
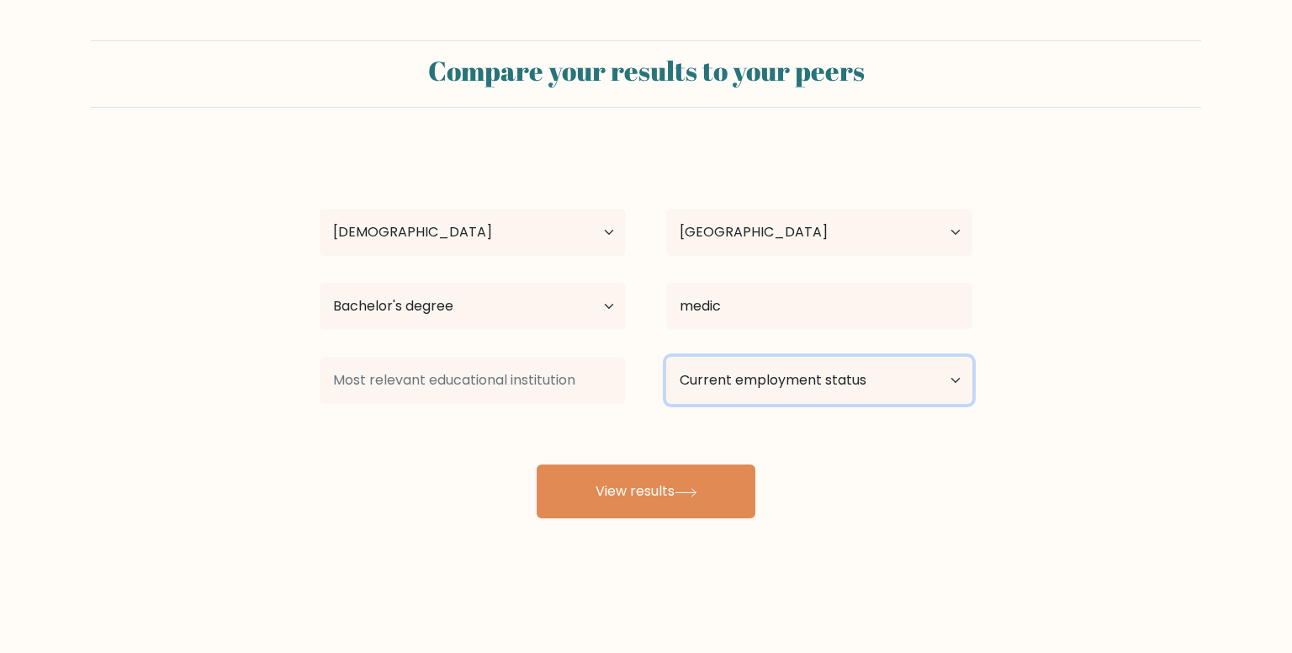
click at [725, 368] on select "Current employment status Employed Student Retired Other / prefer not to answer" at bounding box center [819, 380] width 306 height 47
select select "other"
click at [666, 357] on select "Current employment status Employed Student Retired Other / prefer not to answer" at bounding box center [819, 380] width 306 height 47
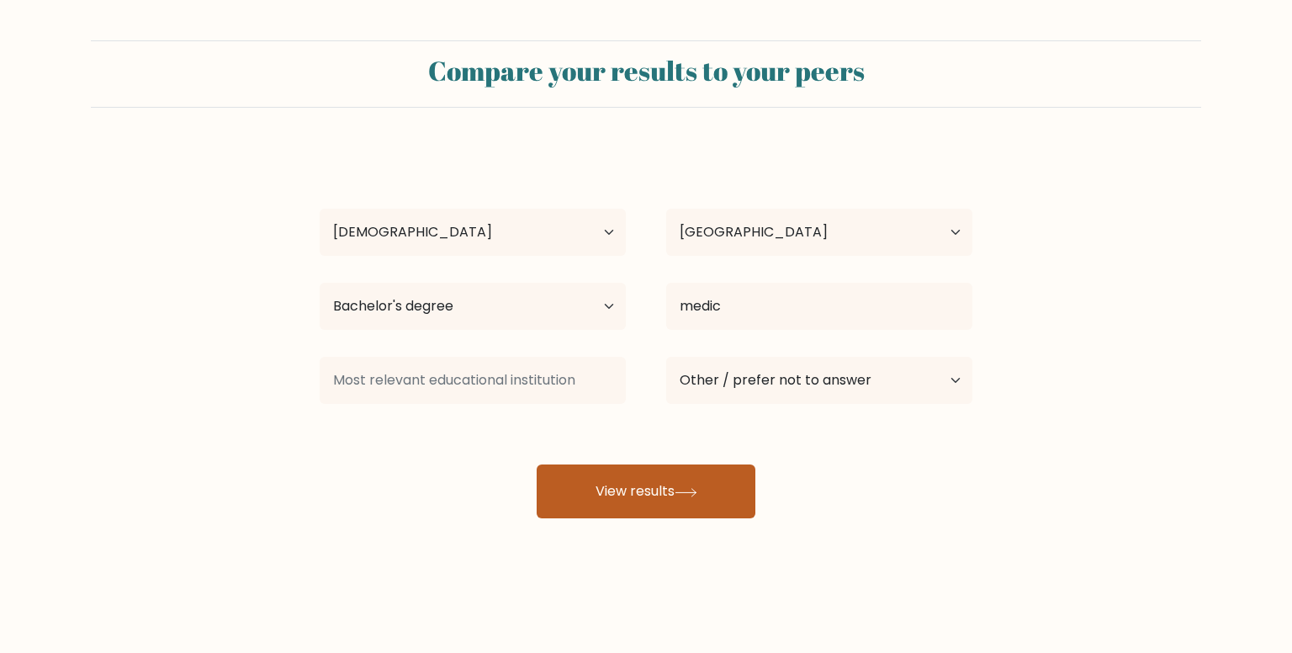
click at [685, 488] on icon at bounding box center [686, 492] width 23 height 9
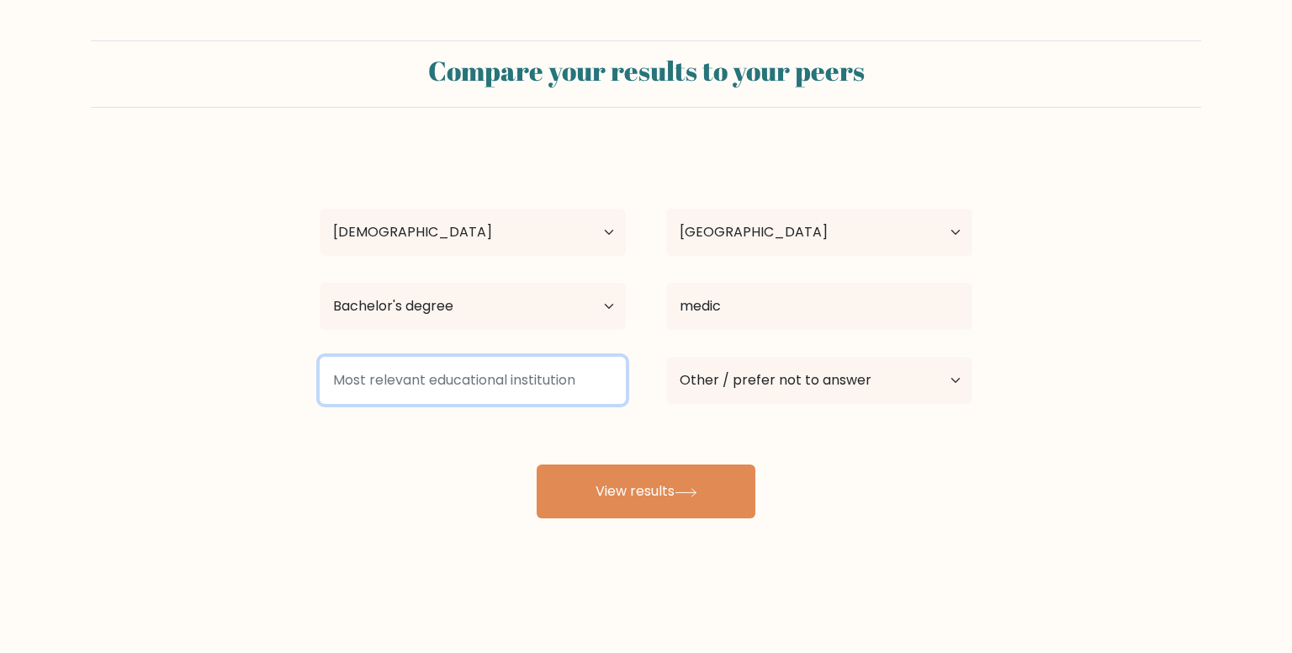
click at [537, 382] on input at bounding box center [473, 380] width 306 height 47
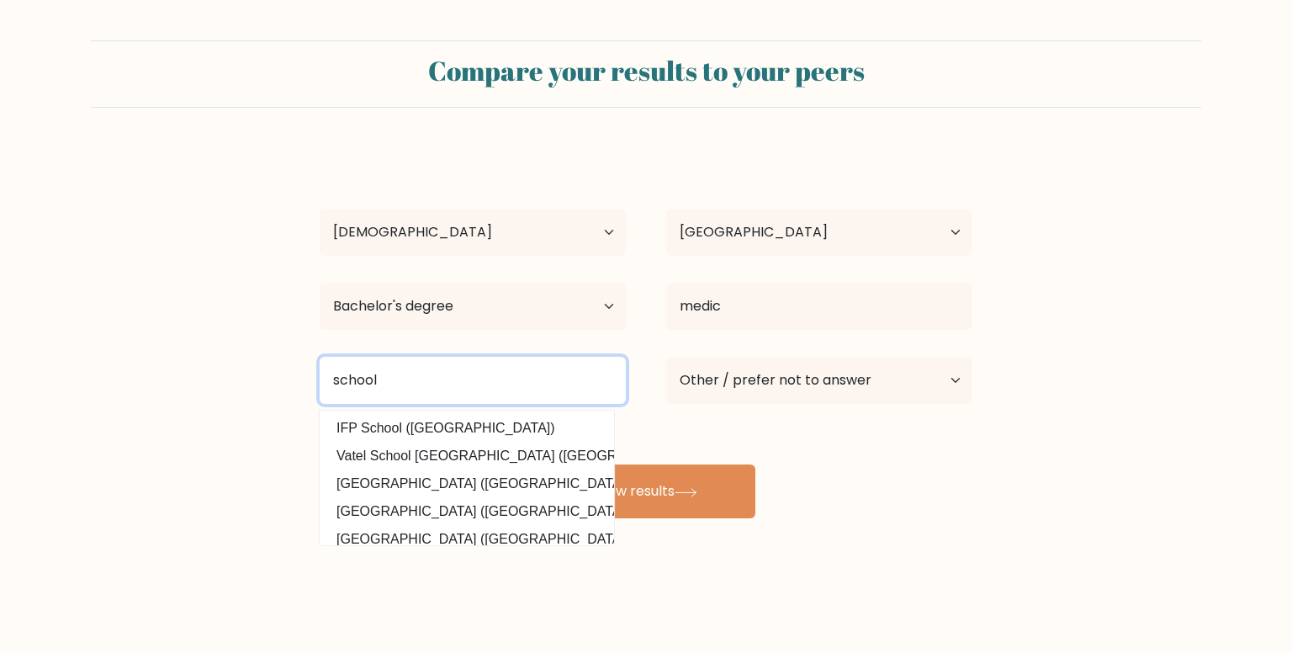
drag, startPoint x: 493, startPoint y: 401, endPoint x: 200, endPoint y: 380, distance: 293.5
click at [200, 380] on form "Compare your results to your peers [PERSON_NAME] Age Under [DEMOGRAPHIC_DATA] […" at bounding box center [646, 279] width 1292 height 478
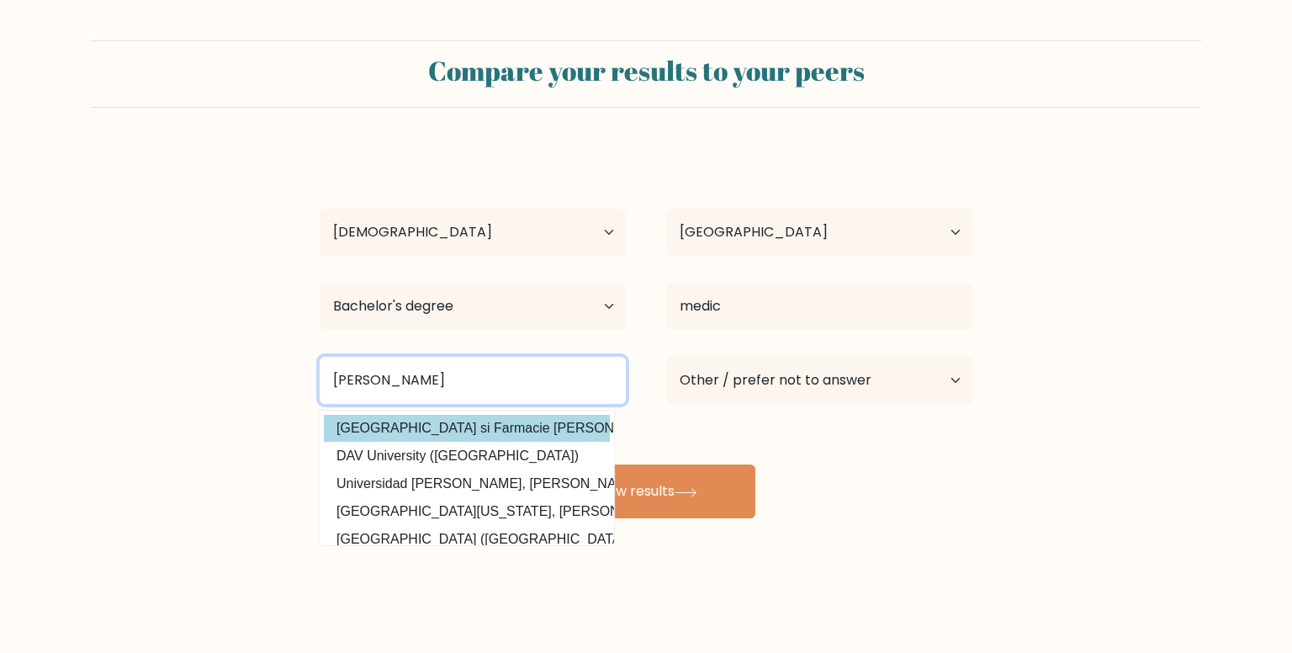
type input "[PERSON_NAME]"
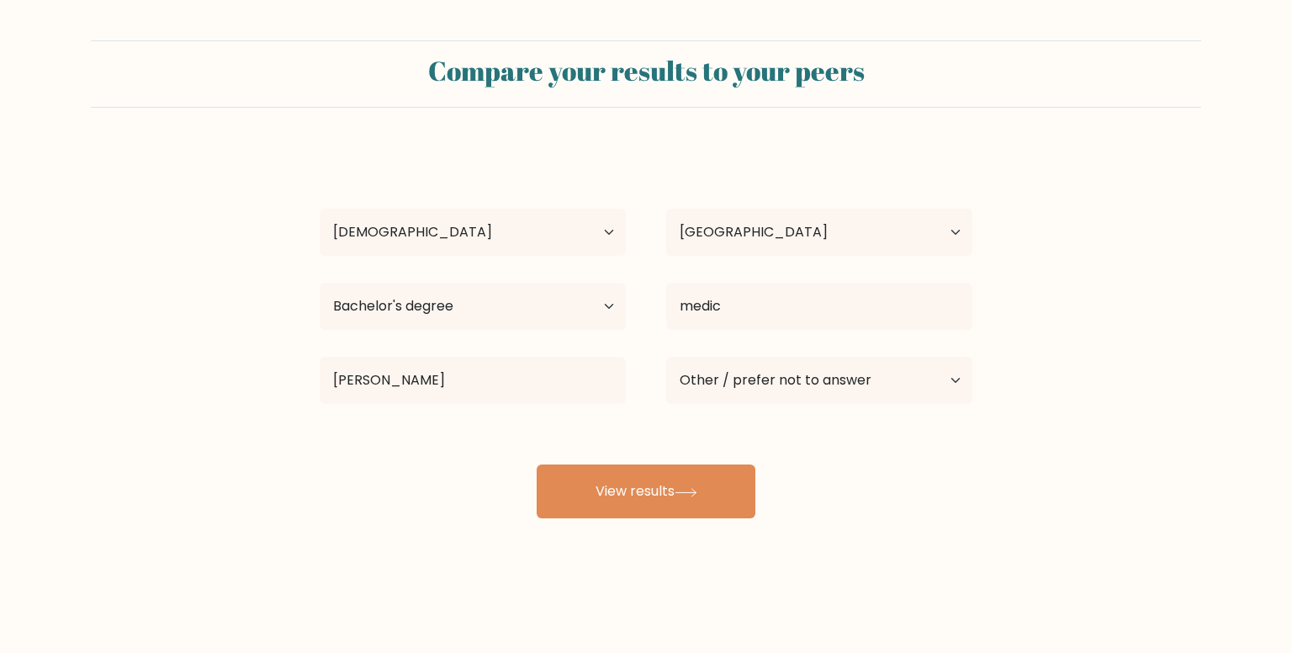
click at [358, 419] on div "[PERSON_NAME] Age Under [DEMOGRAPHIC_DATA] [DEMOGRAPHIC_DATA] [DEMOGRAPHIC_DATA…" at bounding box center [646, 333] width 673 height 370
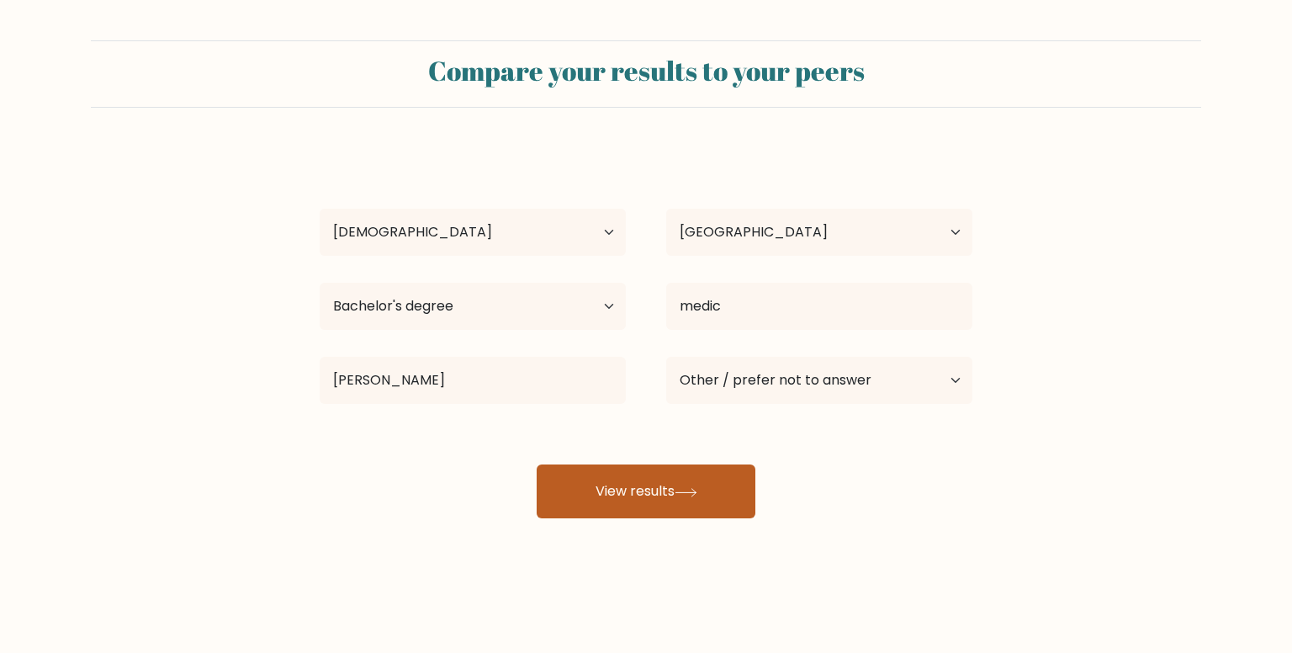
click at [643, 468] on button "View results" at bounding box center [646, 491] width 219 height 54
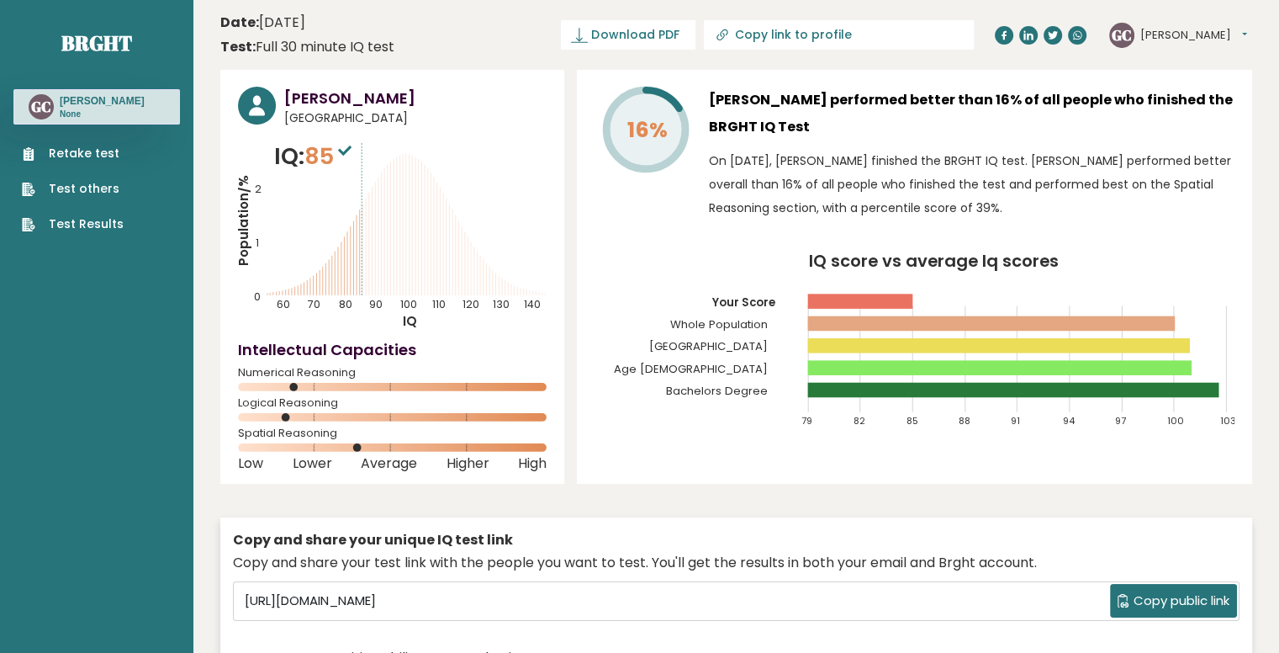
click at [838, 350] on rect at bounding box center [999, 345] width 383 height 15
click at [1181, 31] on button "[PERSON_NAME]" at bounding box center [1194, 35] width 107 height 17
click at [1172, 109] on link "Settings" at bounding box center [1184, 109] width 86 height 24
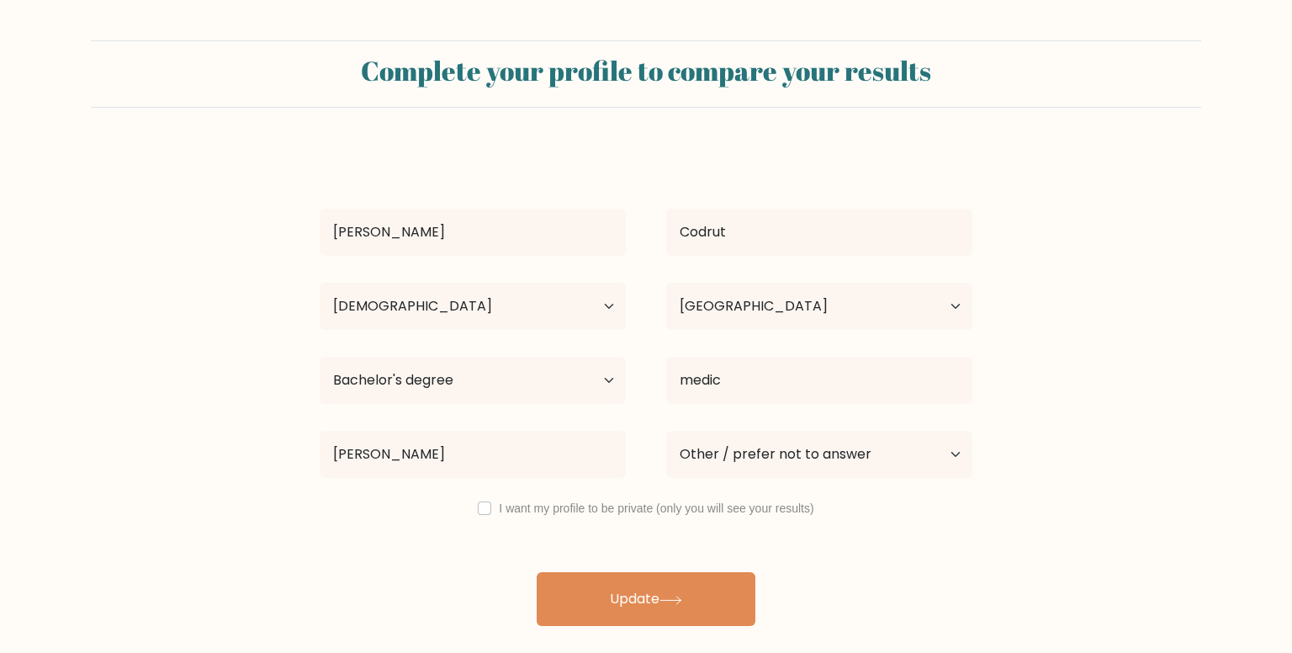
select select "35_44"
select select "RO"
select select "bachelors_degree"
select select "other"
click at [580, 294] on select "Age Under [DEMOGRAPHIC_DATA] [DEMOGRAPHIC_DATA] [DEMOGRAPHIC_DATA] [DEMOGRAPHIC…" at bounding box center [473, 306] width 306 height 47
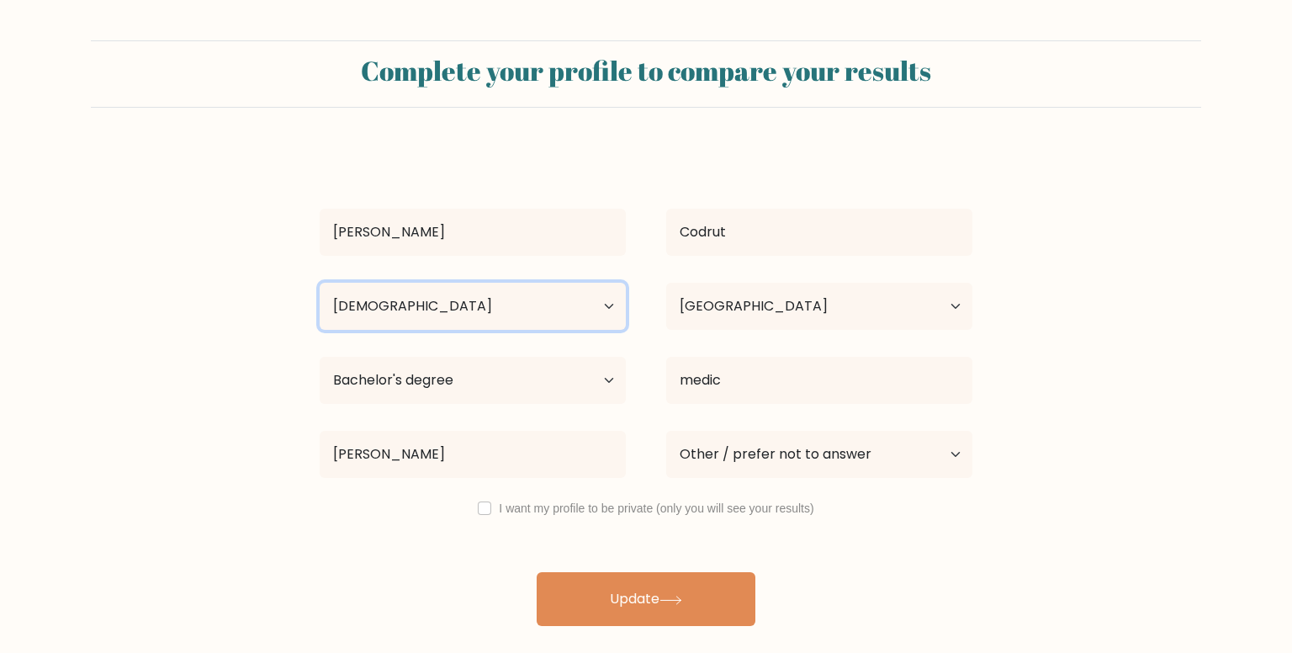
click at [580, 294] on select "Age Under [DEMOGRAPHIC_DATA] [DEMOGRAPHIC_DATA] [DEMOGRAPHIC_DATA] [DEMOGRAPHIC…" at bounding box center [473, 306] width 306 height 47
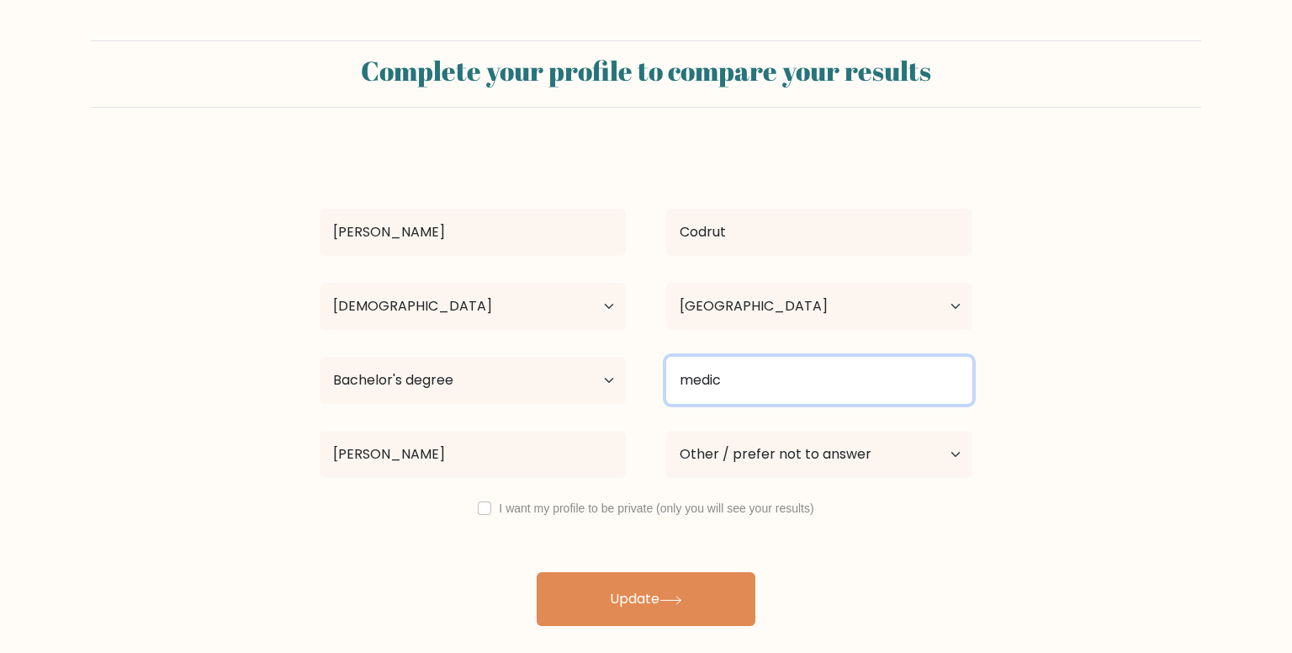
click at [822, 399] on input "medic" at bounding box center [819, 380] width 306 height 47
type input "m"
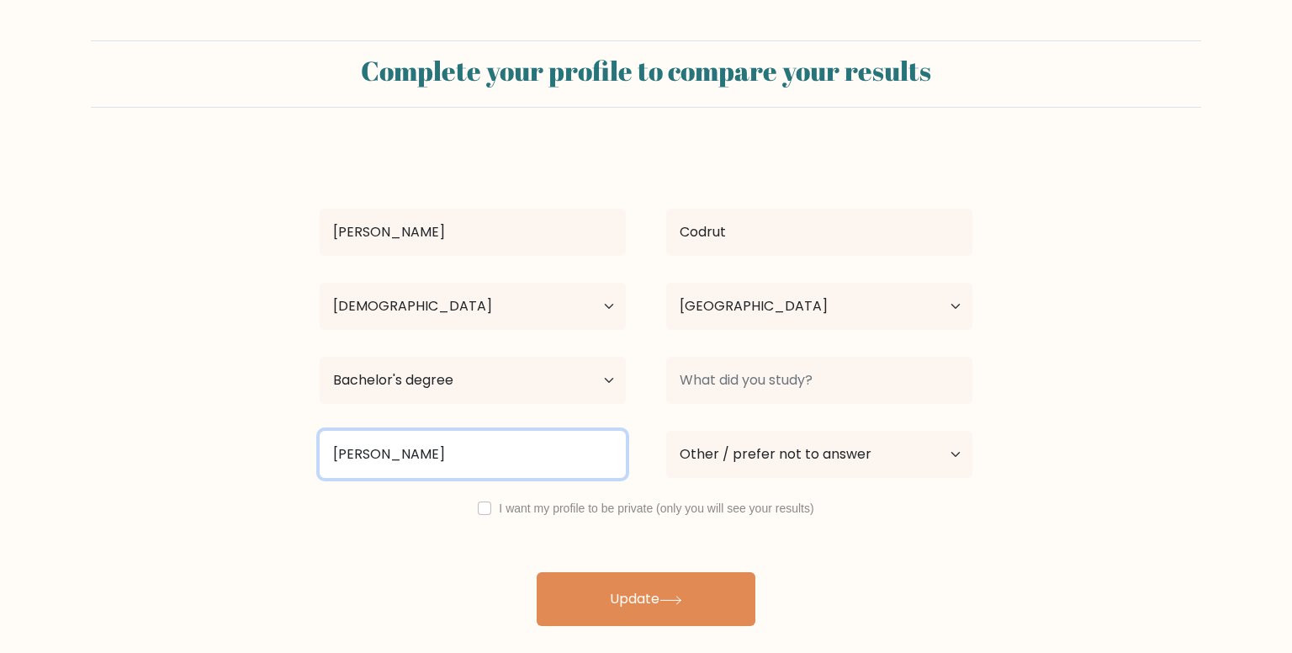
drag, startPoint x: 452, startPoint y: 469, endPoint x: 252, endPoint y: 441, distance: 201.4
click at [252, 441] on form "Complete your profile to compare your results [PERSON_NAME][GEOGRAPHIC_DATA] Ag…" at bounding box center [646, 332] width 1292 height 585
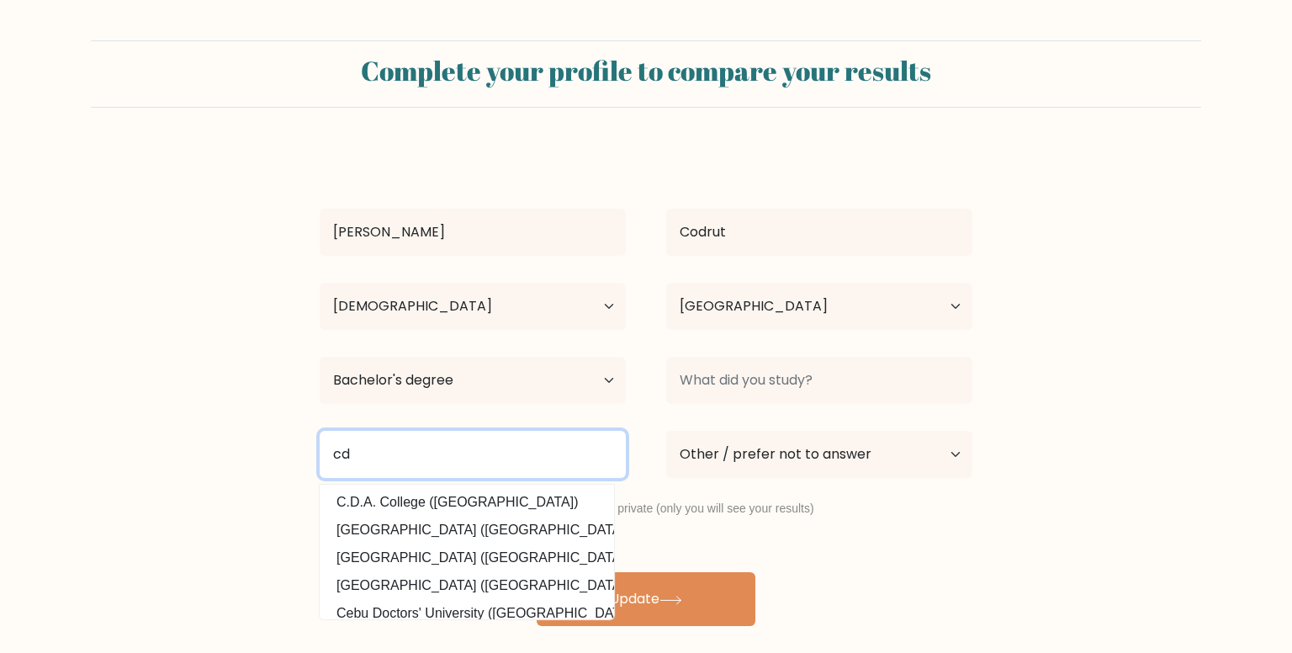
type input "cd"
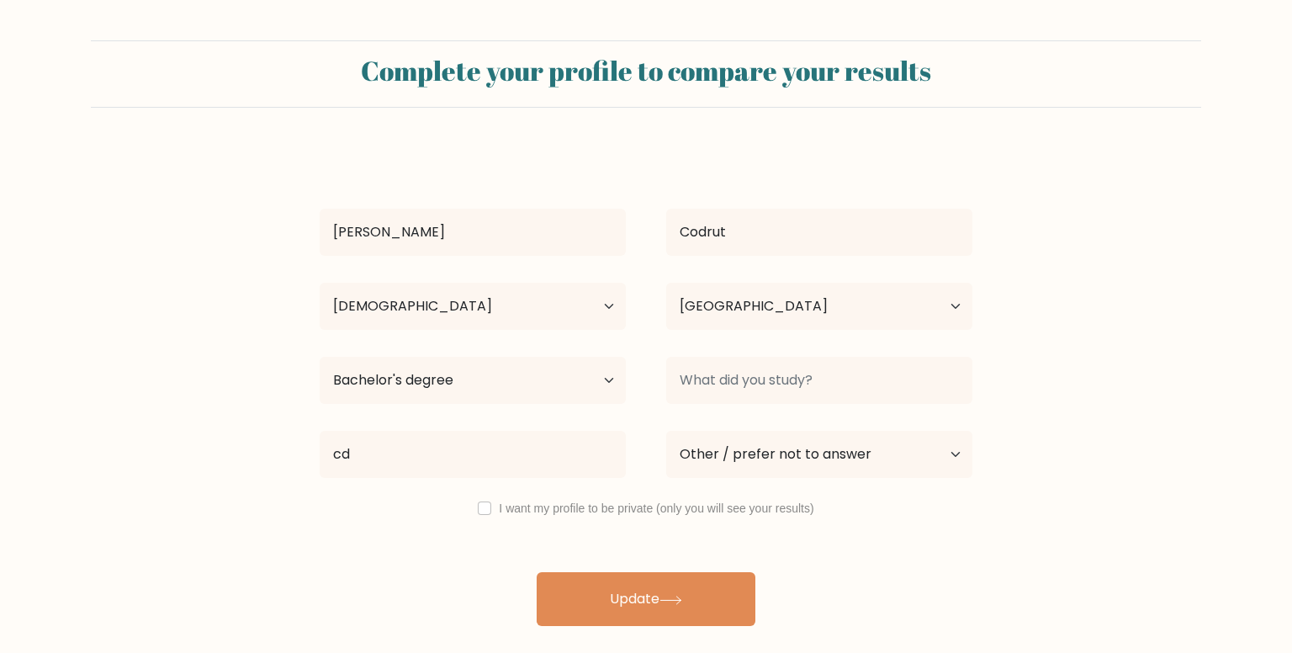
click at [999, 533] on form "Complete your profile to compare your results [PERSON_NAME][GEOGRAPHIC_DATA] Ag…" at bounding box center [646, 332] width 1292 height 585
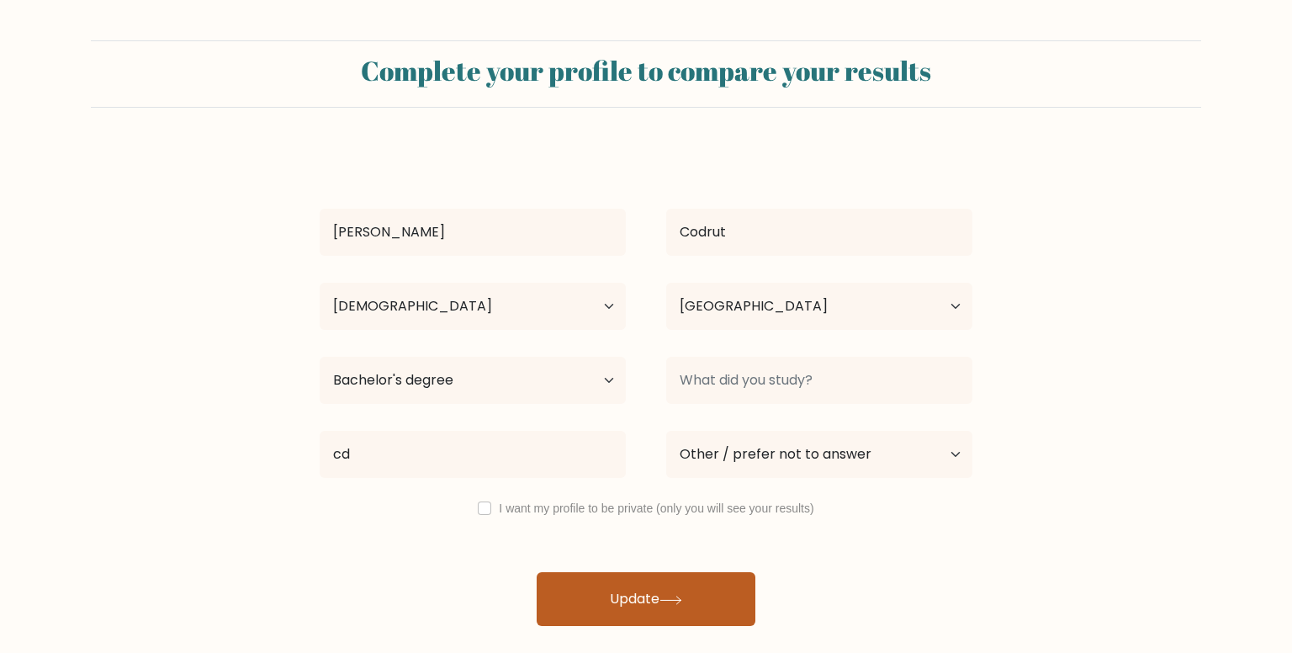
click at [632, 621] on button "Update" at bounding box center [646, 599] width 219 height 54
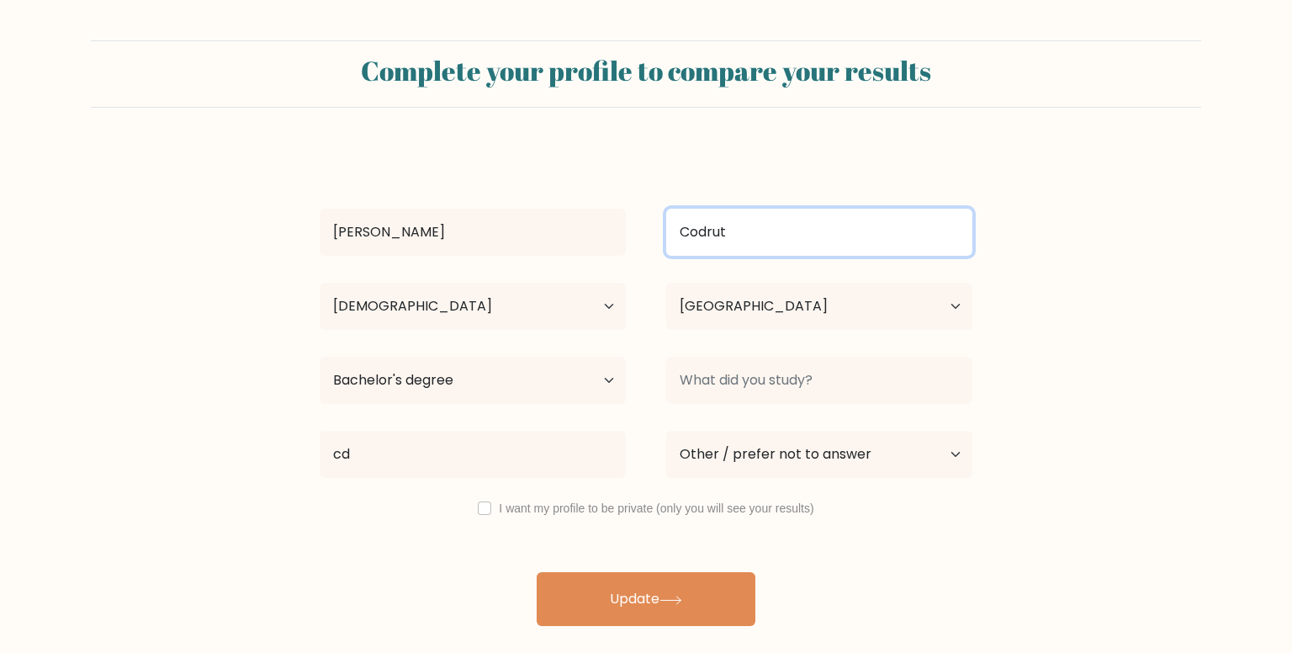
drag, startPoint x: 801, startPoint y: 220, endPoint x: 663, endPoint y: 215, distance: 138.0
click at [663, 215] on div "Codrut" at bounding box center [819, 232] width 347 height 61
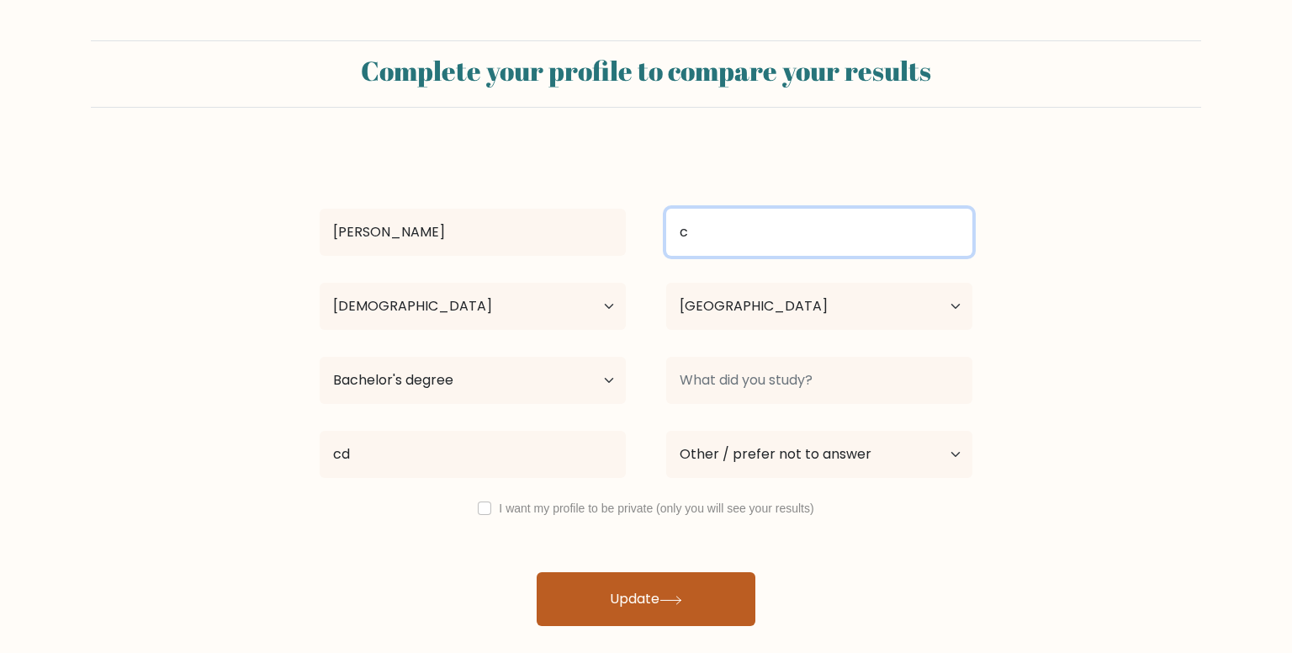
type input "c"
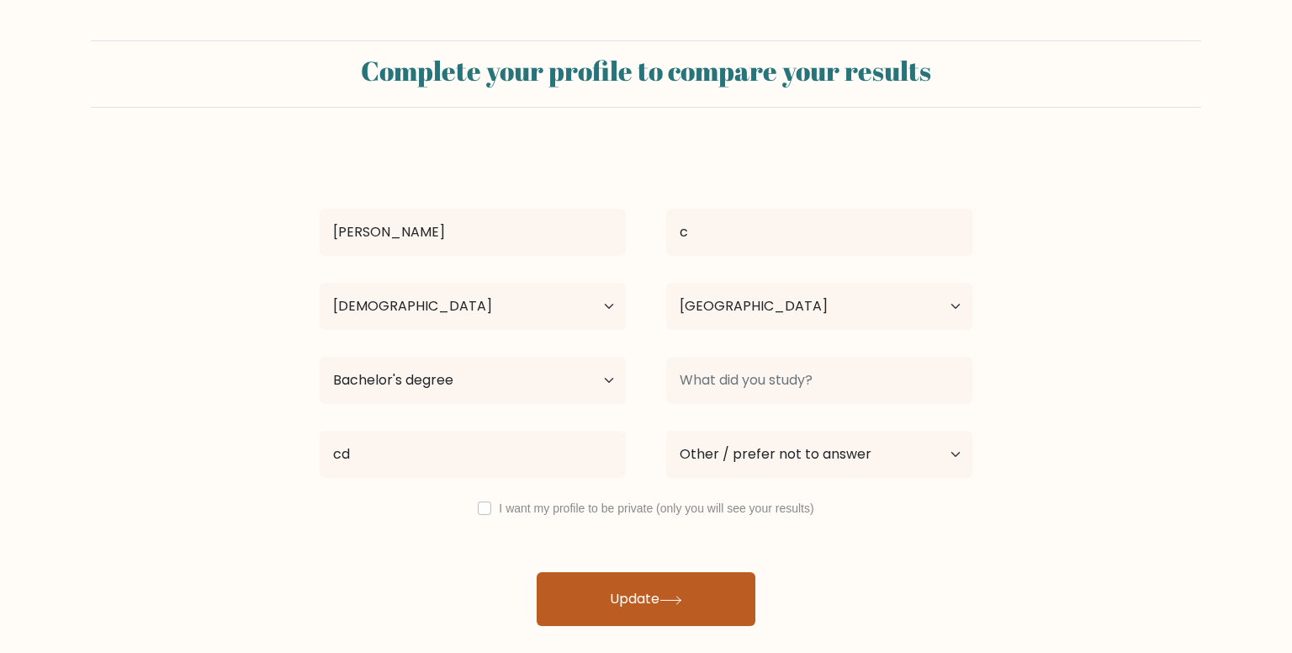
click at [630, 580] on button "Update" at bounding box center [646, 599] width 219 height 54
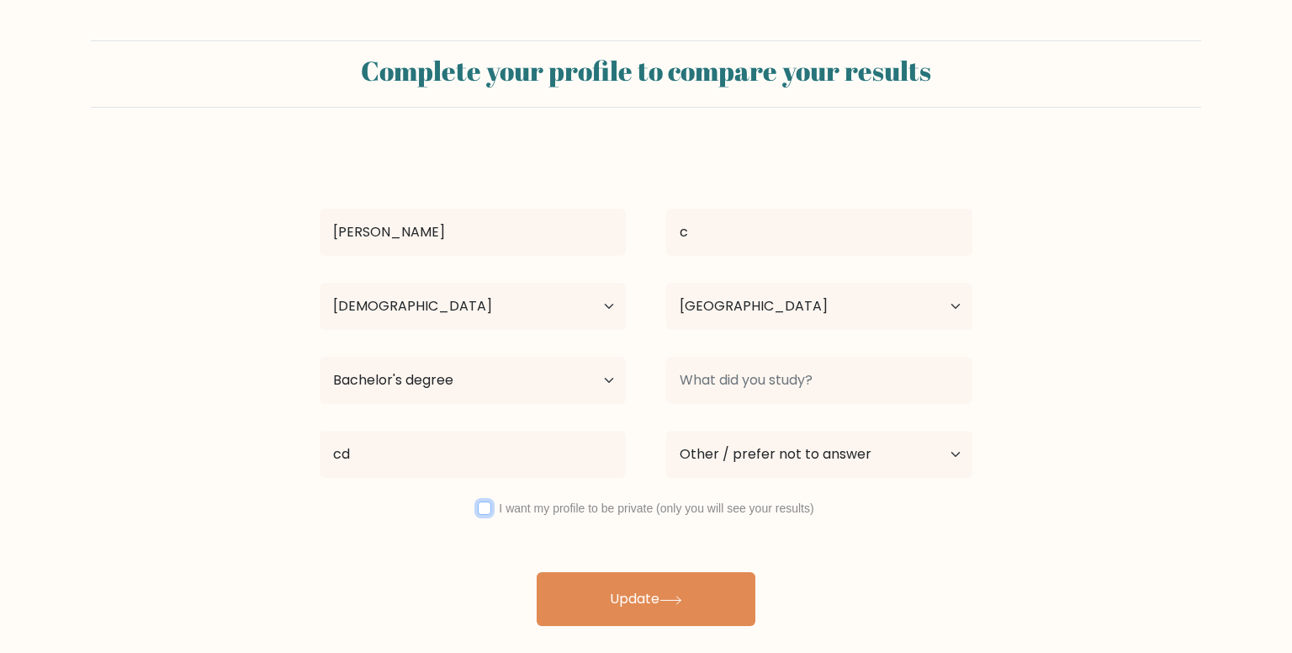
click at [488, 506] on input "checkbox" at bounding box center [484, 507] width 13 height 13
checkbox input "true"
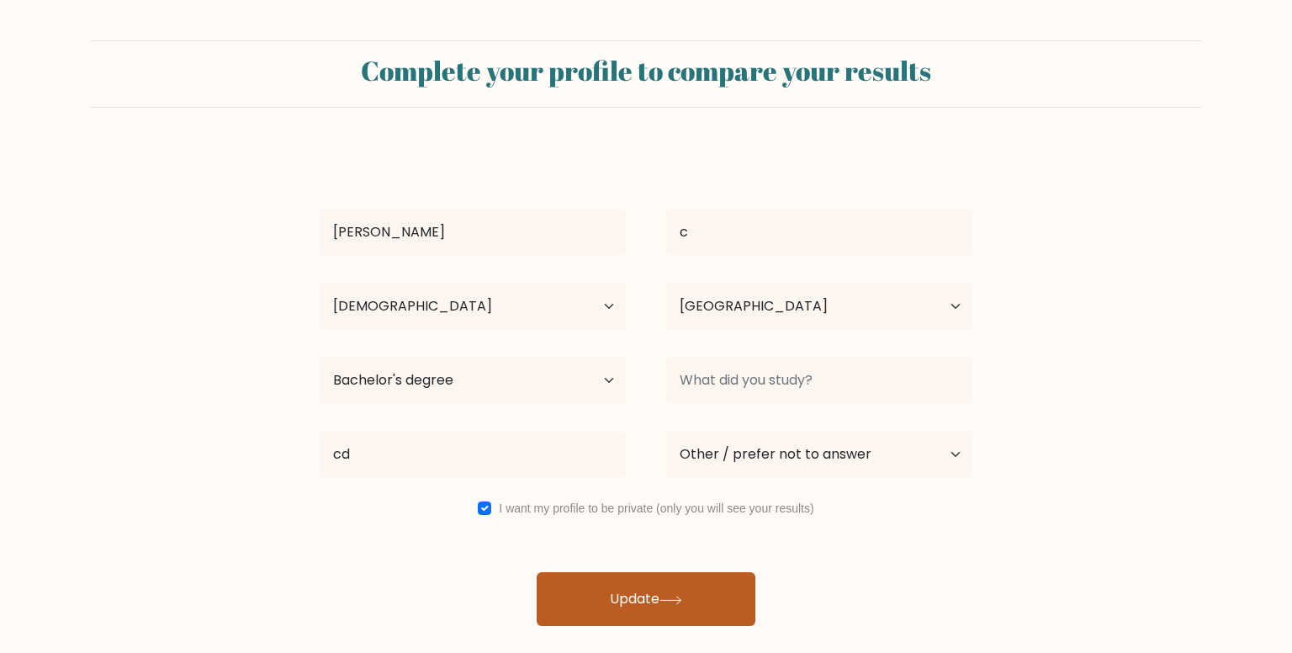
click at [643, 574] on button "Update" at bounding box center [646, 599] width 219 height 54
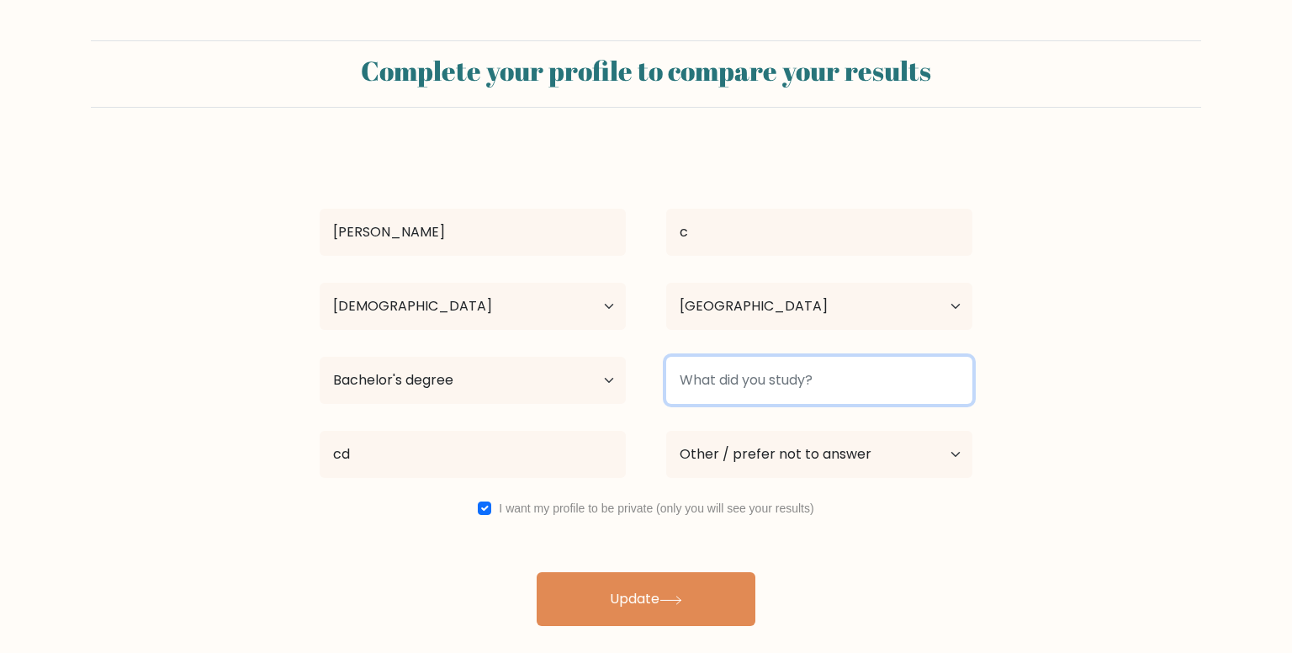
click at [796, 383] on input at bounding box center [819, 380] width 306 height 47
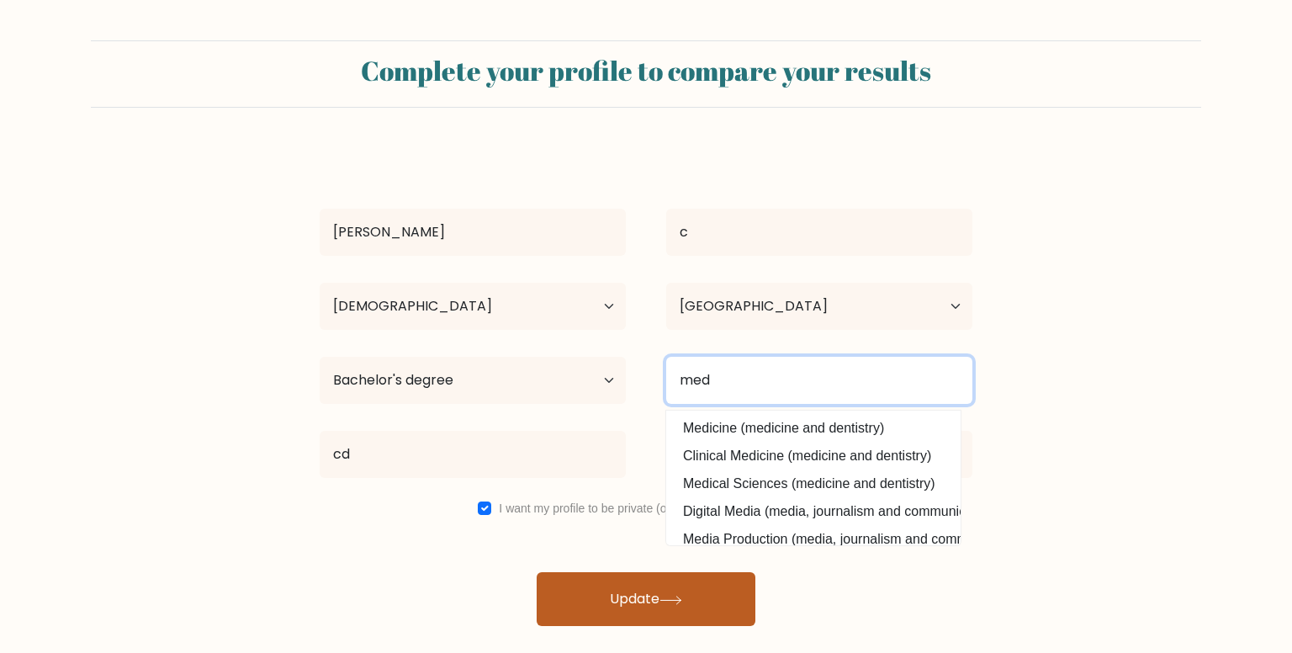
type input "med"
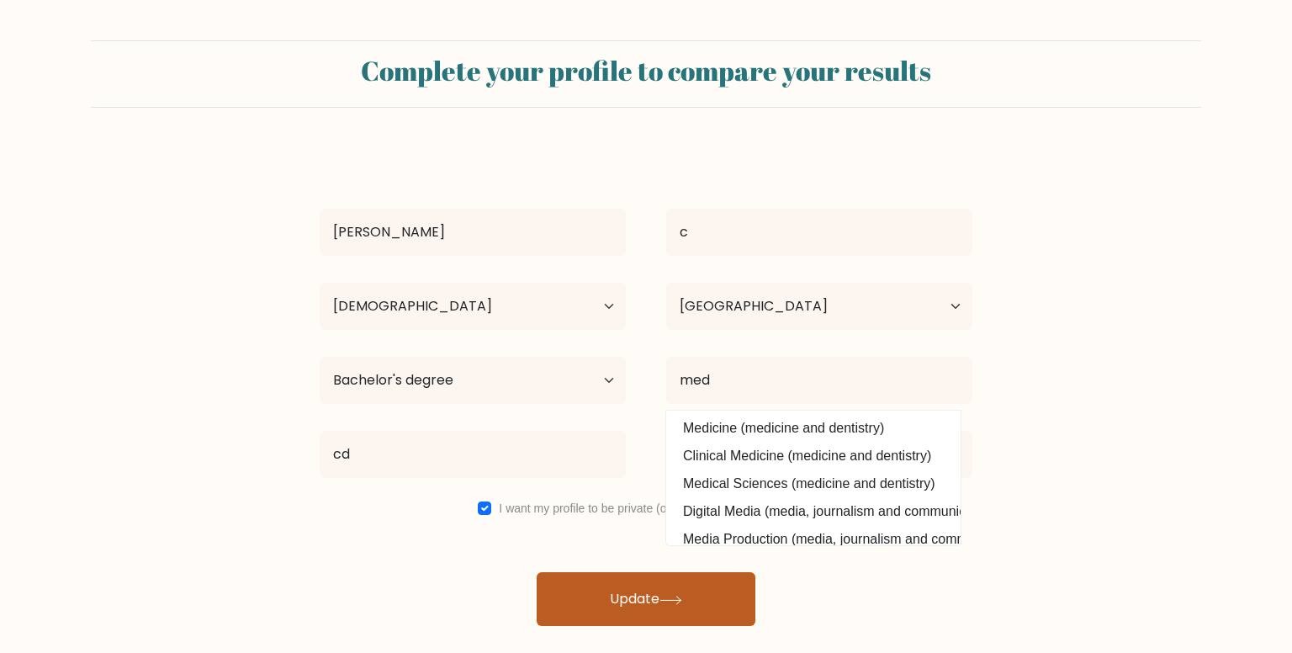
click at [589, 603] on button "Update" at bounding box center [646, 599] width 219 height 54
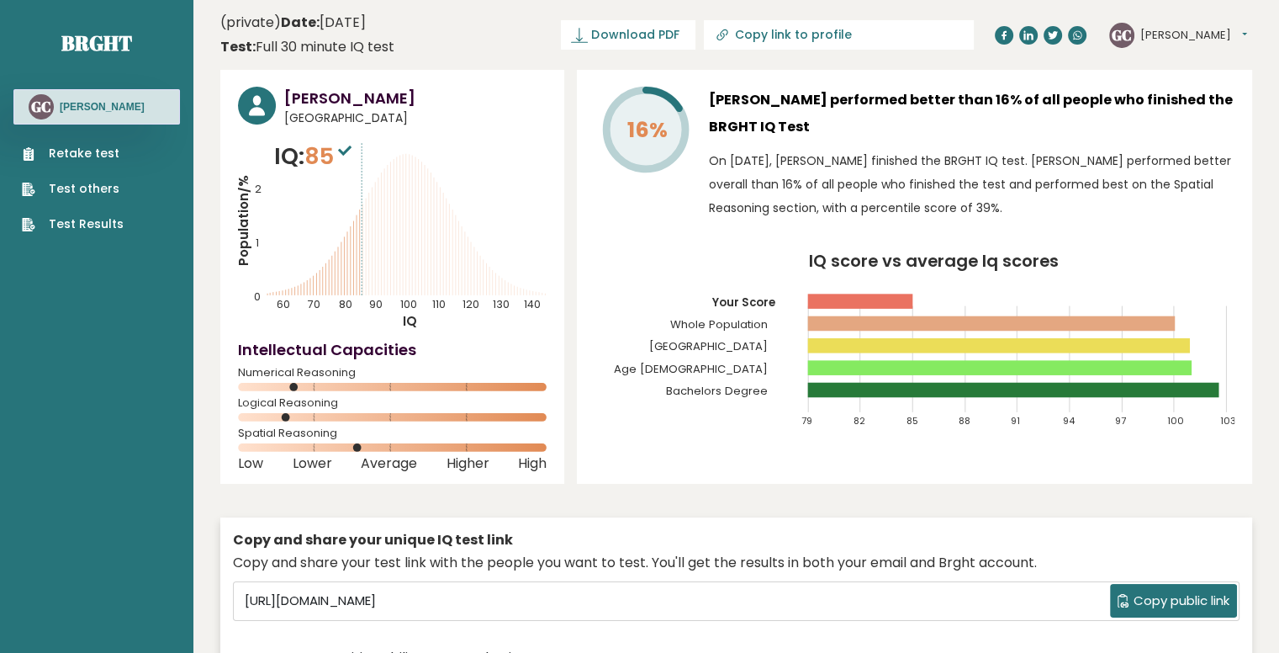
click at [97, 152] on link "Retake test" at bounding box center [73, 154] width 102 height 18
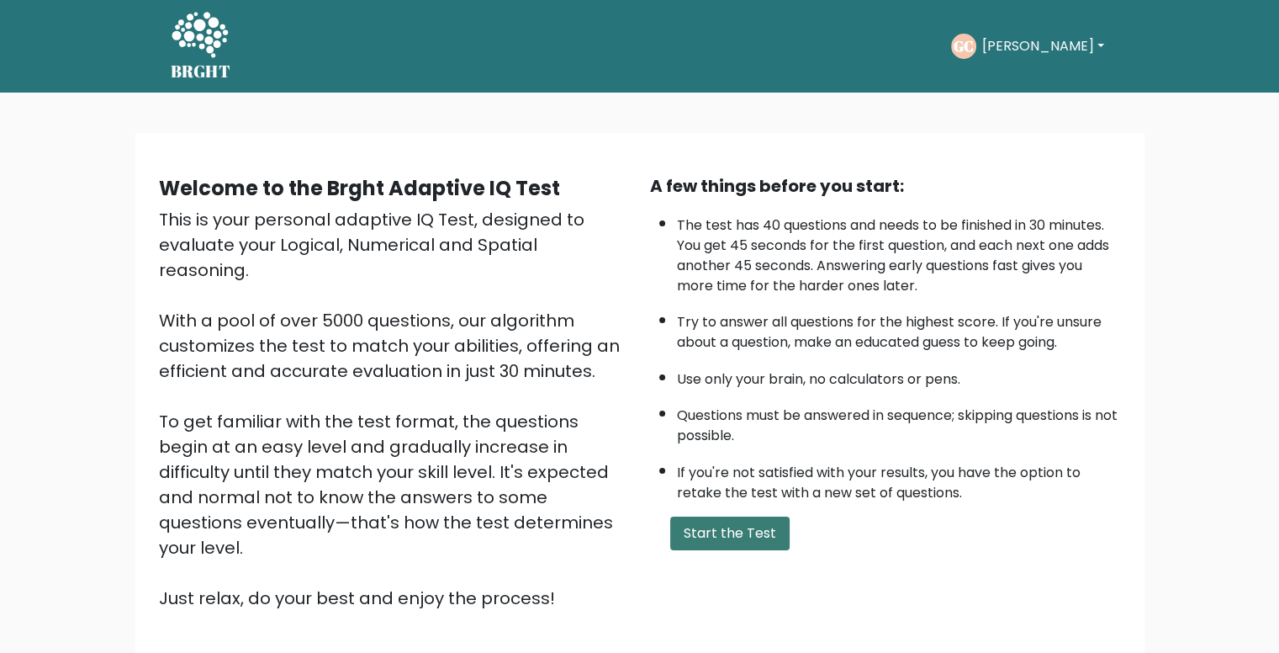
click at [751, 525] on button "Start the Test" at bounding box center [729, 533] width 119 height 34
